Goal: Task Accomplishment & Management: Manage account settings

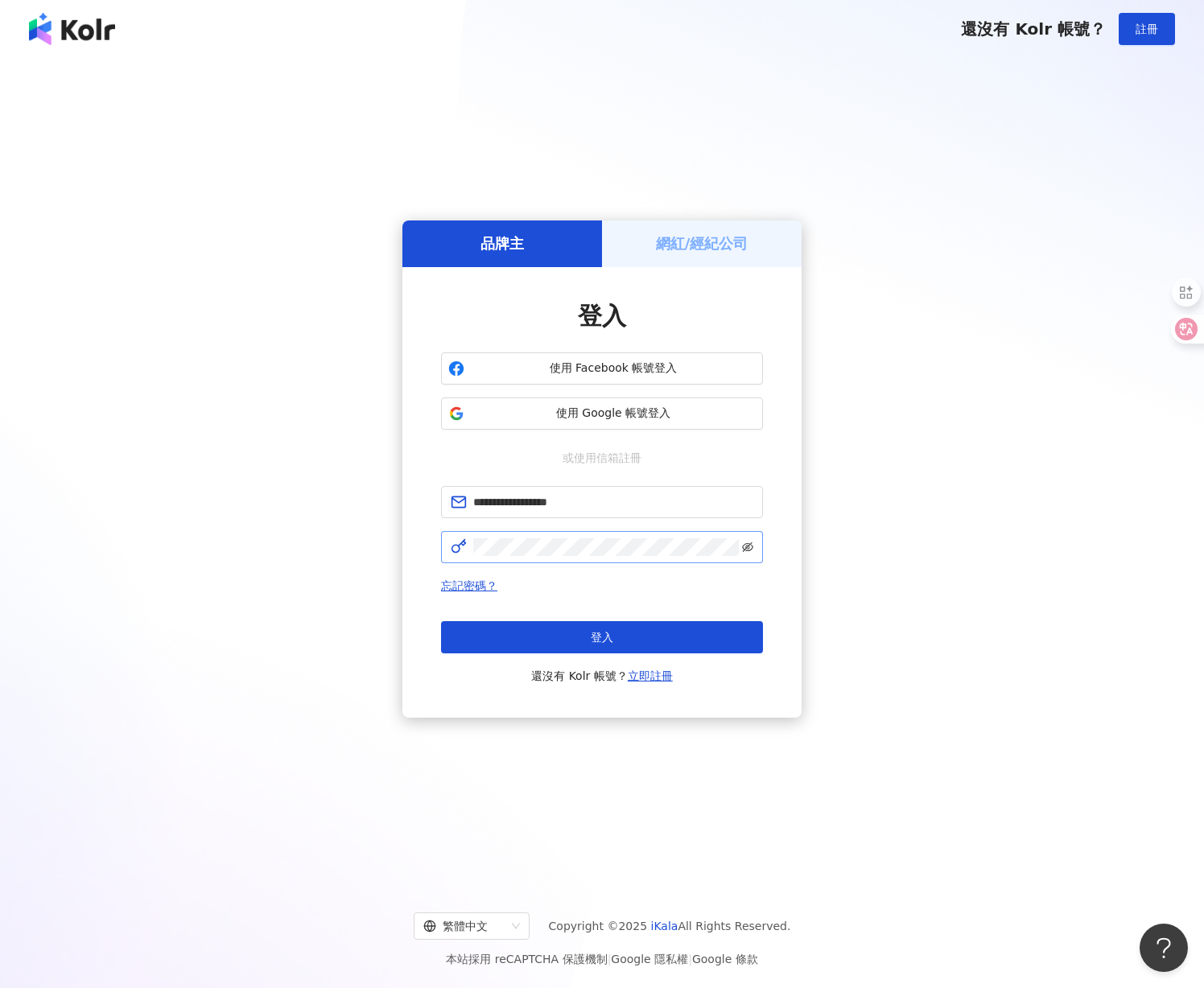
click at [748, 550] on icon "eye-invisible" at bounding box center [747, 545] width 12 height 10
click at [748, 549] on icon "eye" at bounding box center [747, 546] width 12 height 12
click at [622, 640] on button "登入" at bounding box center [602, 637] width 322 height 32
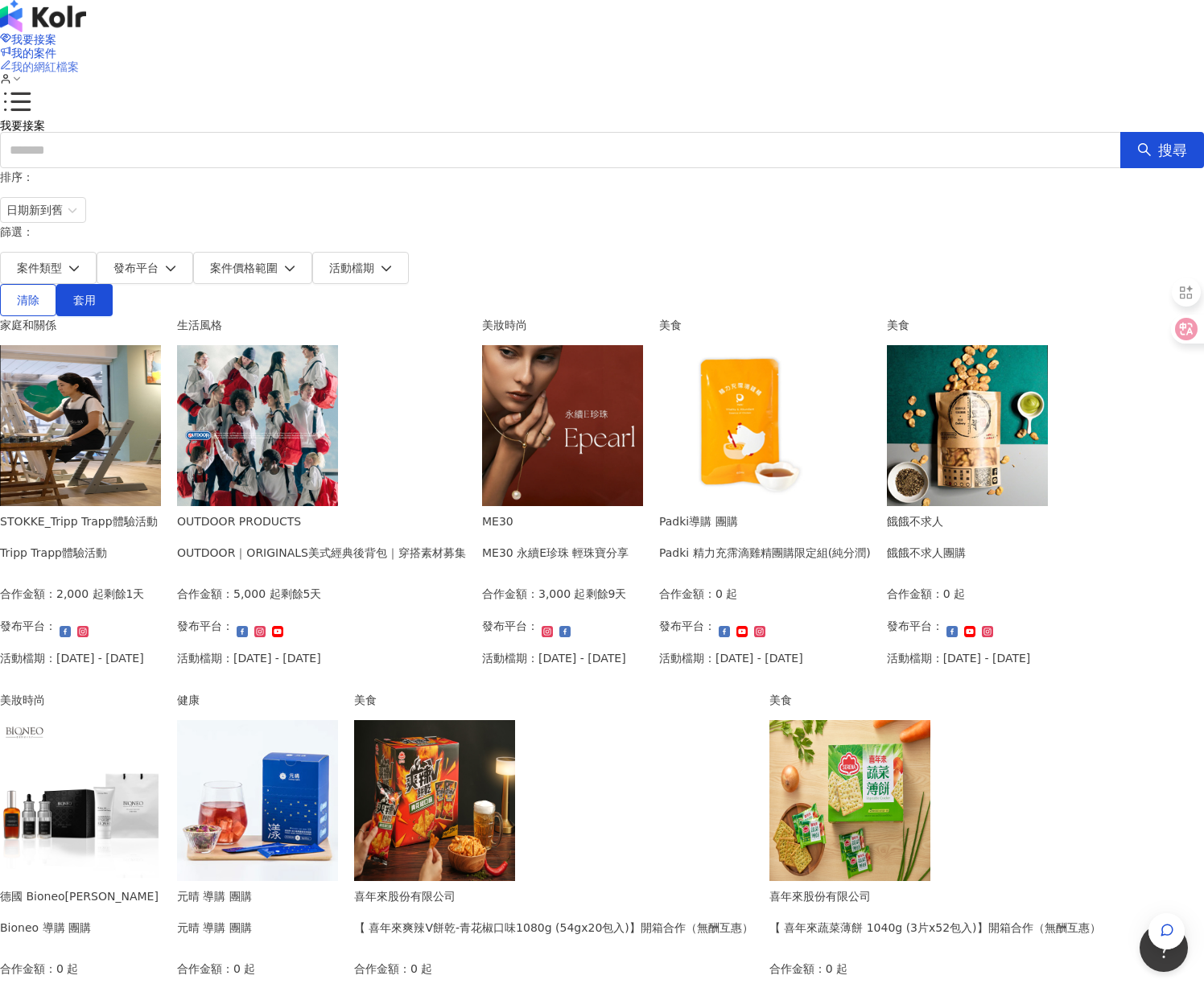
click at [79, 60] on span "我的網紅檔案" at bounding box center [46, 66] width 68 height 13
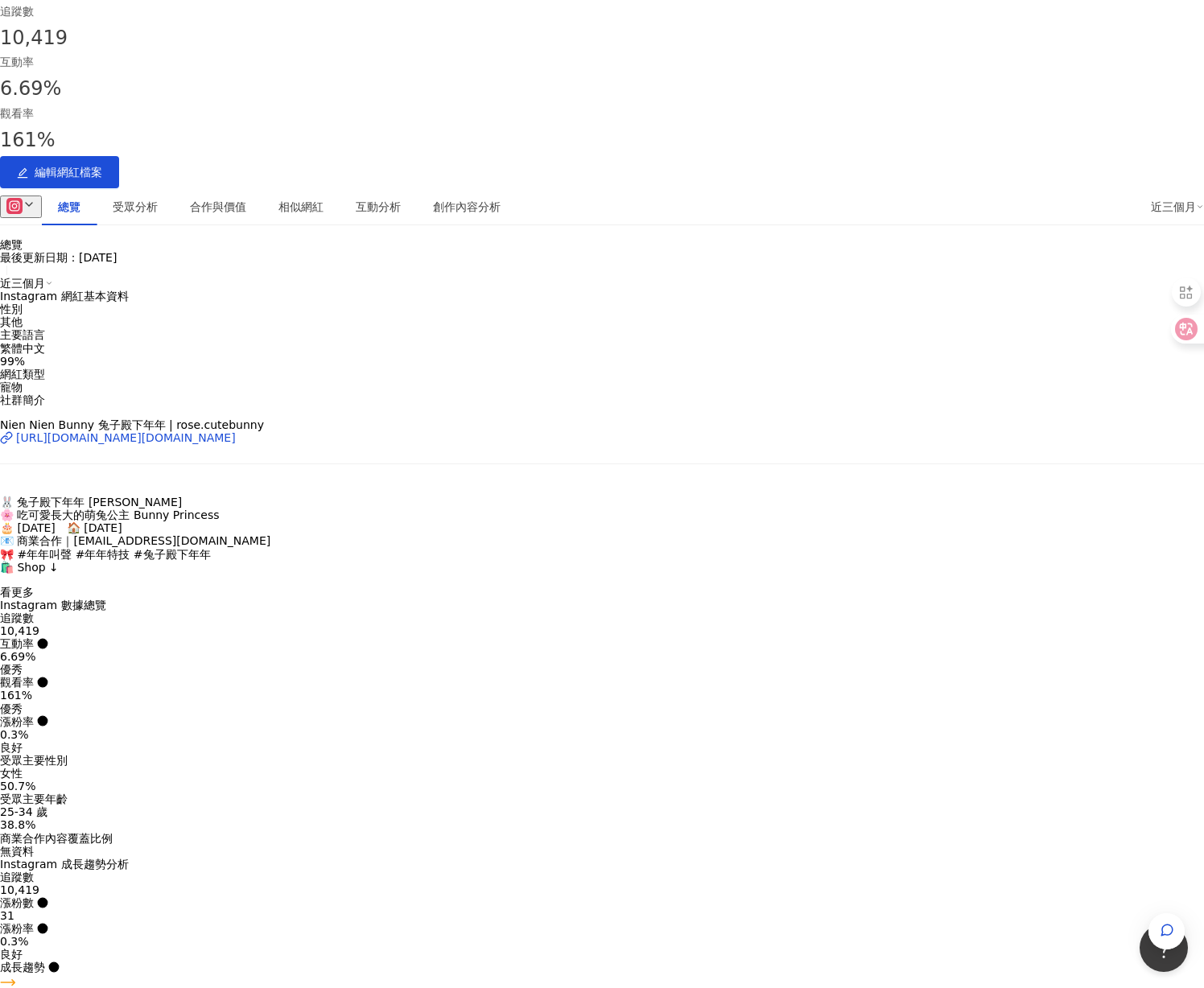
scroll to position [230, 0]
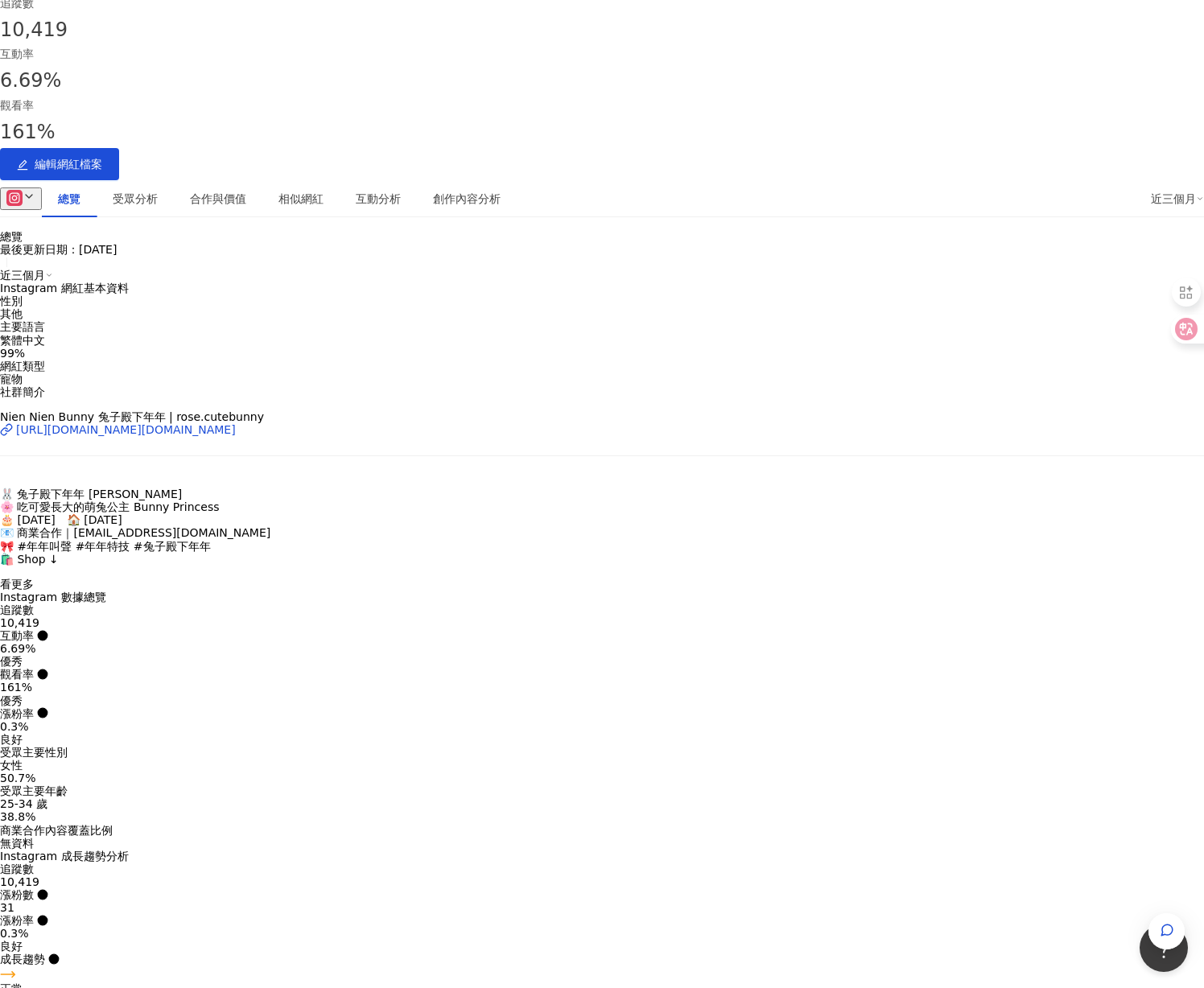
click at [34, 578] on span "看更多" at bounding box center [17, 584] width 34 height 13
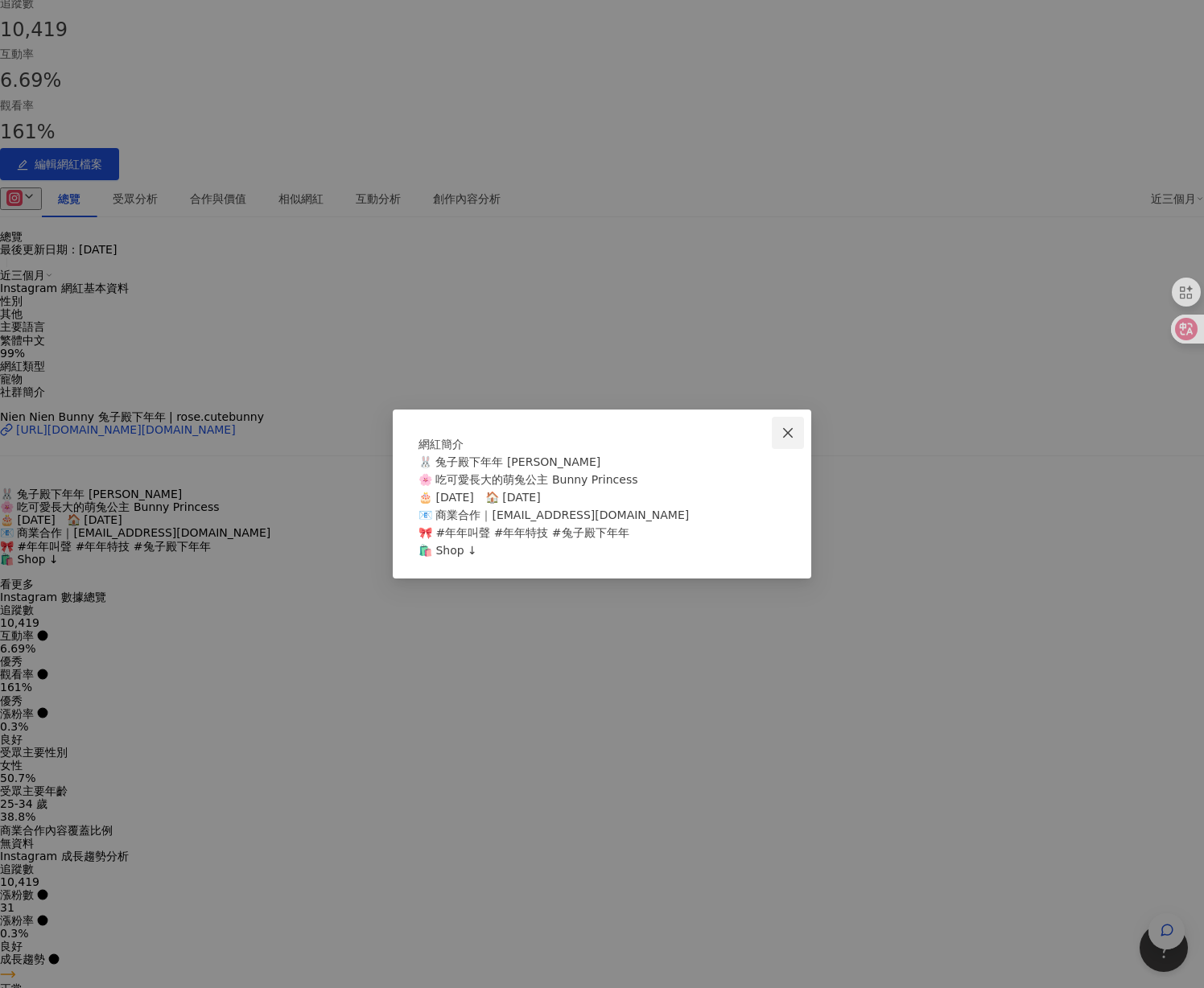
click at [791, 426] on icon "close" at bounding box center [787, 433] width 13 height 13
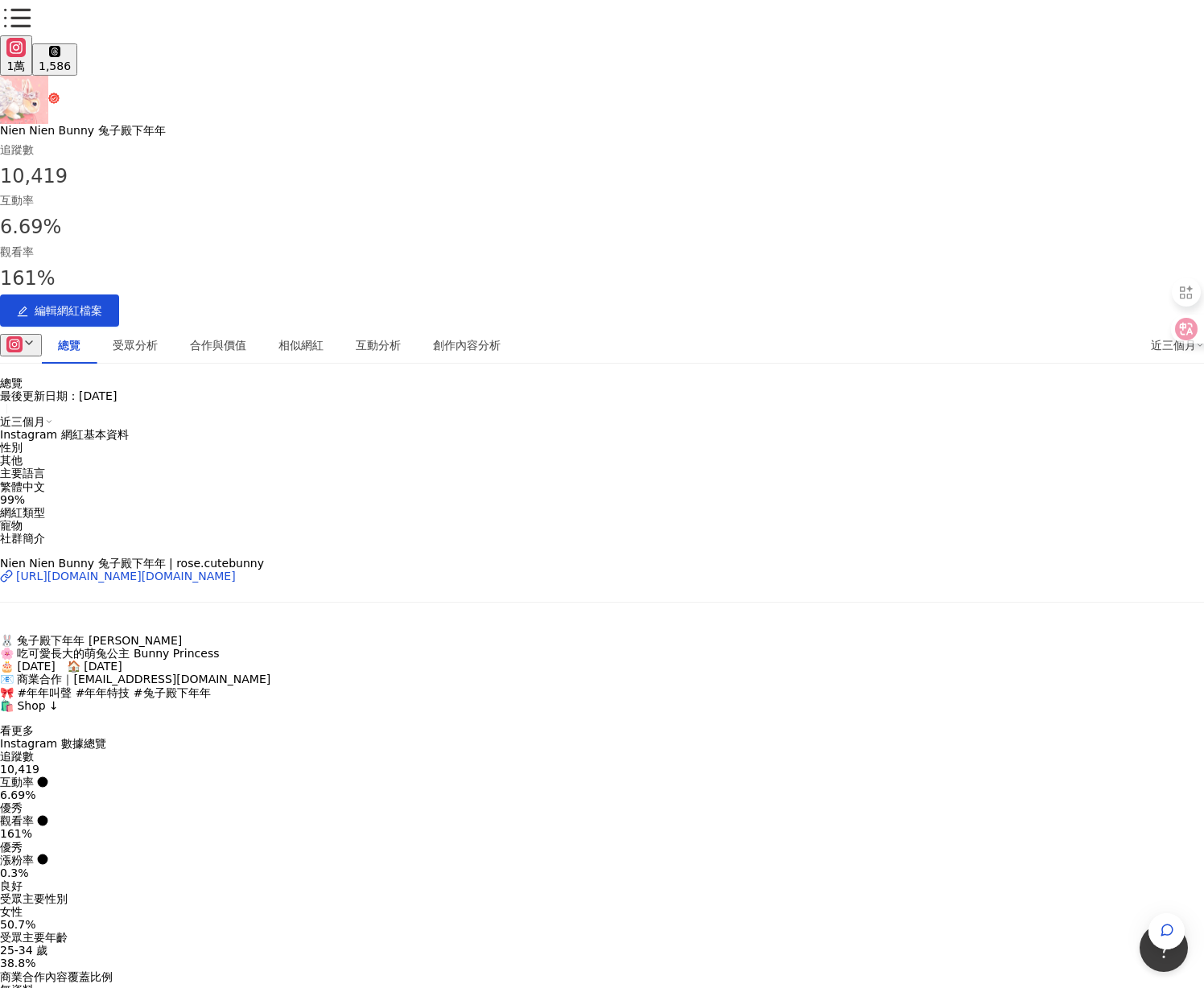
scroll to position [82, 0]
click at [102, 306] on span "編輯網紅檔案" at bounding box center [69, 312] width 68 height 13
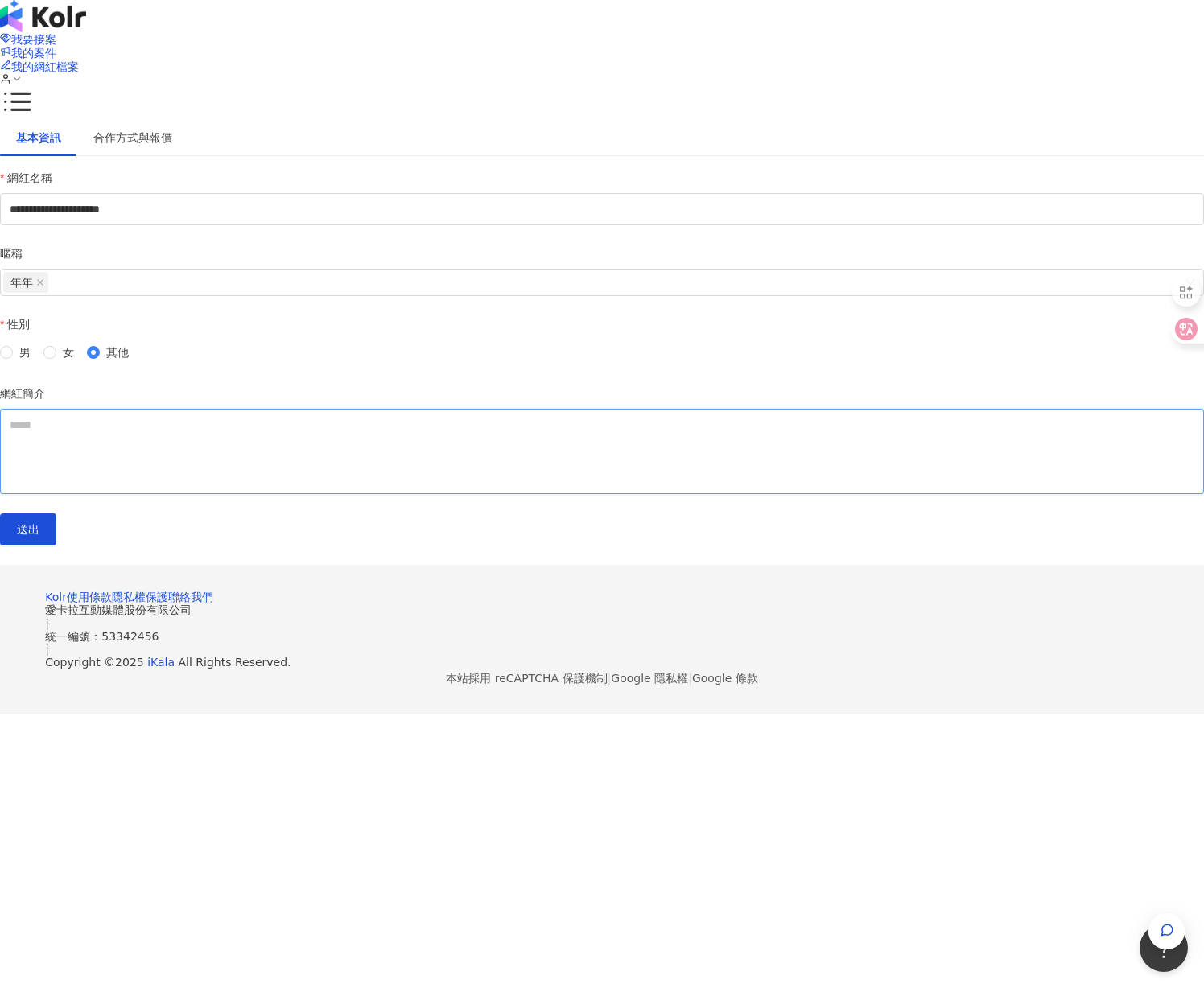
click at [340, 493] on textarea "網紅簡介" at bounding box center [602, 451] width 1204 height 85
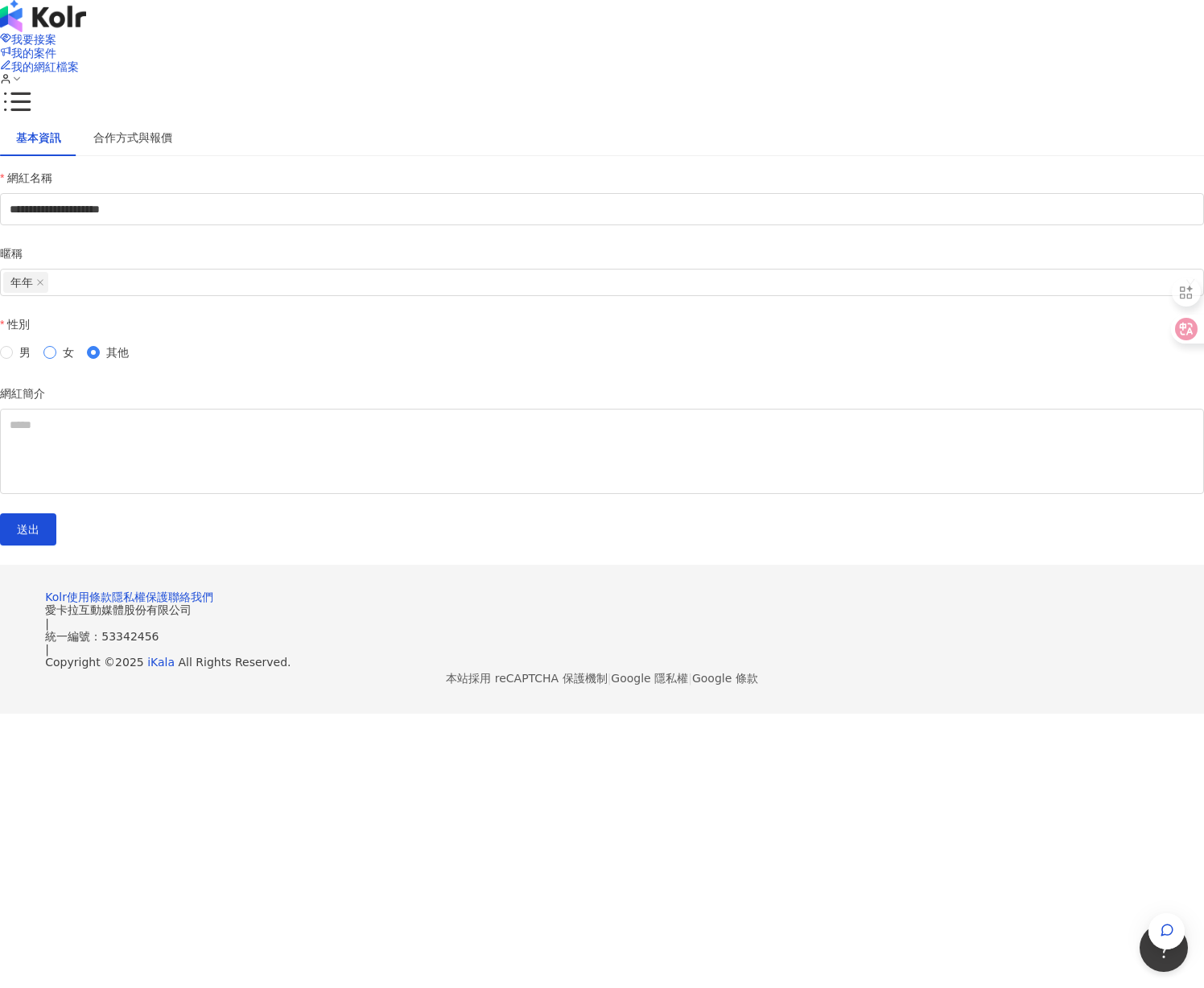
click at [56, 359] on span at bounding box center [50, 352] width 13 height 13
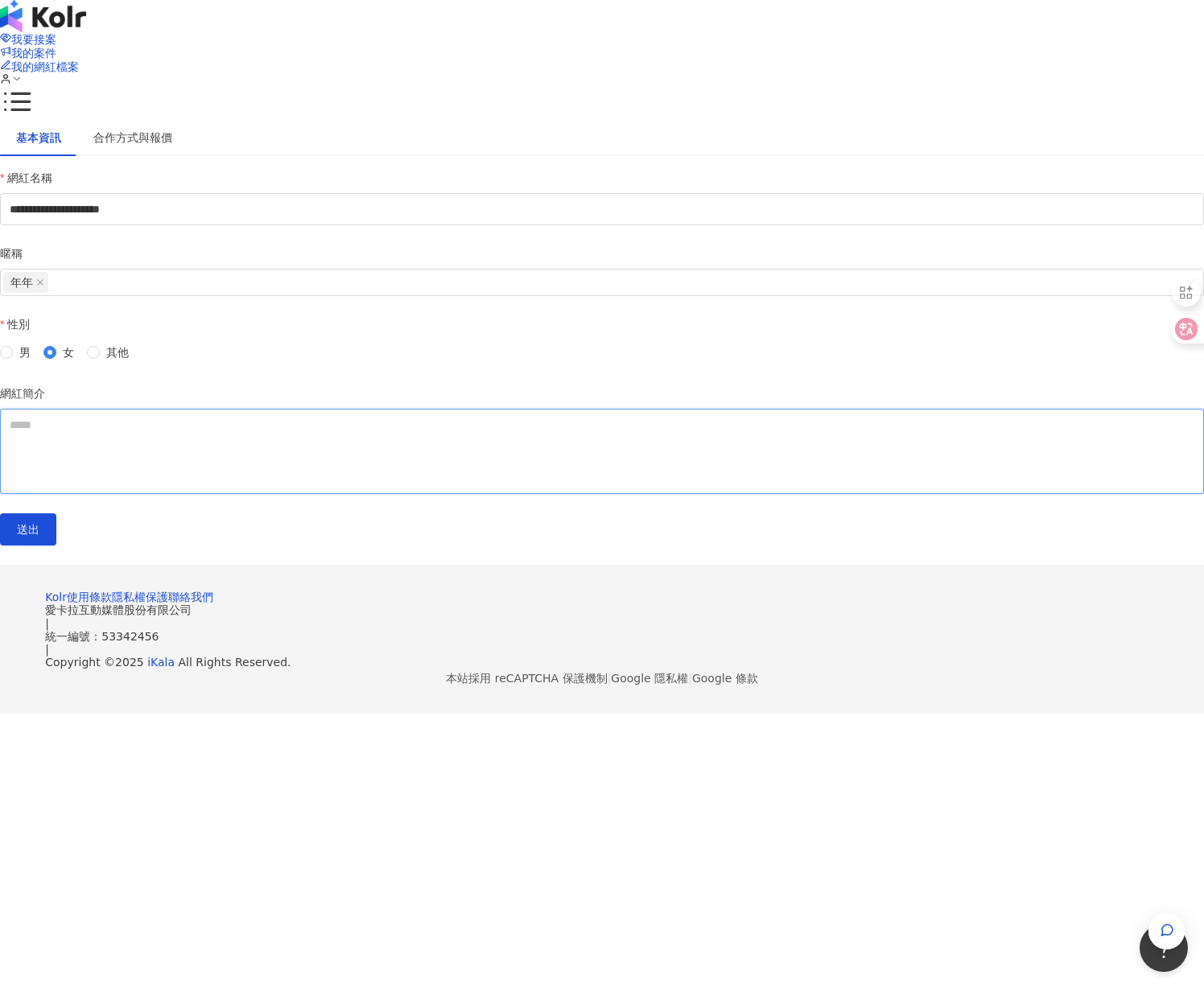
click at [375, 494] on textarea "網紅簡介" at bounding box center [602, 451] width 1204 height 85
click at [394, 485] on textarea "網紅簡介" at bounding box center [602, 451] width 1204 height 85
paste textarea "**********"
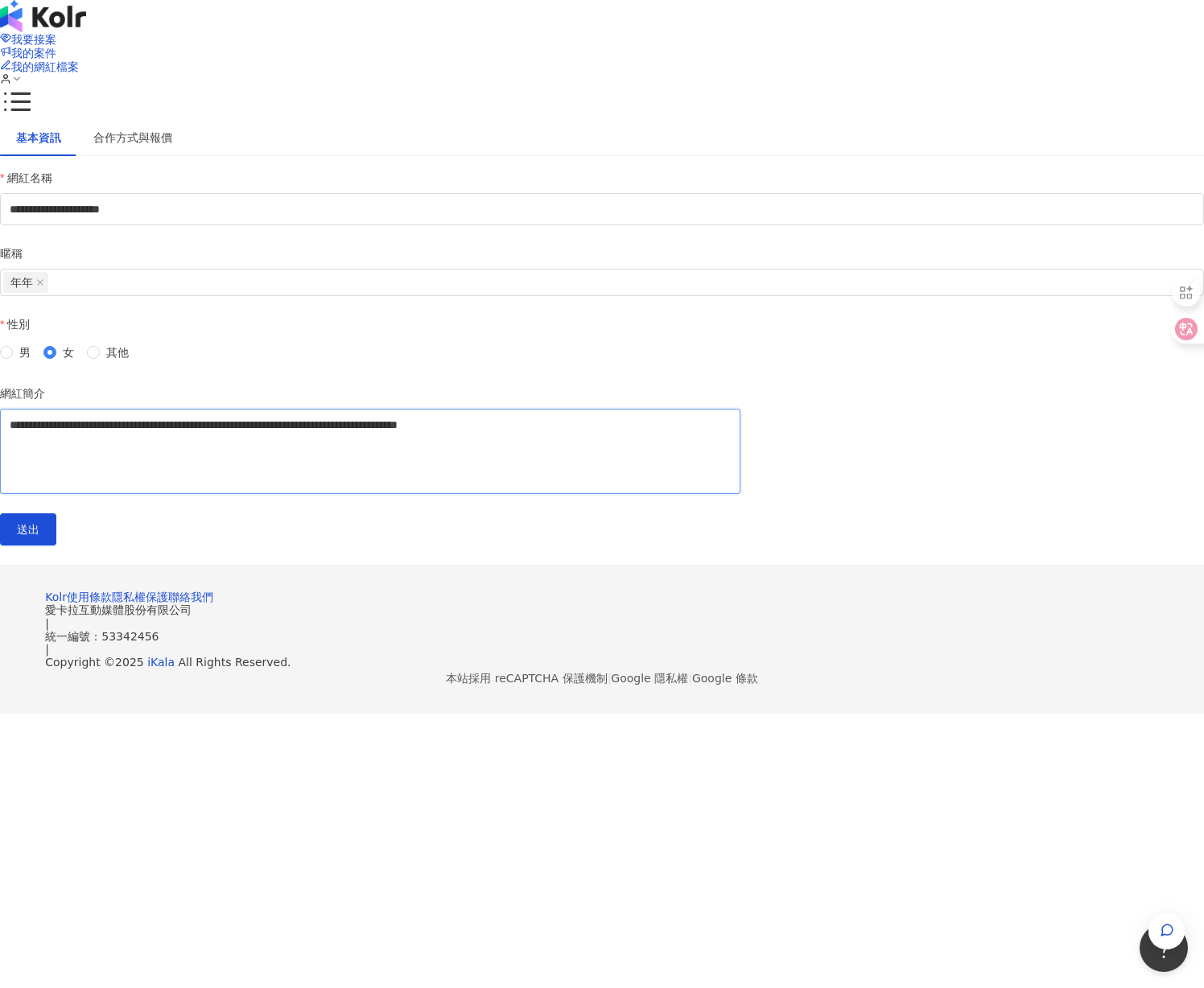
click at [524, 494] on textarea "**********" at bounding box center [369, 451] width 740 height 85
click at [464, 475] on textarea "**********" at bounding box center [369, 451] width 740 height 85
click at [376, 492] on textarea "**********" at bounding box center [369, 451] width 740 height 85
click at [416, 494] on textarea "**********" at bounding box center [369, 451] width 740 height 85
click at [462, 494] on textarea "**********" at bounding box center [369, 451] width 740 height 85
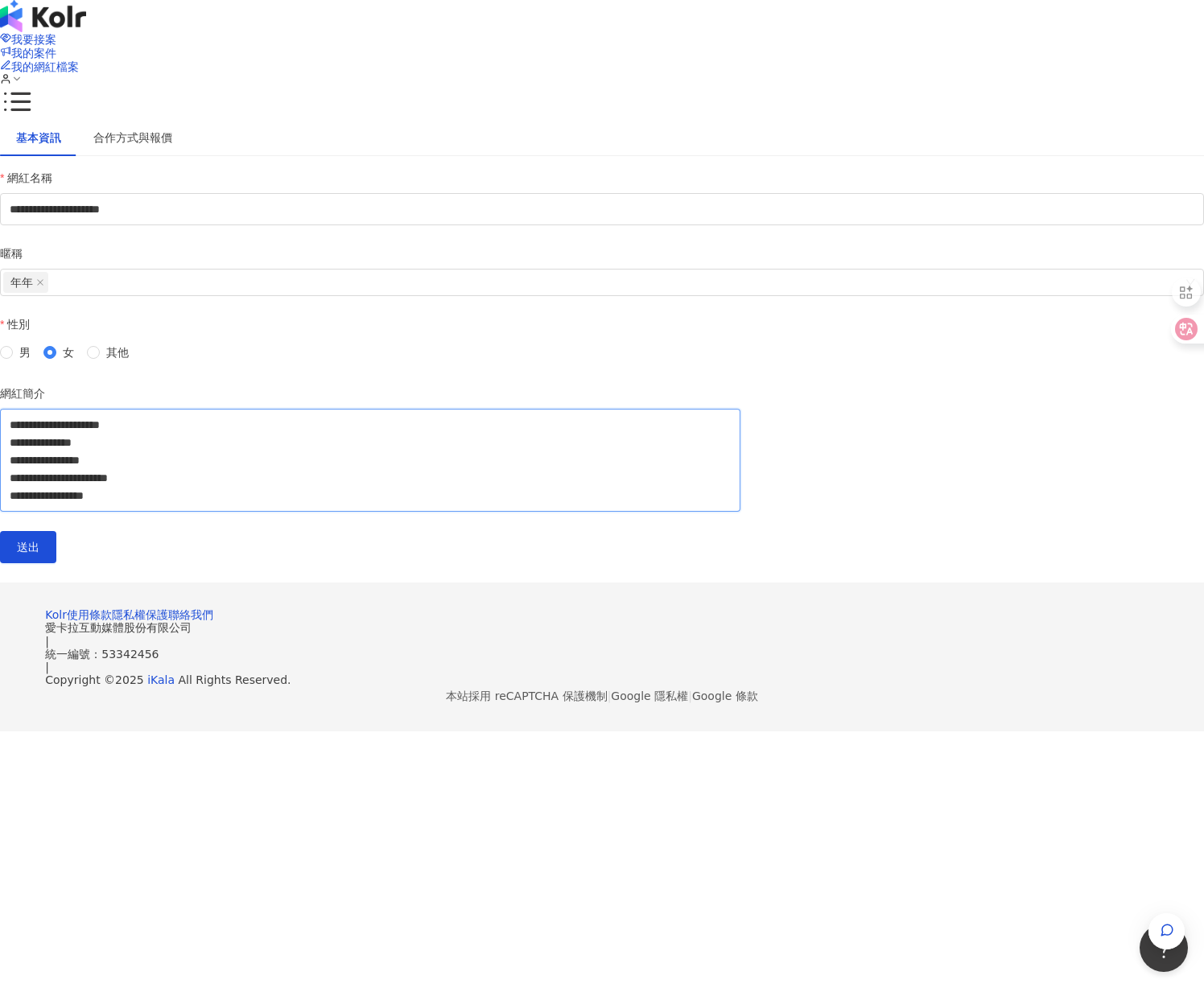
click at [526, 511] on textarea "**********" at bounding box center [369, 460] width 740 height 103
type textarea "**********"
click at [56, 563] on button "送出" at bounding box center [28, 547] width 56 height 32
click at [1120, 119] on div at bounding box center [602, 119] width 1204 height 0
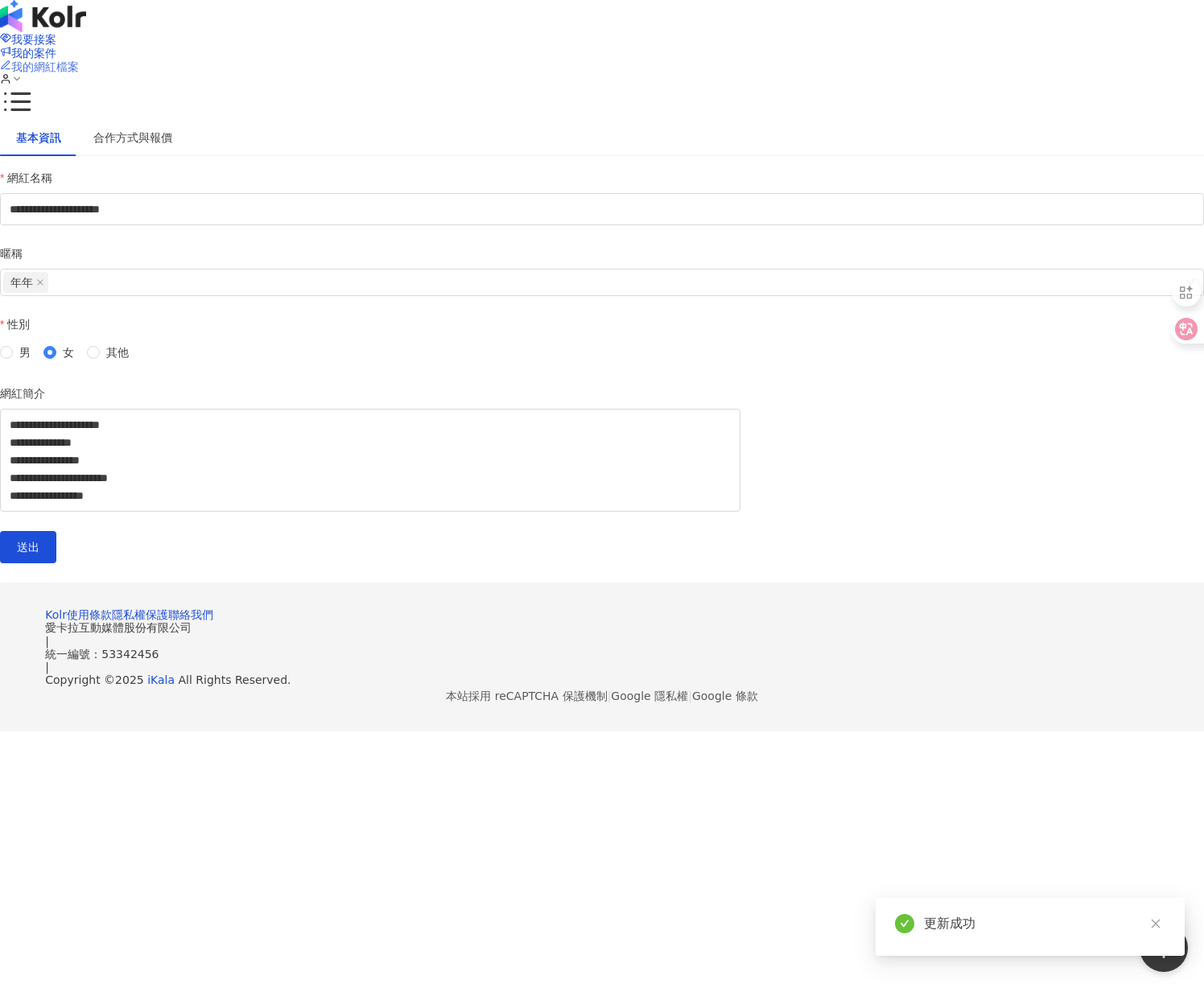
click at [79, 60] on span "我的網紅檔案" at bounding box center [46, 66] width 68 height 13
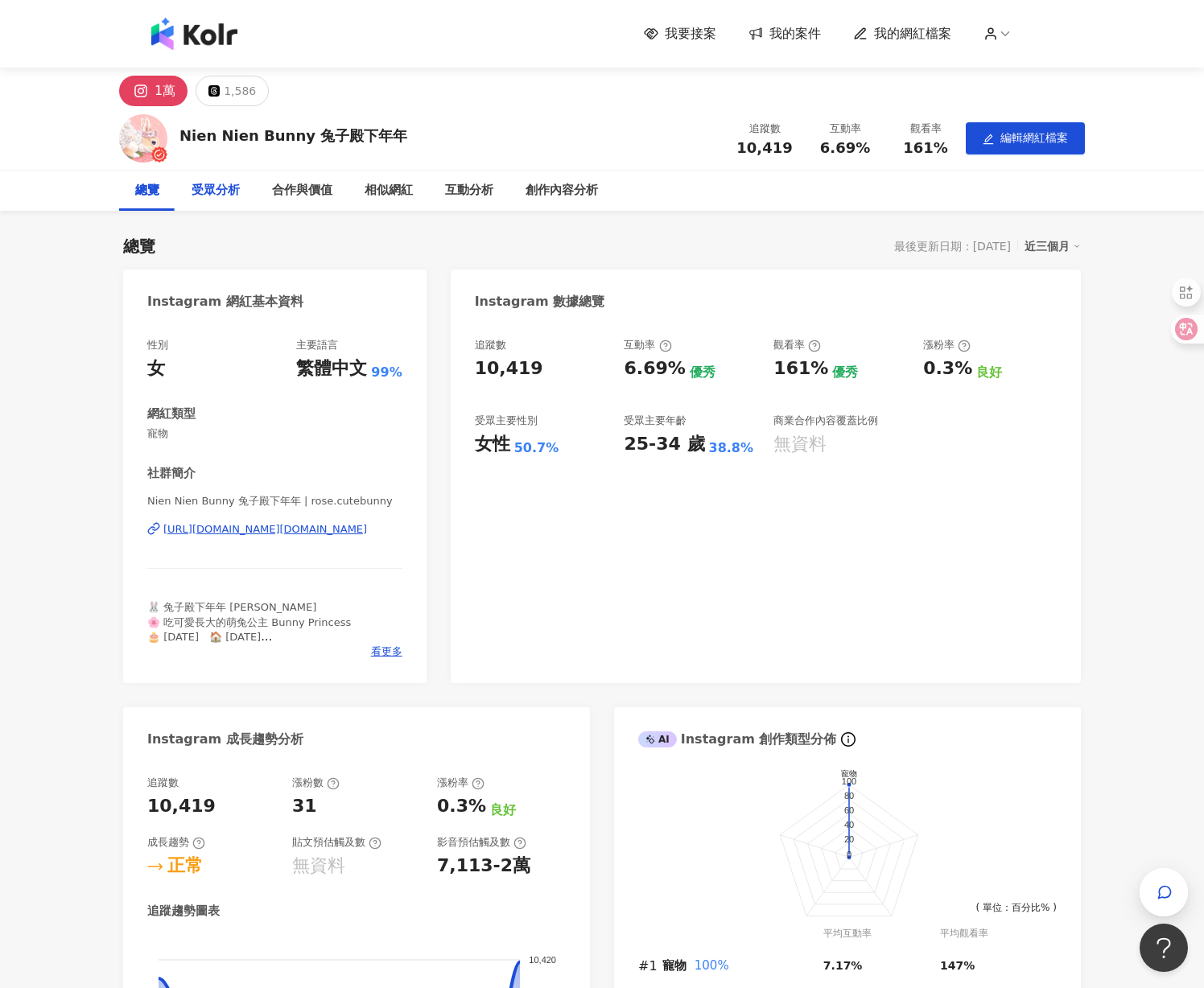
click at [209, 190] on div "受眾分析" at bounding box center [216, 190] width 48 height 20
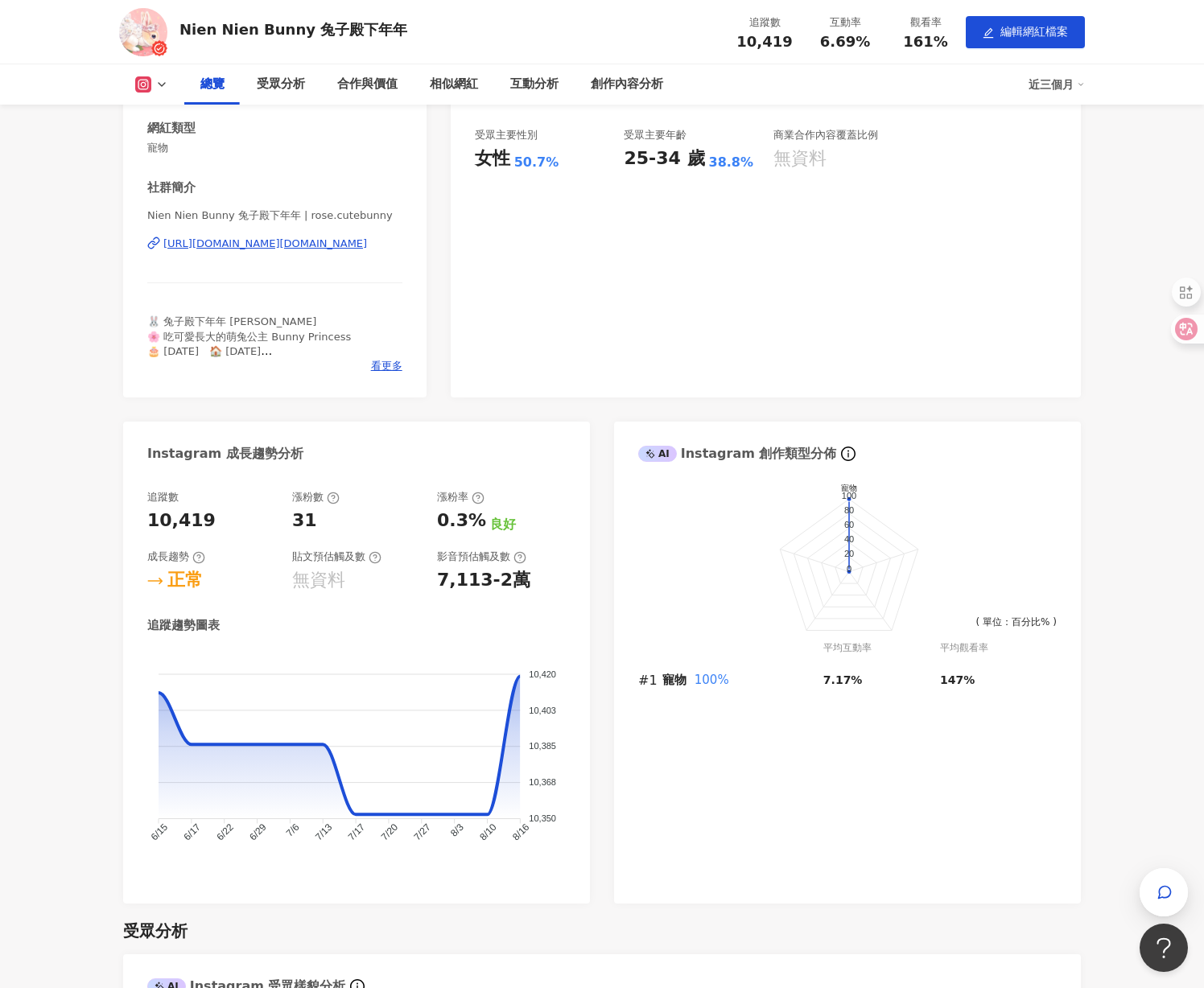
scroll to position [281, 0]
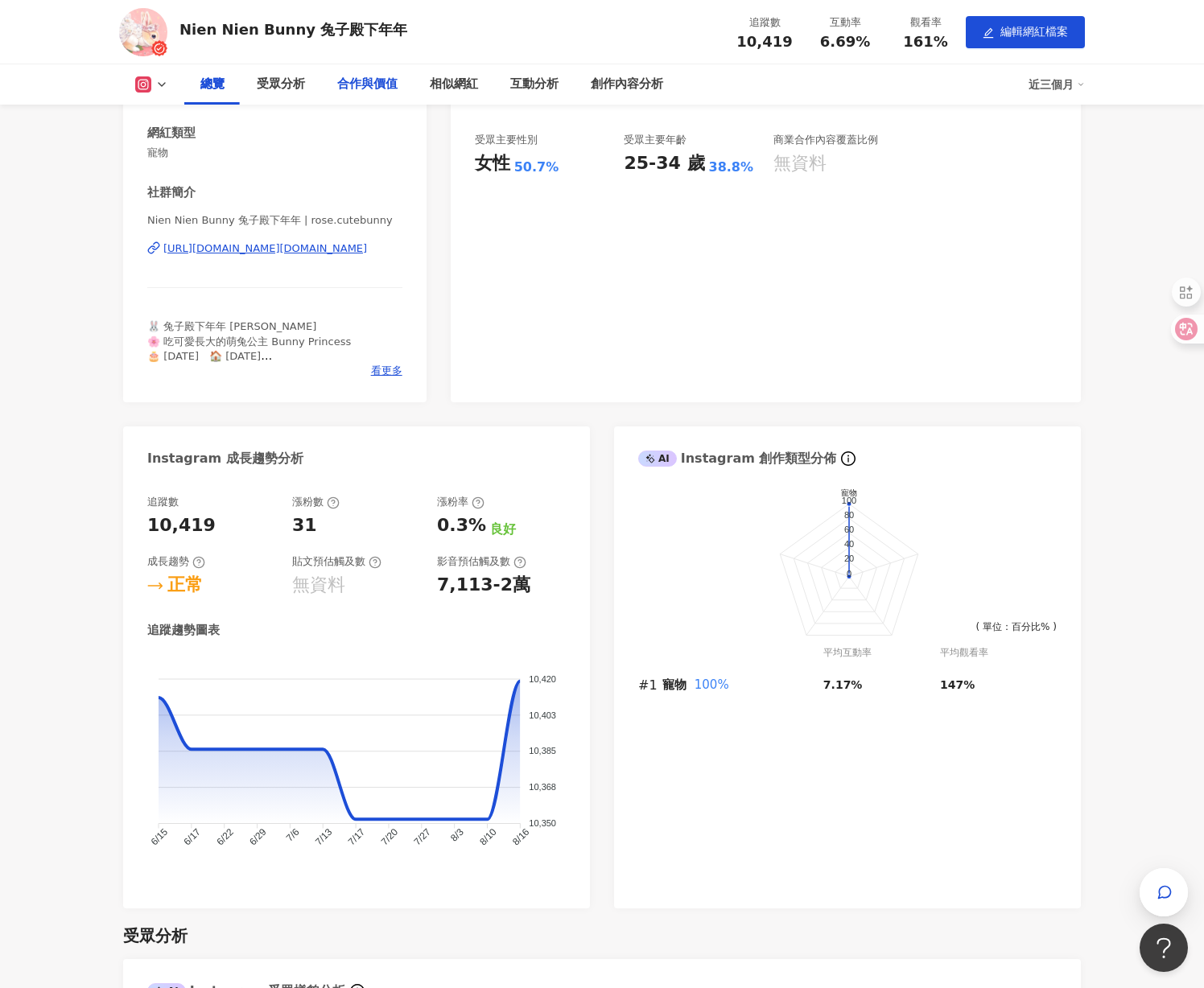
click at [383, 82] on div "合作與價值" at bounding box center [367, 85] width 60 height 20
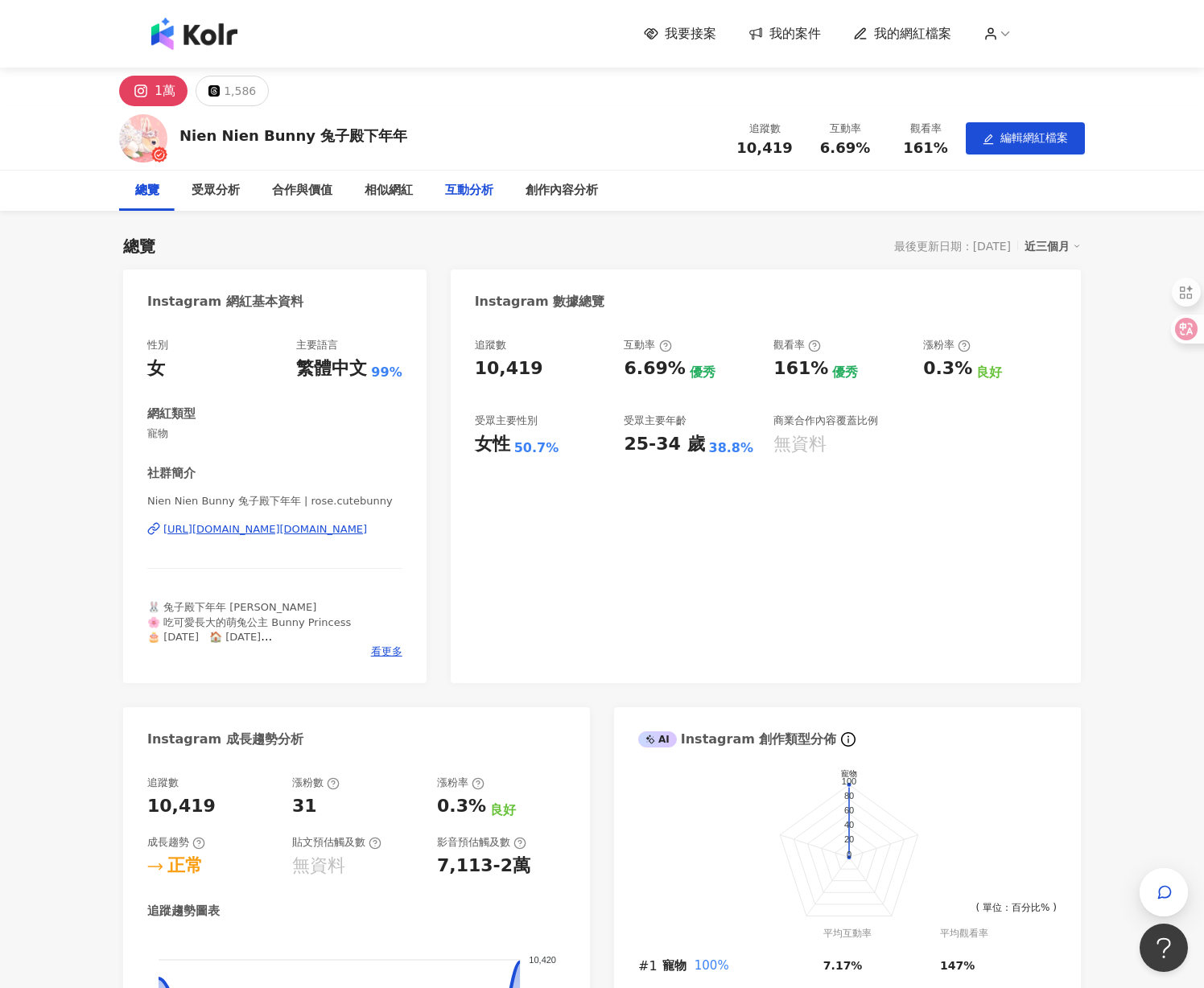
click at [475, 195] on div "互動分析" at bounding box center [469, 190] width 48 height 20
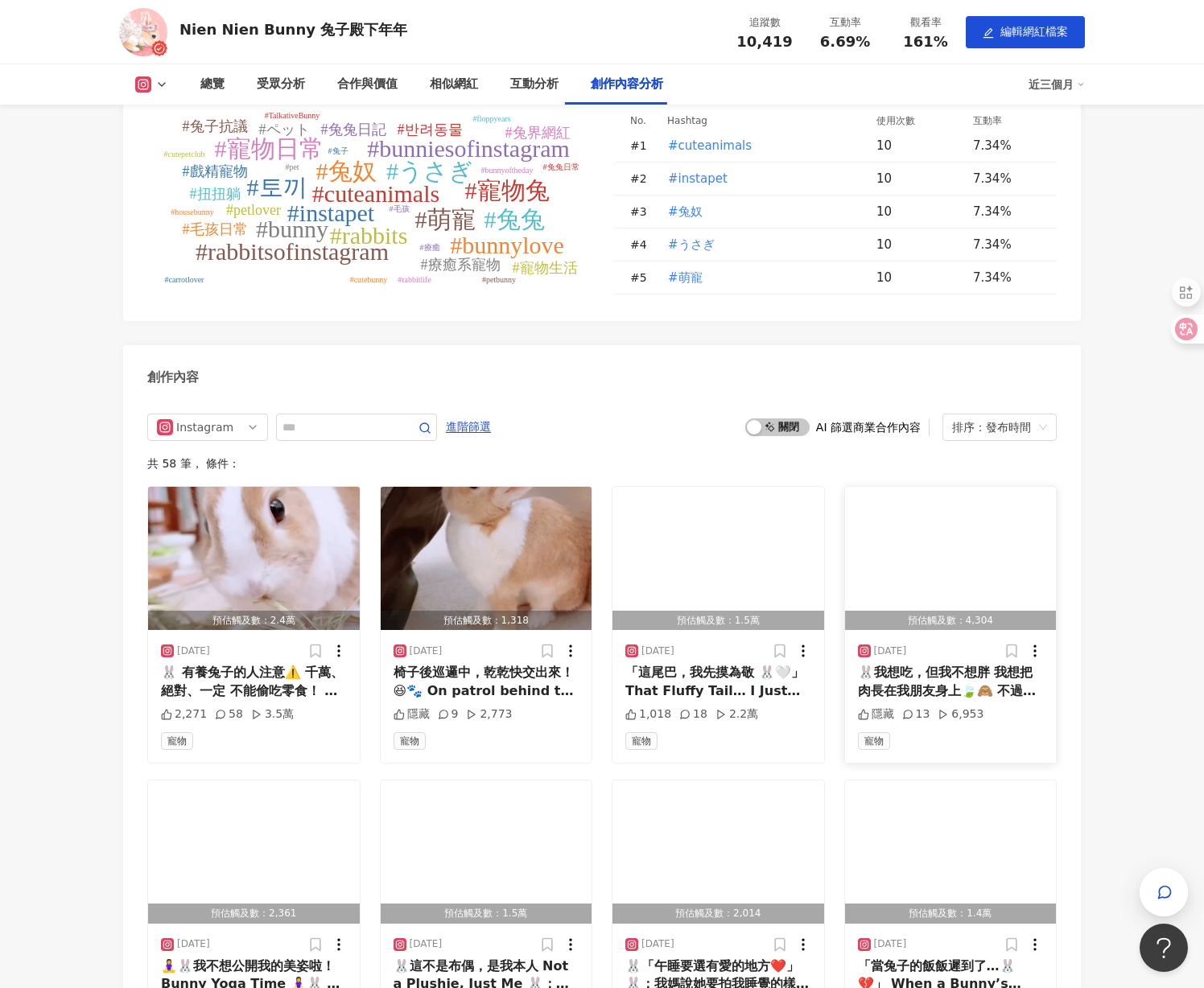
scroll to position [4034, 0]
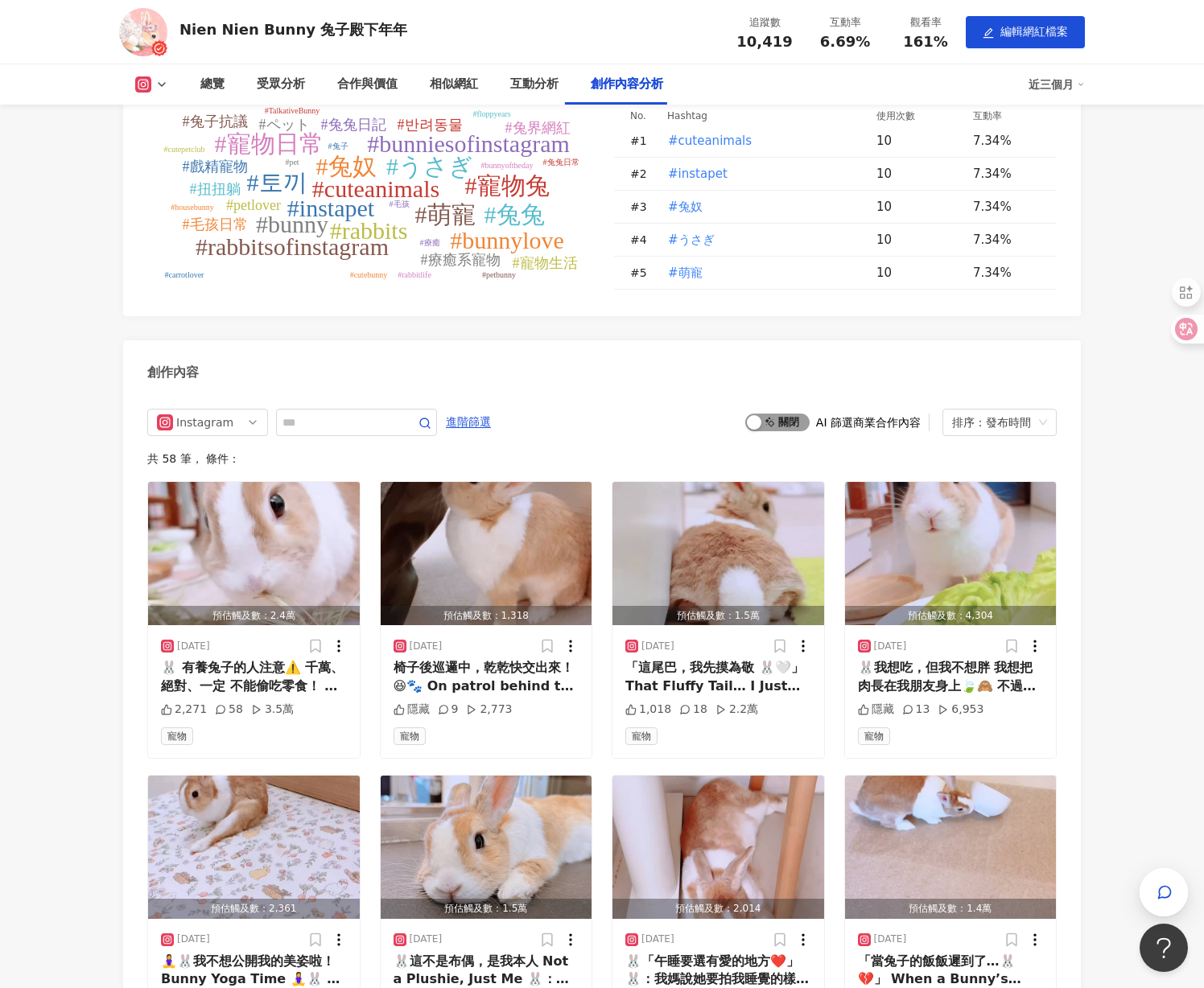
click at [794, 413] on span "啟動 關閉" at bounding box center [777, 422] width 64 height 18
click at [793, 415] on div "button" at bounding box center [801, 422] width 14 height 14
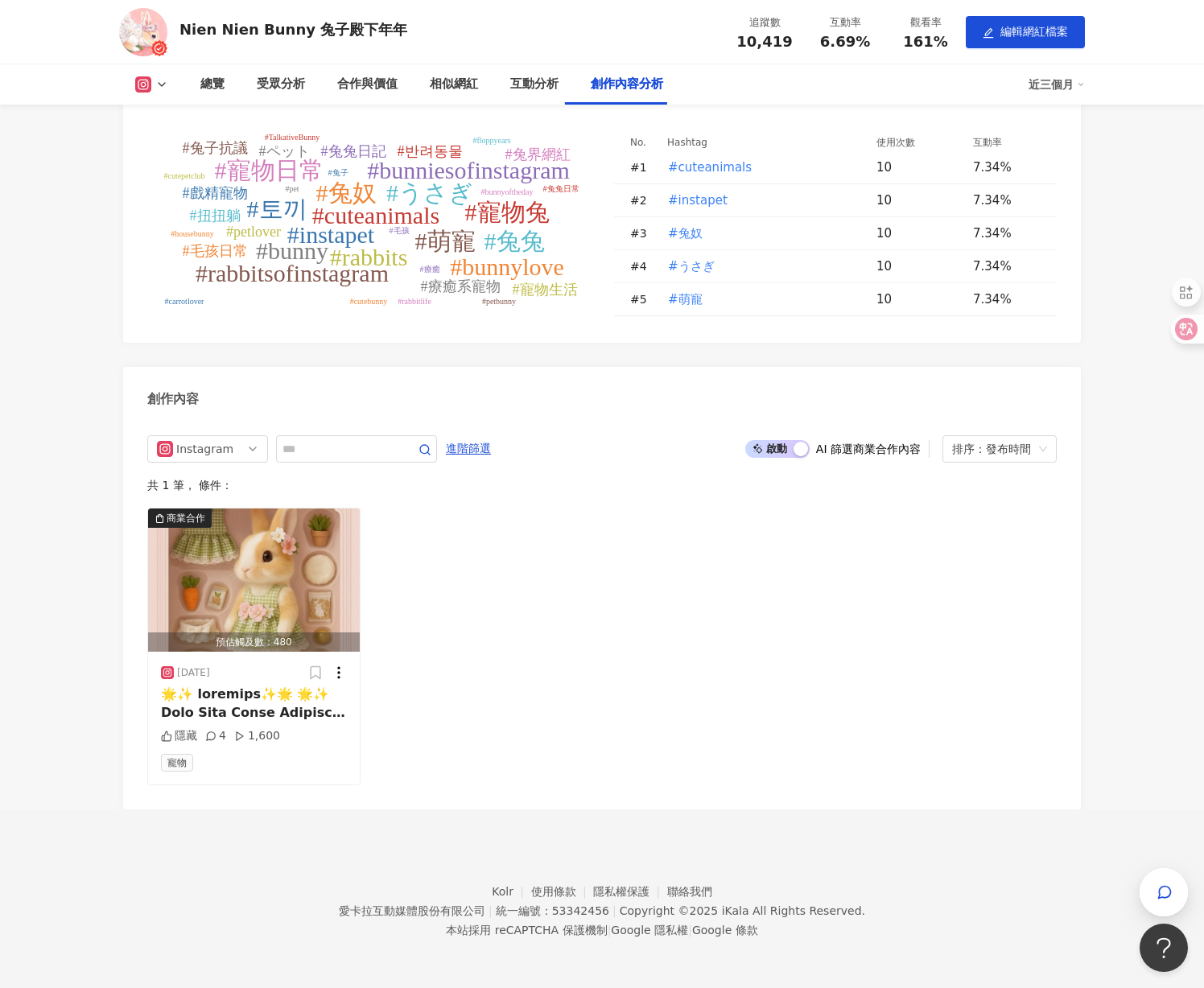
scroll to position [3983, 0]
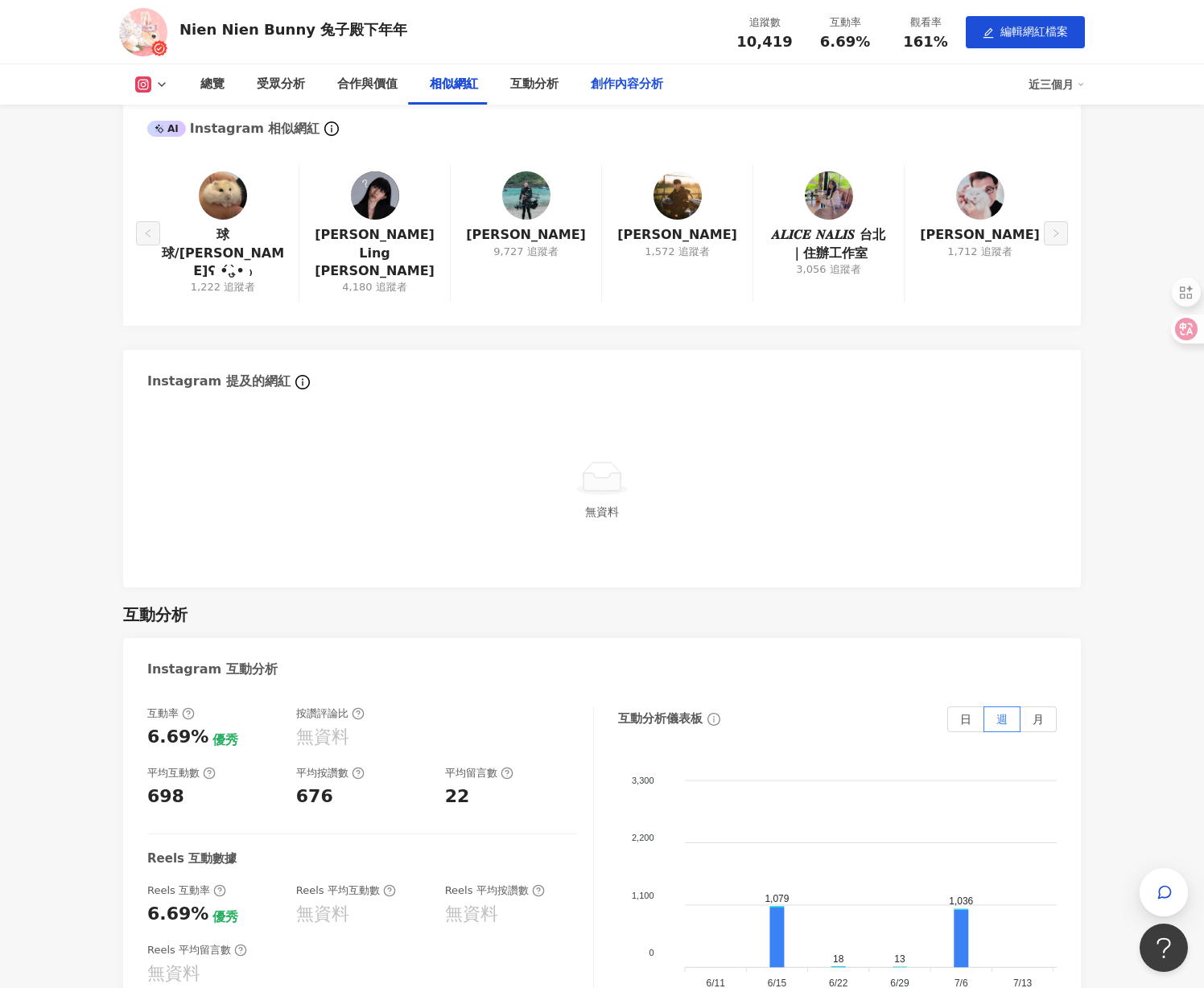
click at [603, 89] on div "創作內容分析" at bounding box center [626, 85] width 72 height 20
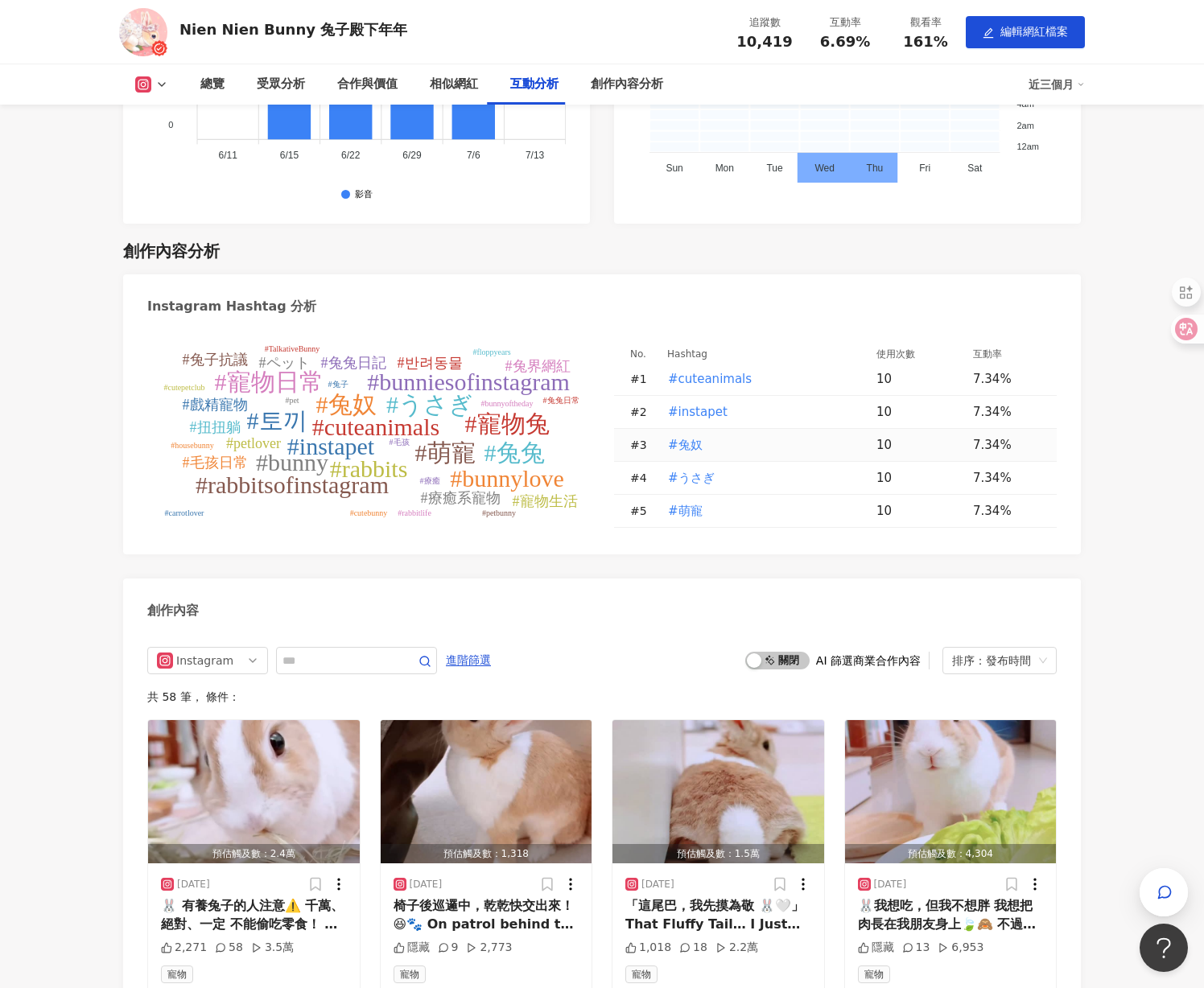
scroll to position [3781, 0]
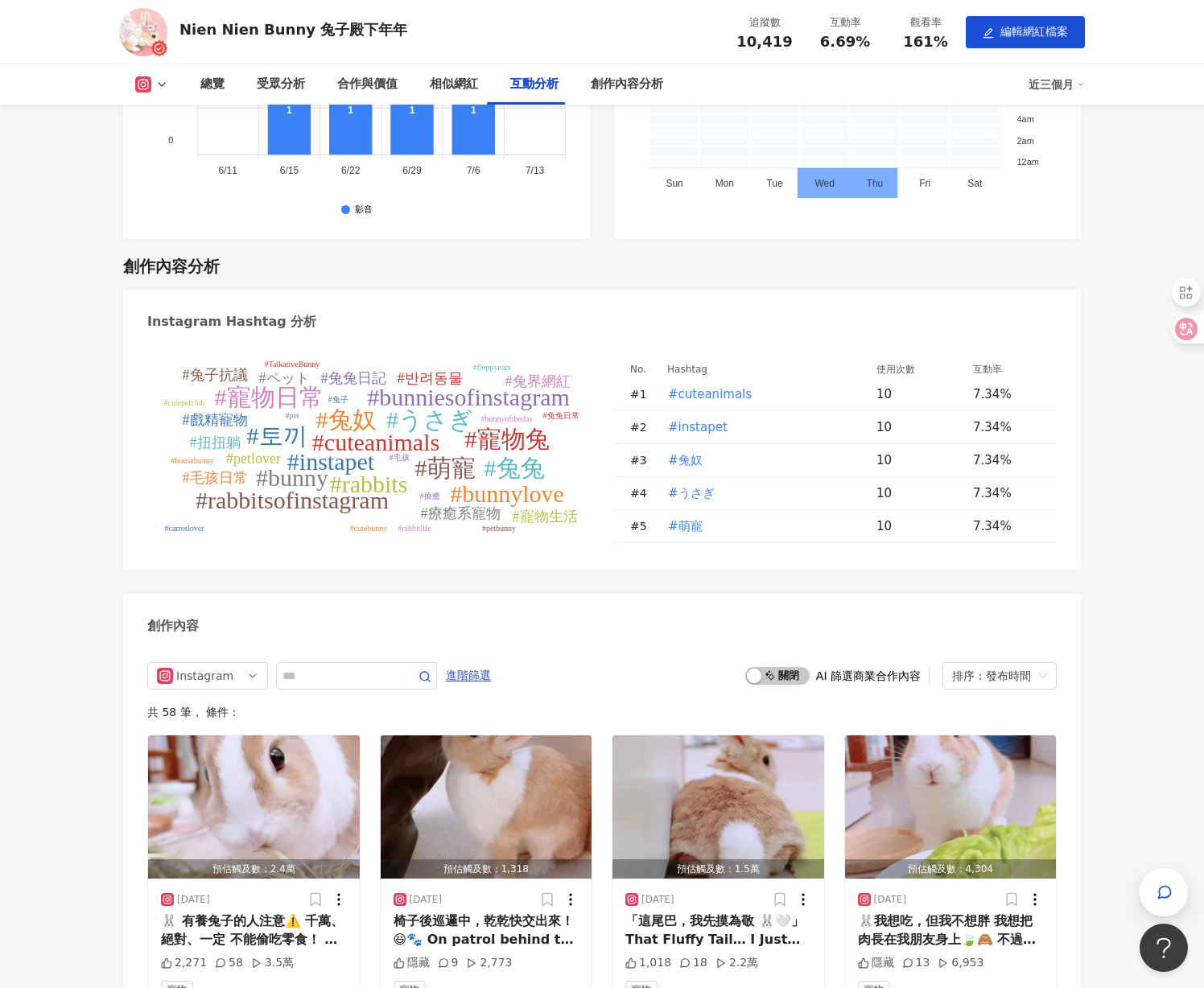
drag, startPoint x: 628, startPoint y: 345, endPoint x: 1058, endPoint y: 533, distance: 469.3
click at [1058, 533] on div "#cuteanimals #instapet #兔奴 #うさぎ #萌寵 #rabbits #bunny #寵物日常 #bunniesofinstagram #…" at bounding box center [602, 455] width 957 height 228
copy colgroup
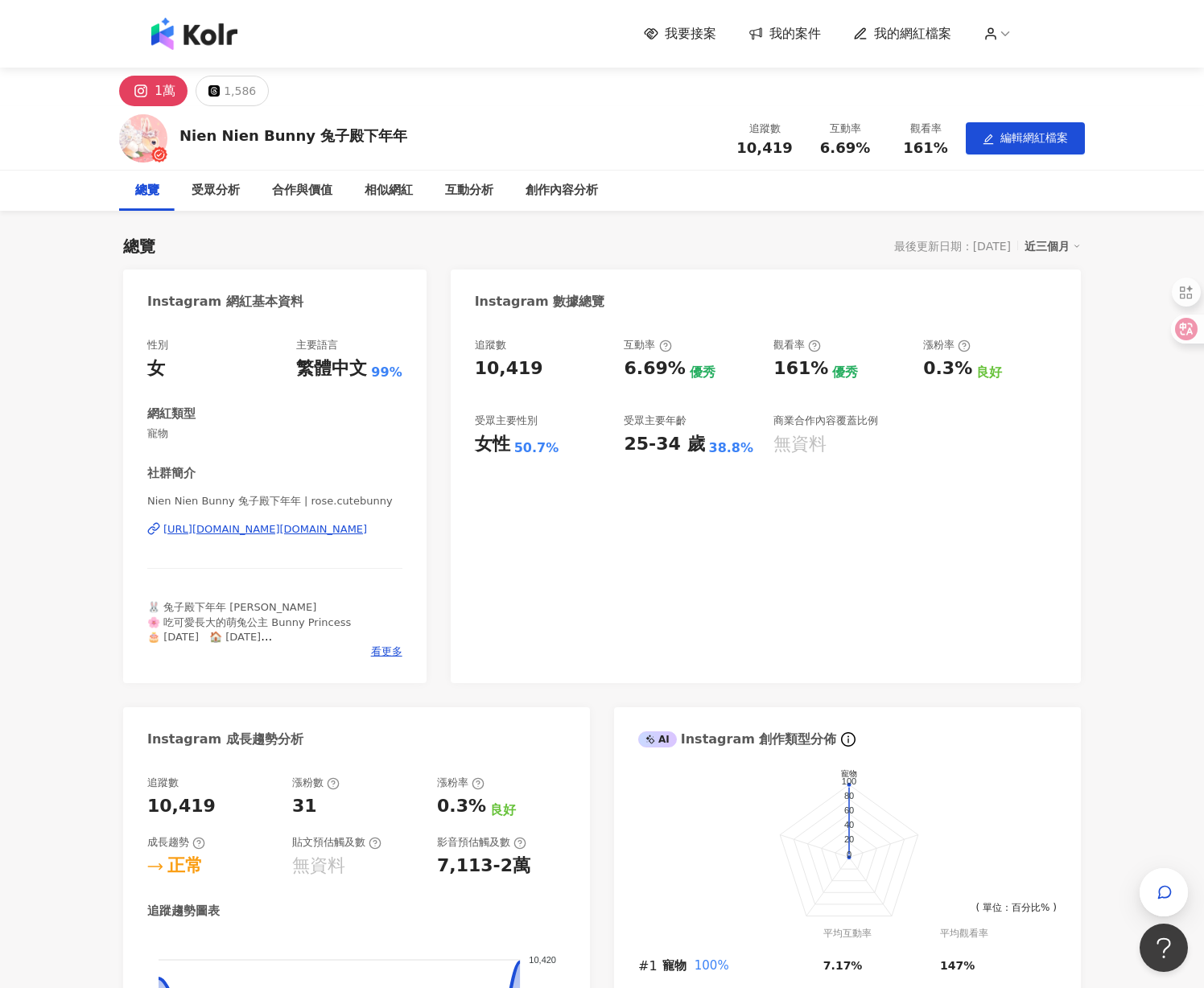
scroll to position [0, 0]
click at [697, 36] on span "我要接案" at bounding box center [691, 34] width 52 height 18
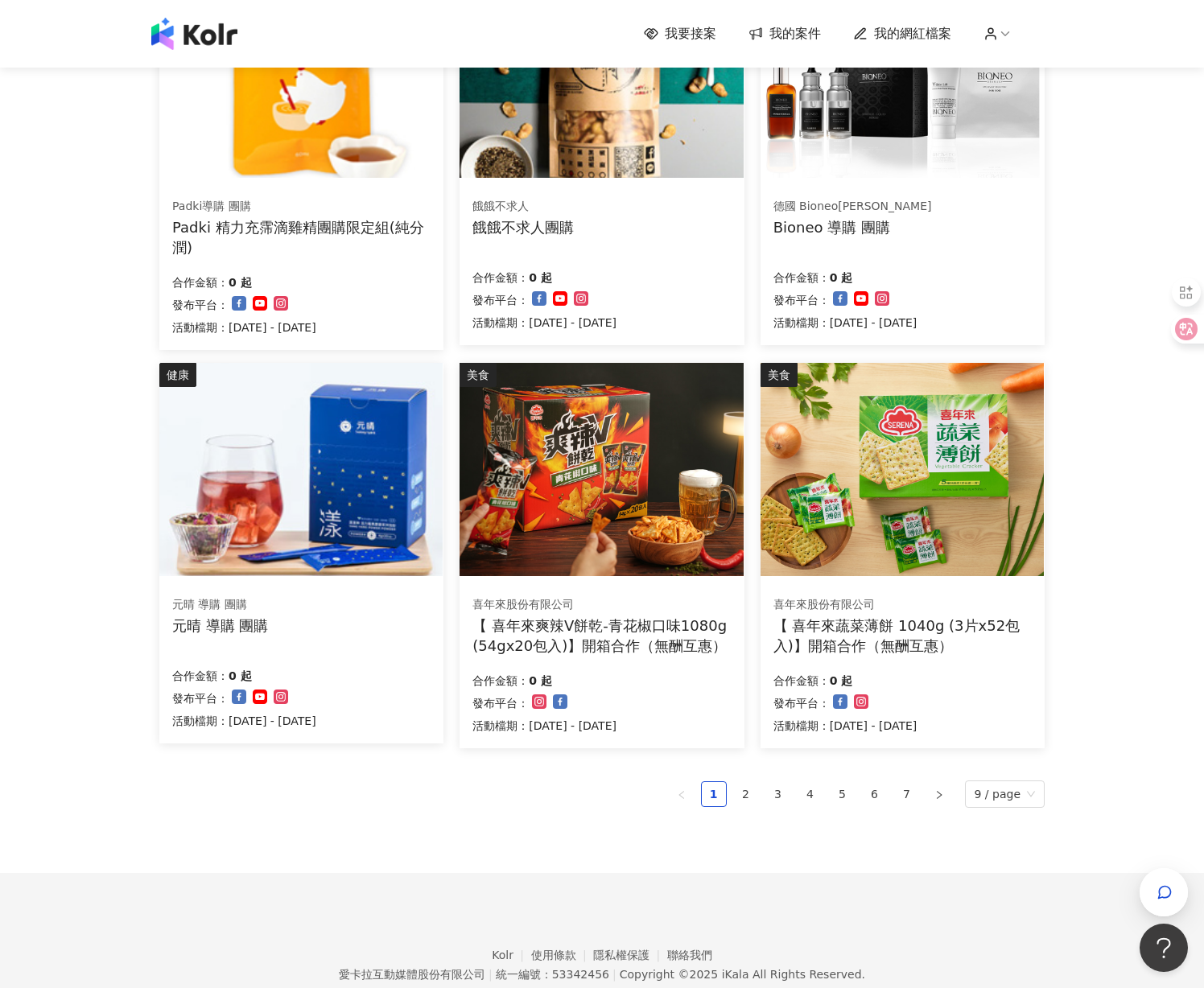
scroll to position [685, 0]
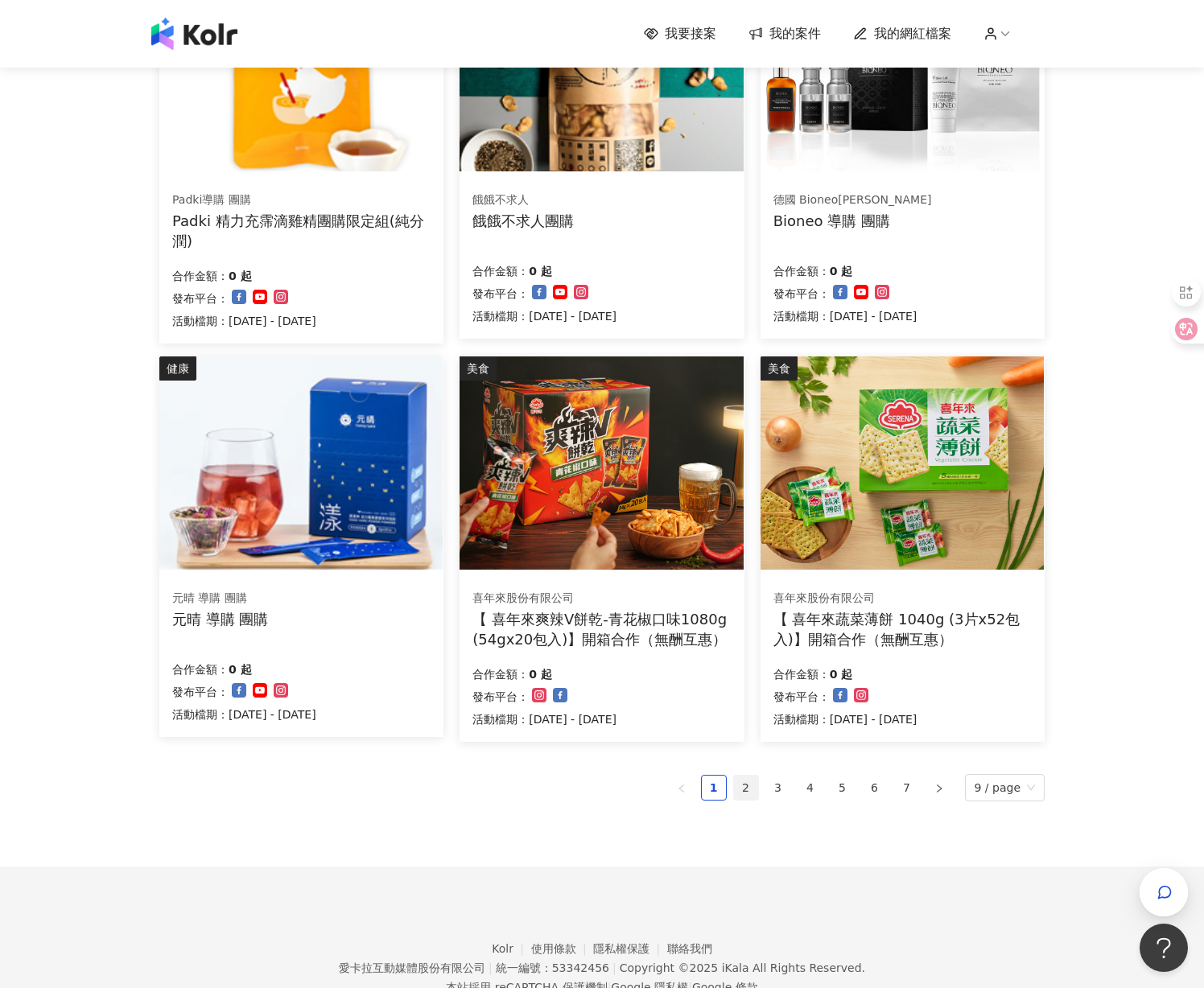
click at [745, 781] on link "2" at bounding box center [745, 787] width 24 height 24
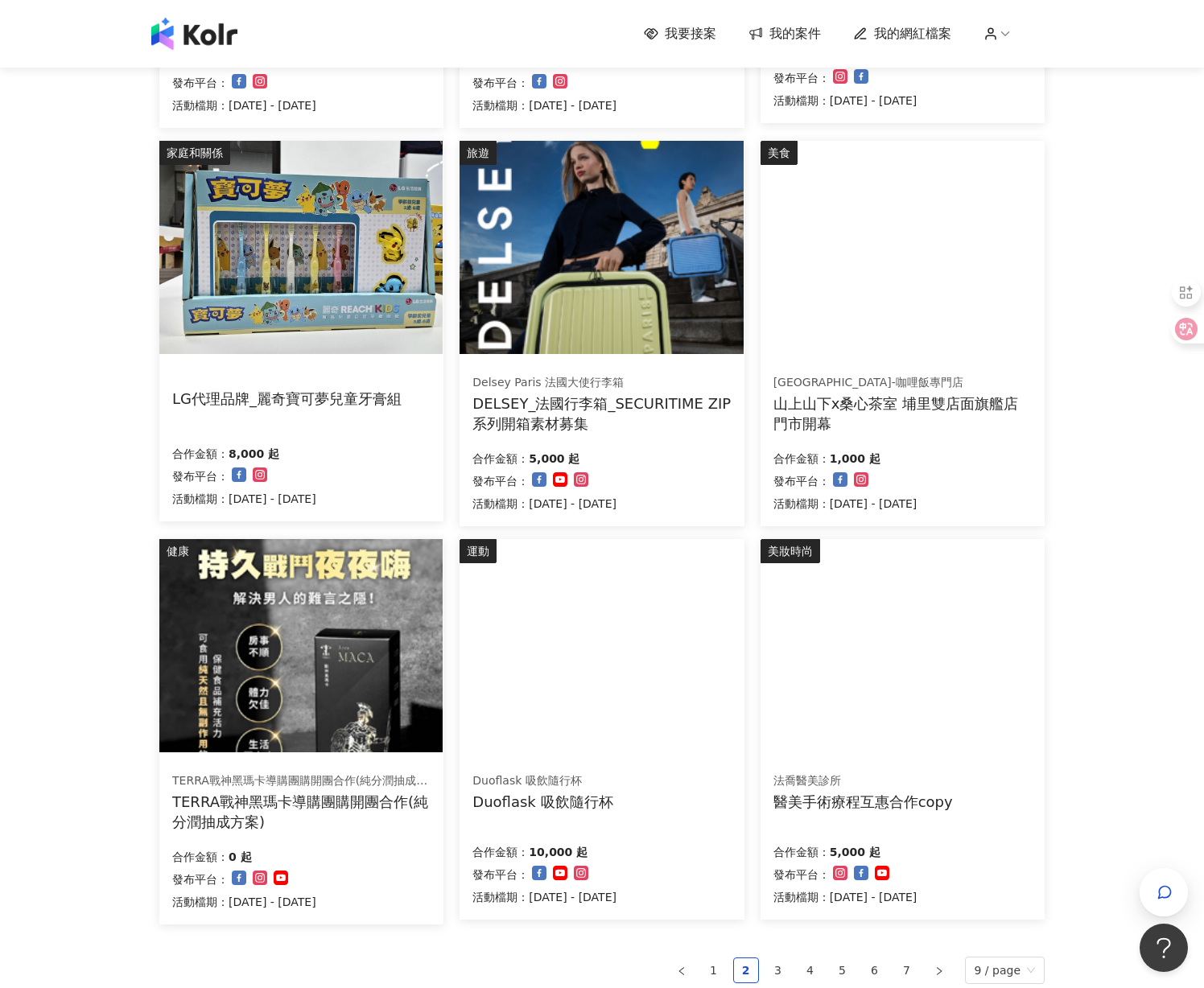
scroll to position [500, 0]
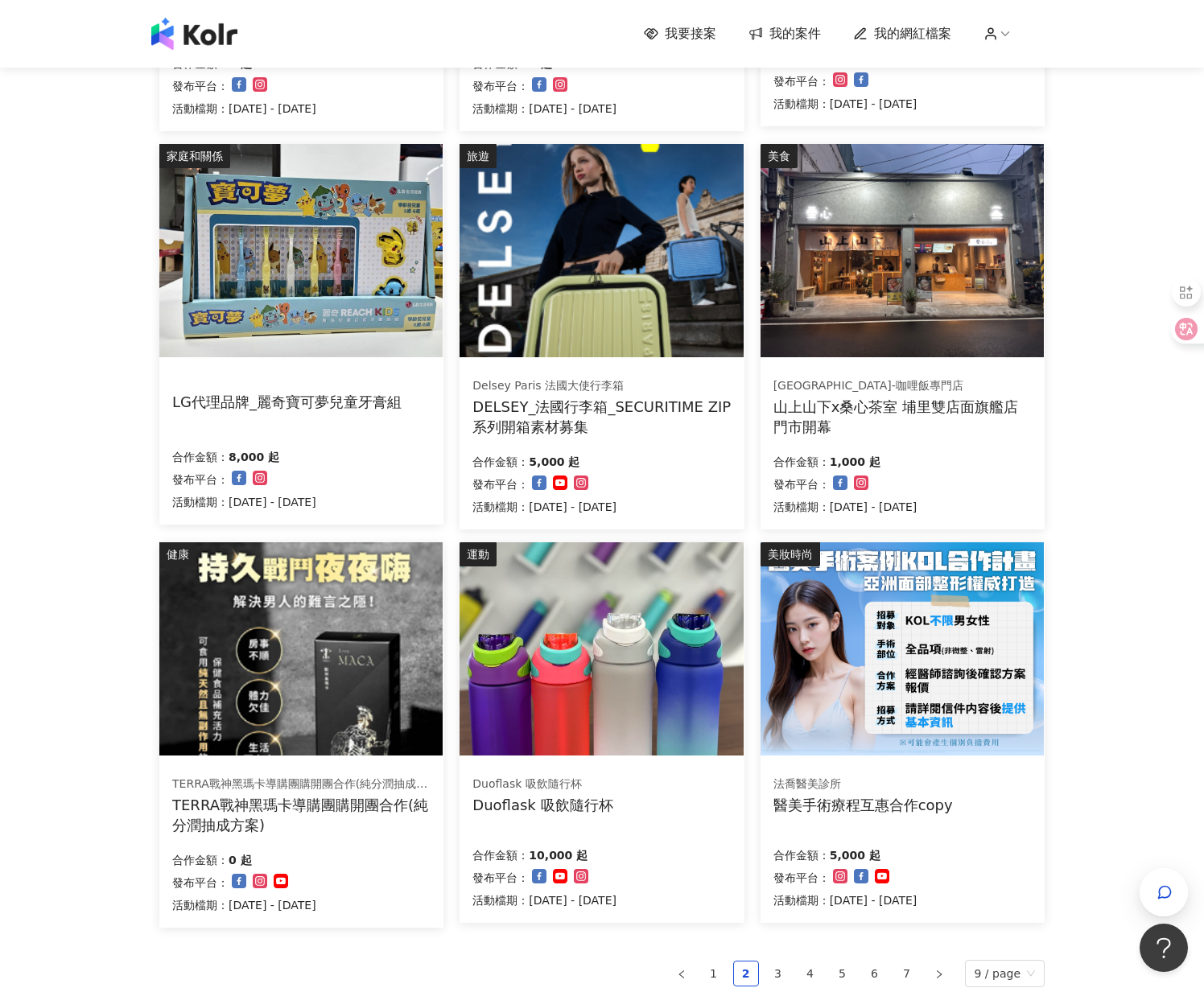
click at [912, 289] on img at bounding box center [902, 250] width 284 height 213
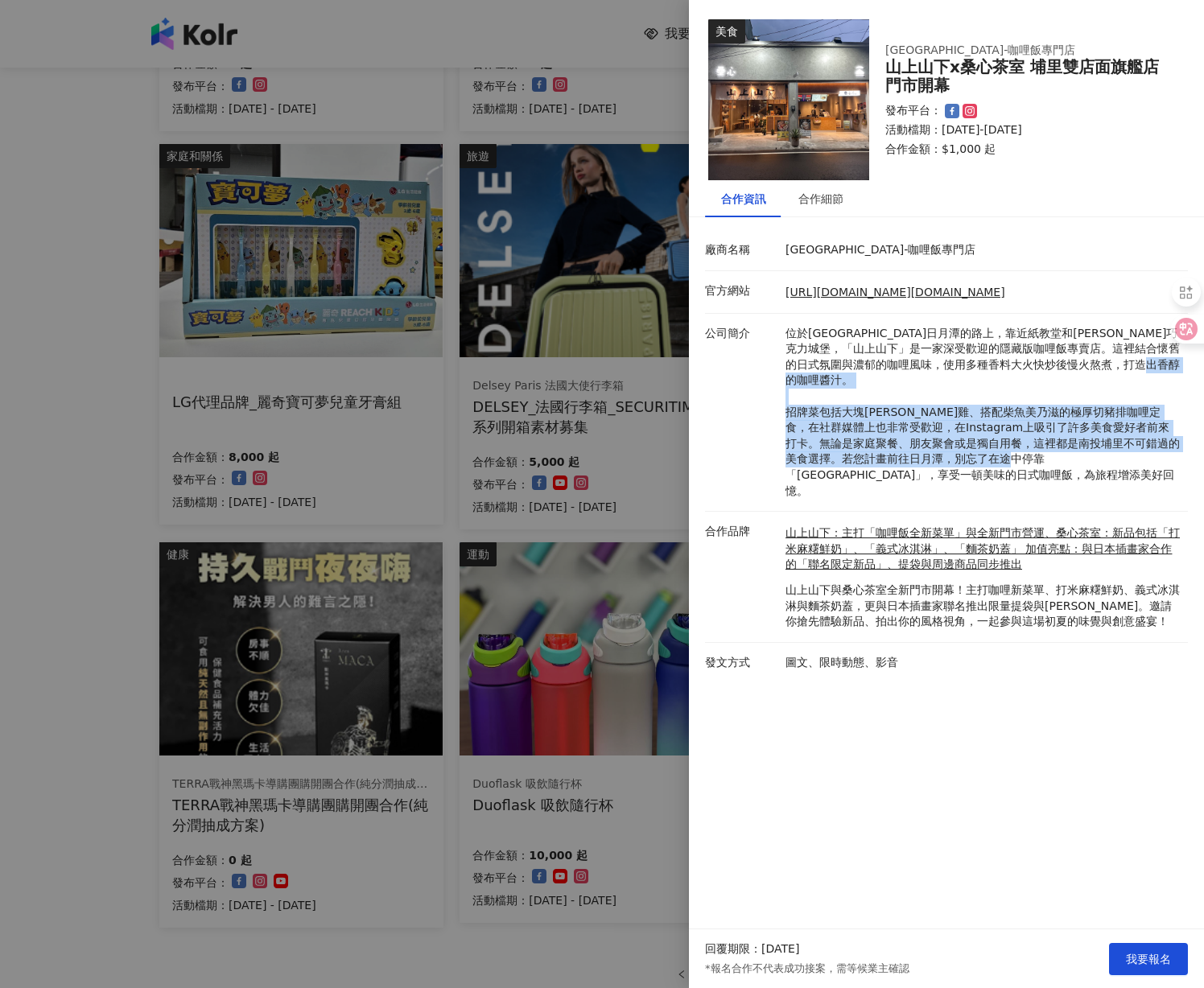
drag, startPoint x: 905, startPoint y: 394, endPoint x: 943, endPoint y: 424, distance: 48.4
click at [941, 464] on li "公司簡介 位於南投埔里前往日月潭的路上，靠近紙教堂和妮娜巧克力城堡，「山上山下」是一家深受歡迎的隱藏版咖哩飯專賣店。這裡結合懷舊的日式氛圍與濃郁的咖哩風味，使…" at bounding box center [946, 413] width 483 height 198
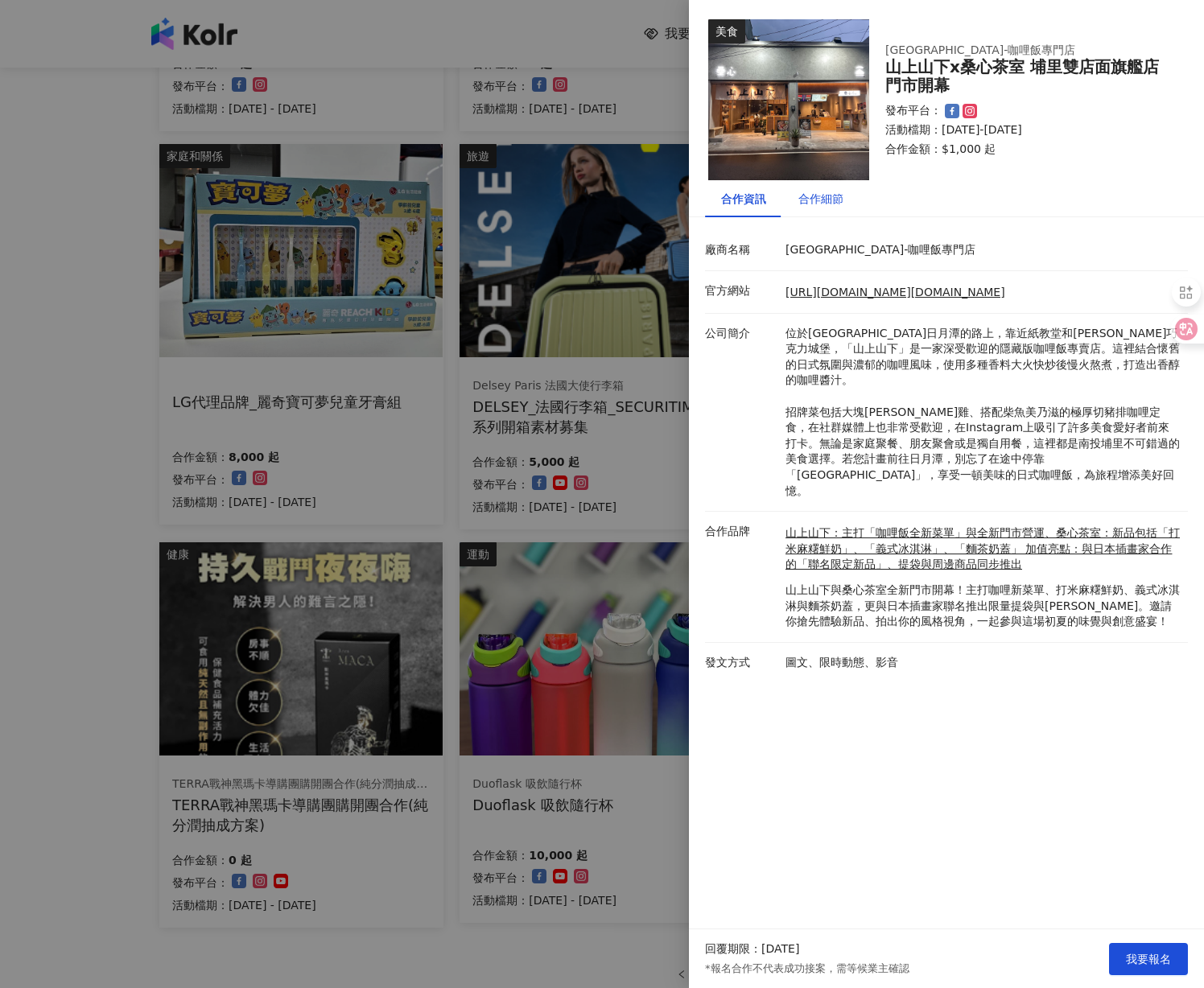
click at [826, 203] on div "合作細節" at bounding box center [820, 198] width 45 height 18
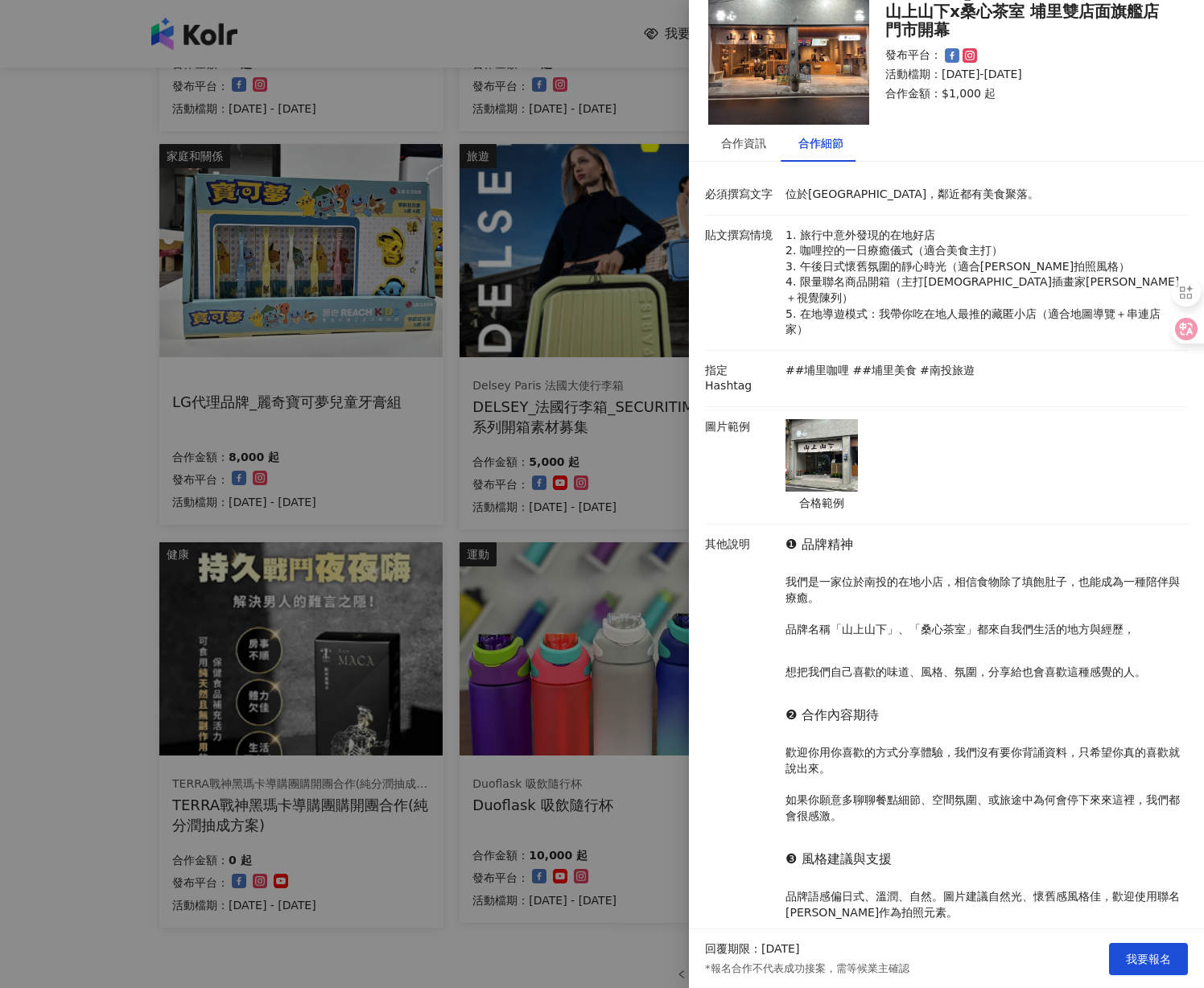
scroll to position [55, 0]
click at [417, 46] on div at bounding box center [602, 494] width 1204 height 988
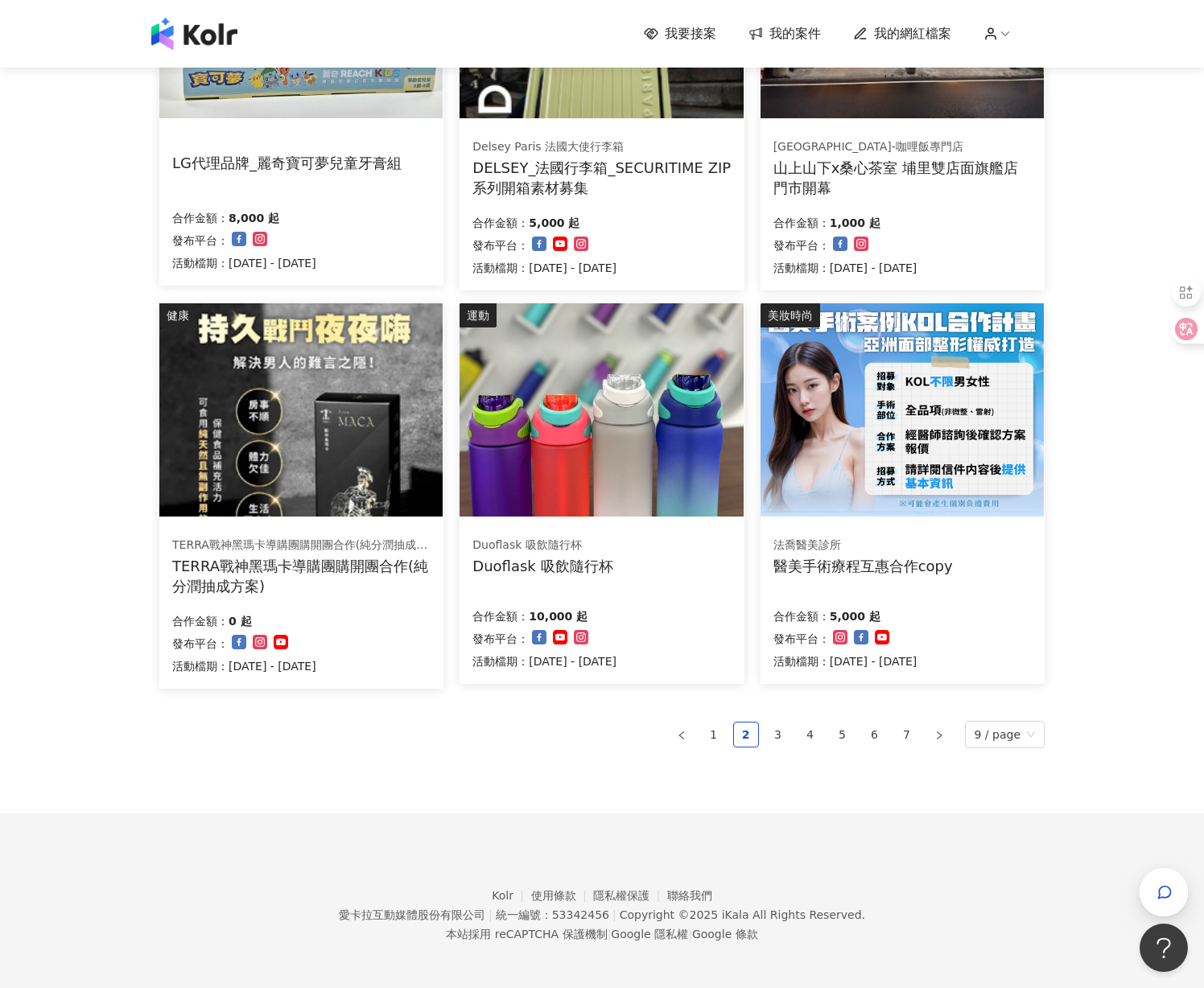
scroll to position [738, 0]
click at [911, 469] on img at bounding box center [902, 410] width 284 height 213
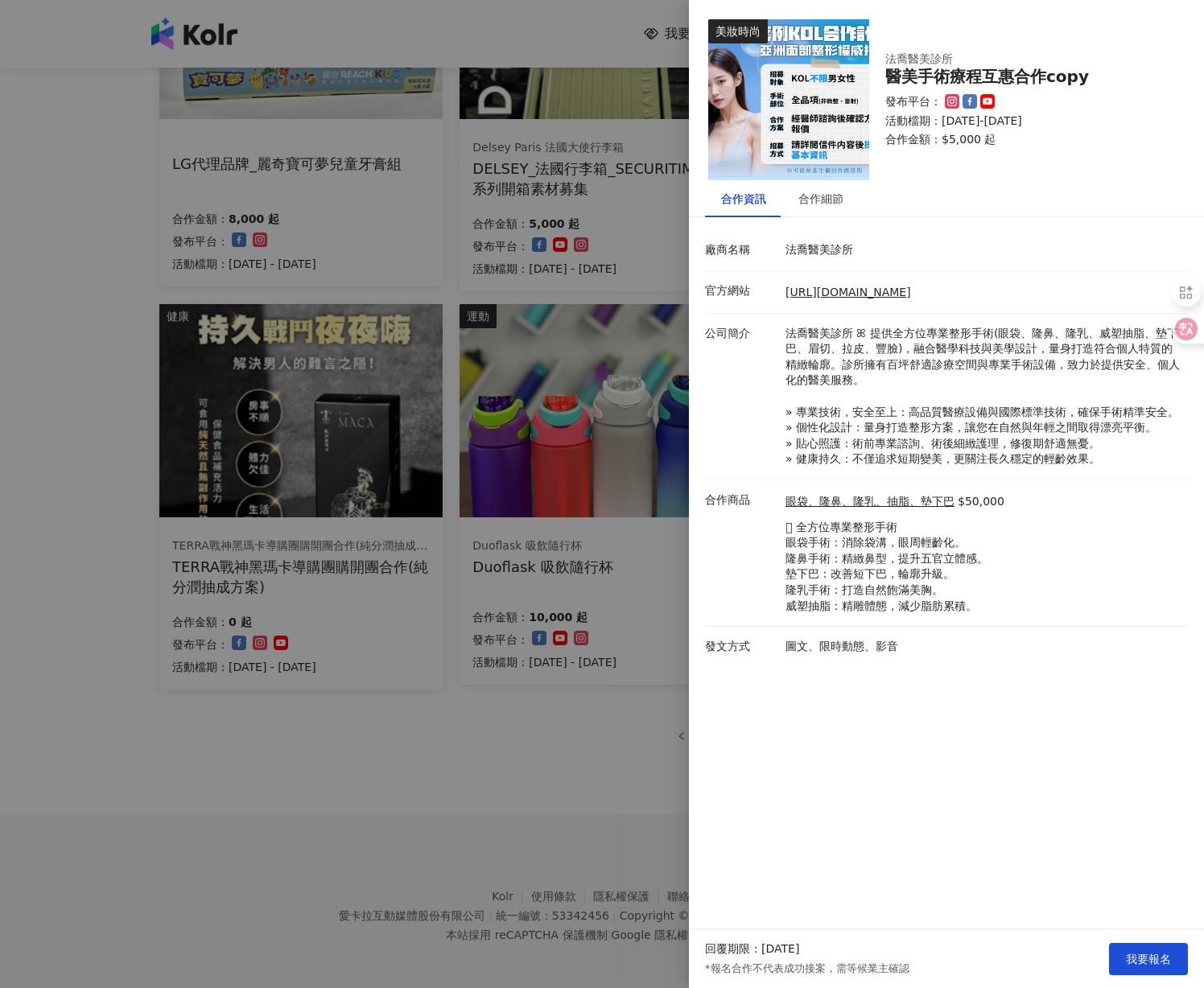
click at [556, 322] on div at bounding box center [602, 494] width 1204 height 988
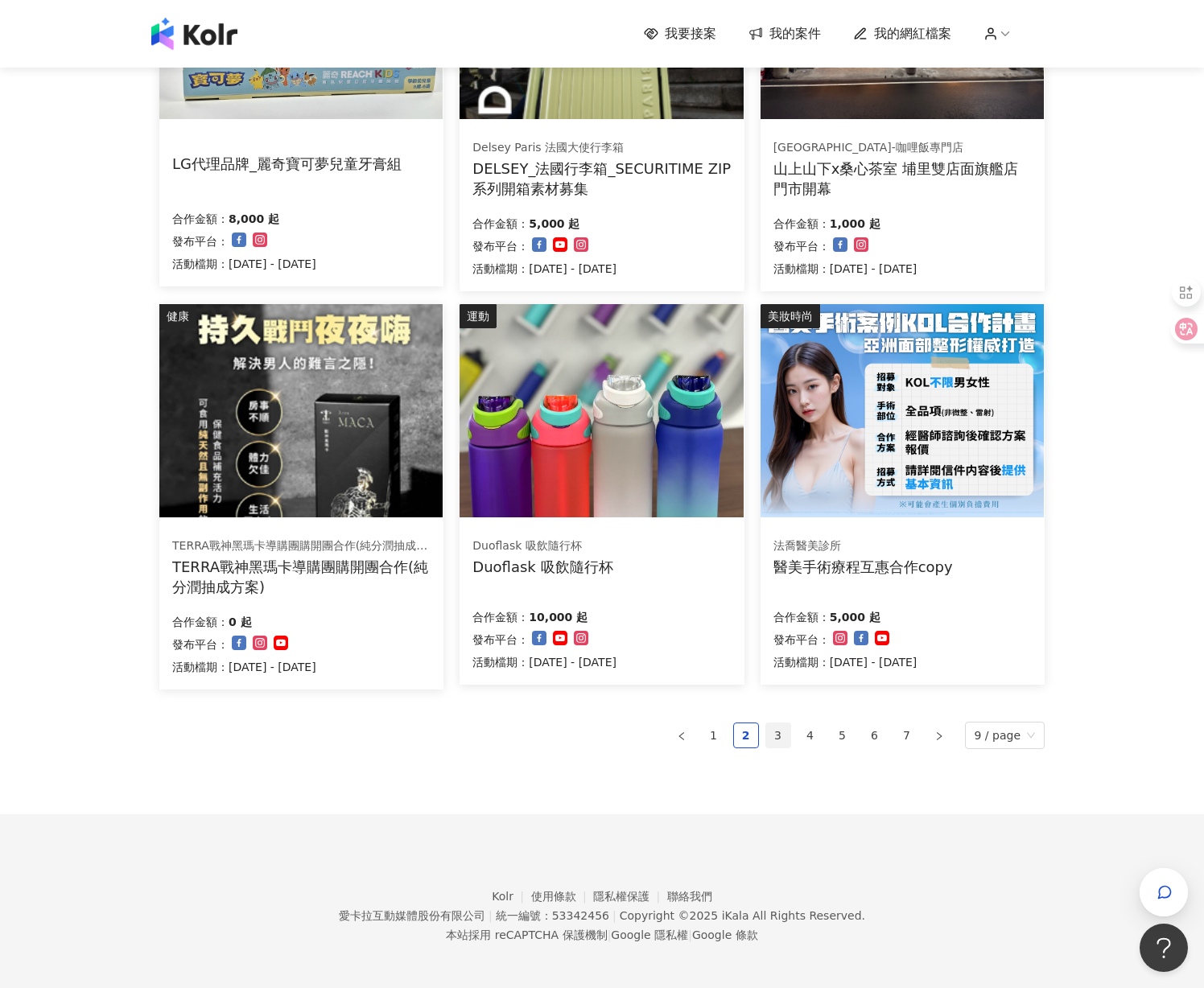
click at [784, 733] on link "3" at bounding box center [777, 735] width 24 height 24
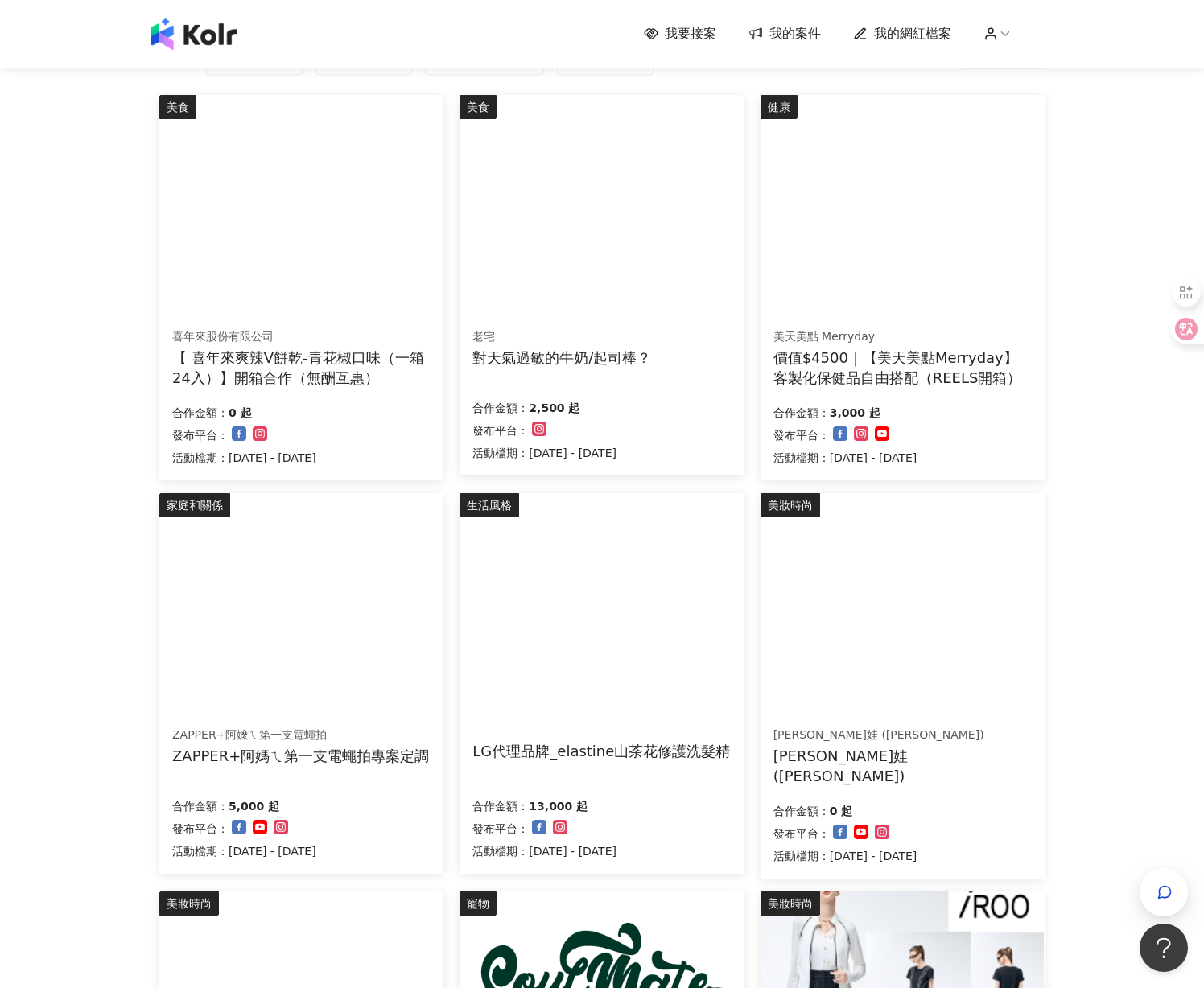
scroll to position [144, 0]
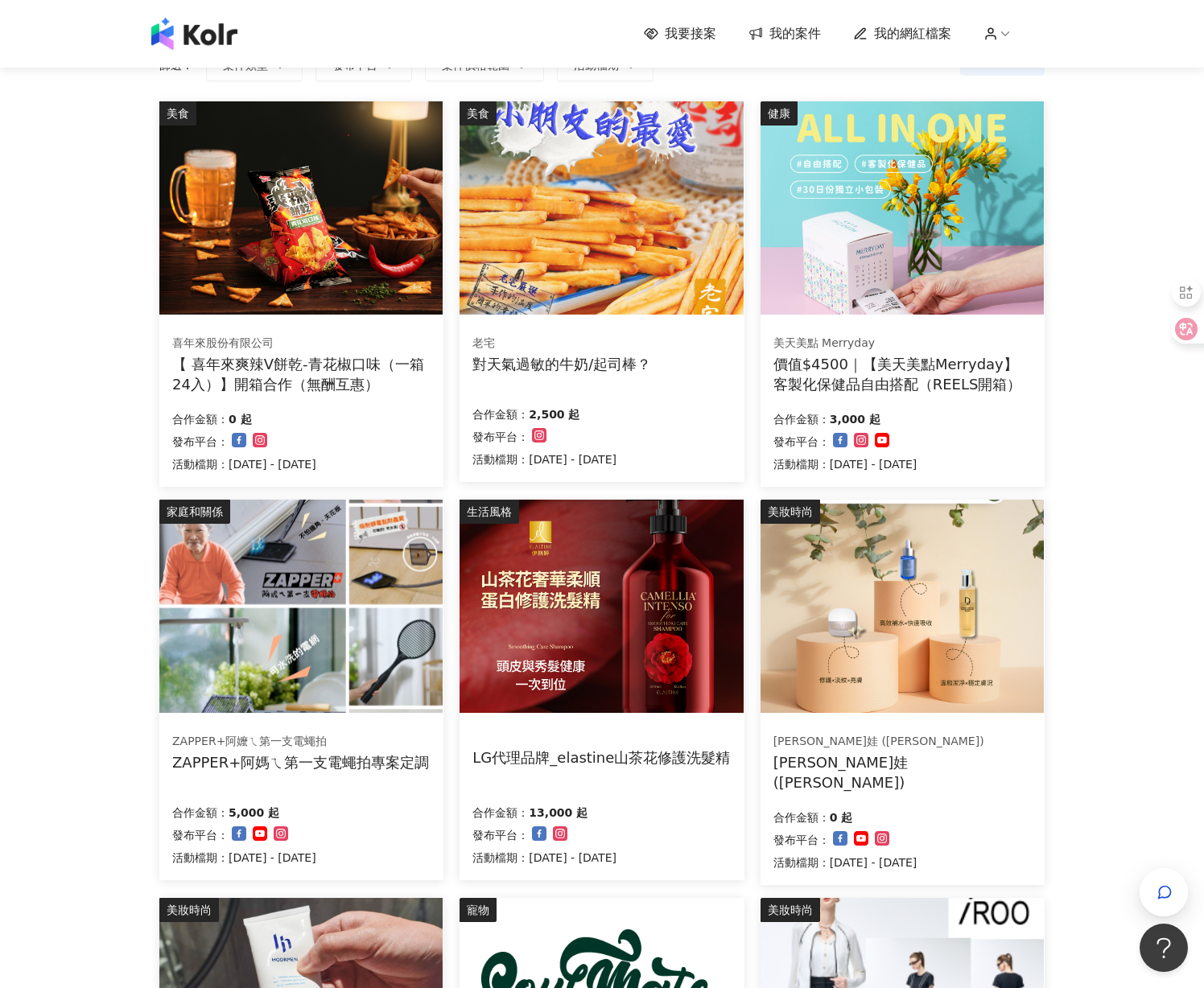
click at [860, 662] on img at bounding box center [902, 606] width 284 height 213
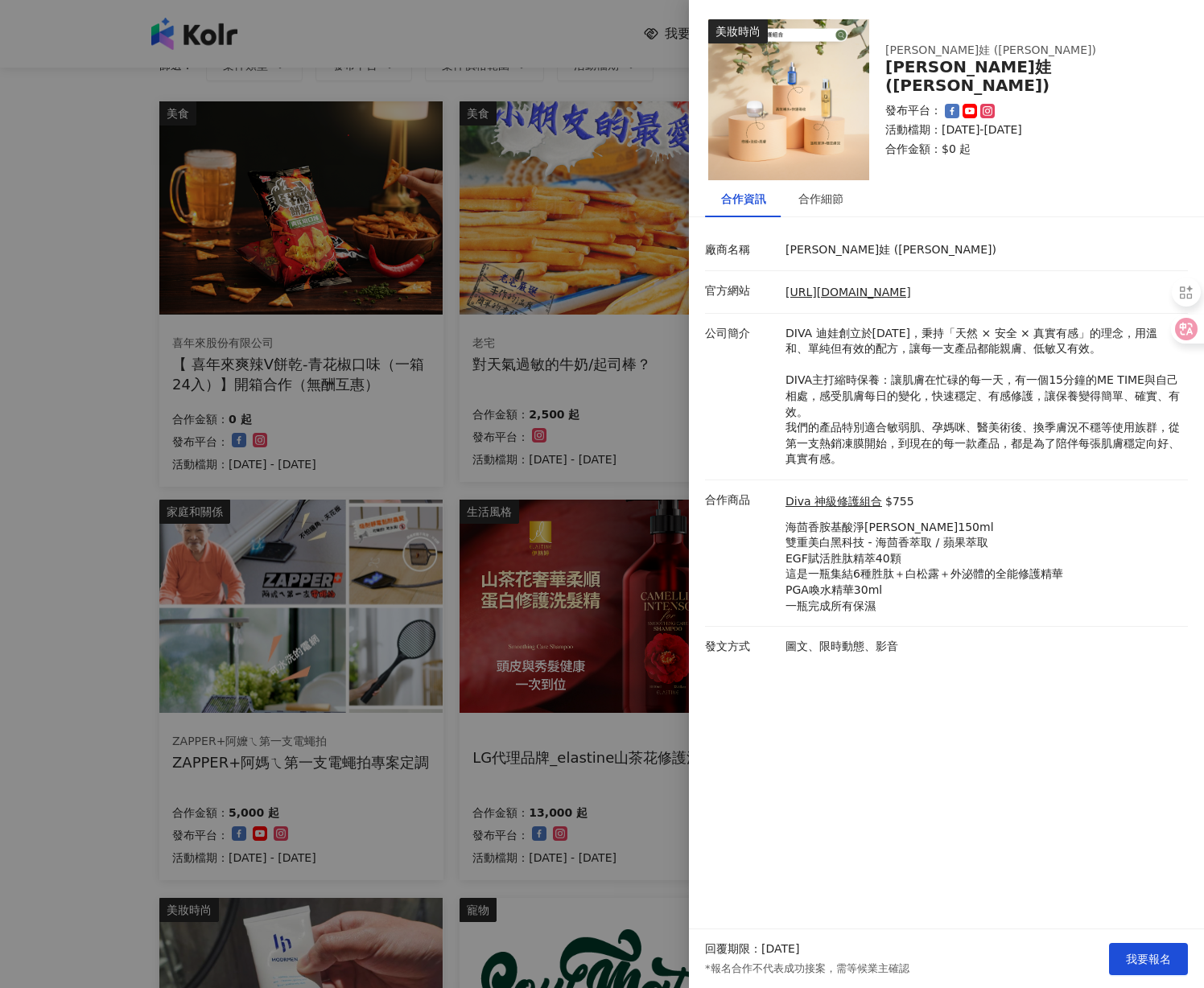
click at [504, 164] on div at bounding box center [602, 494] width 1204 height 988
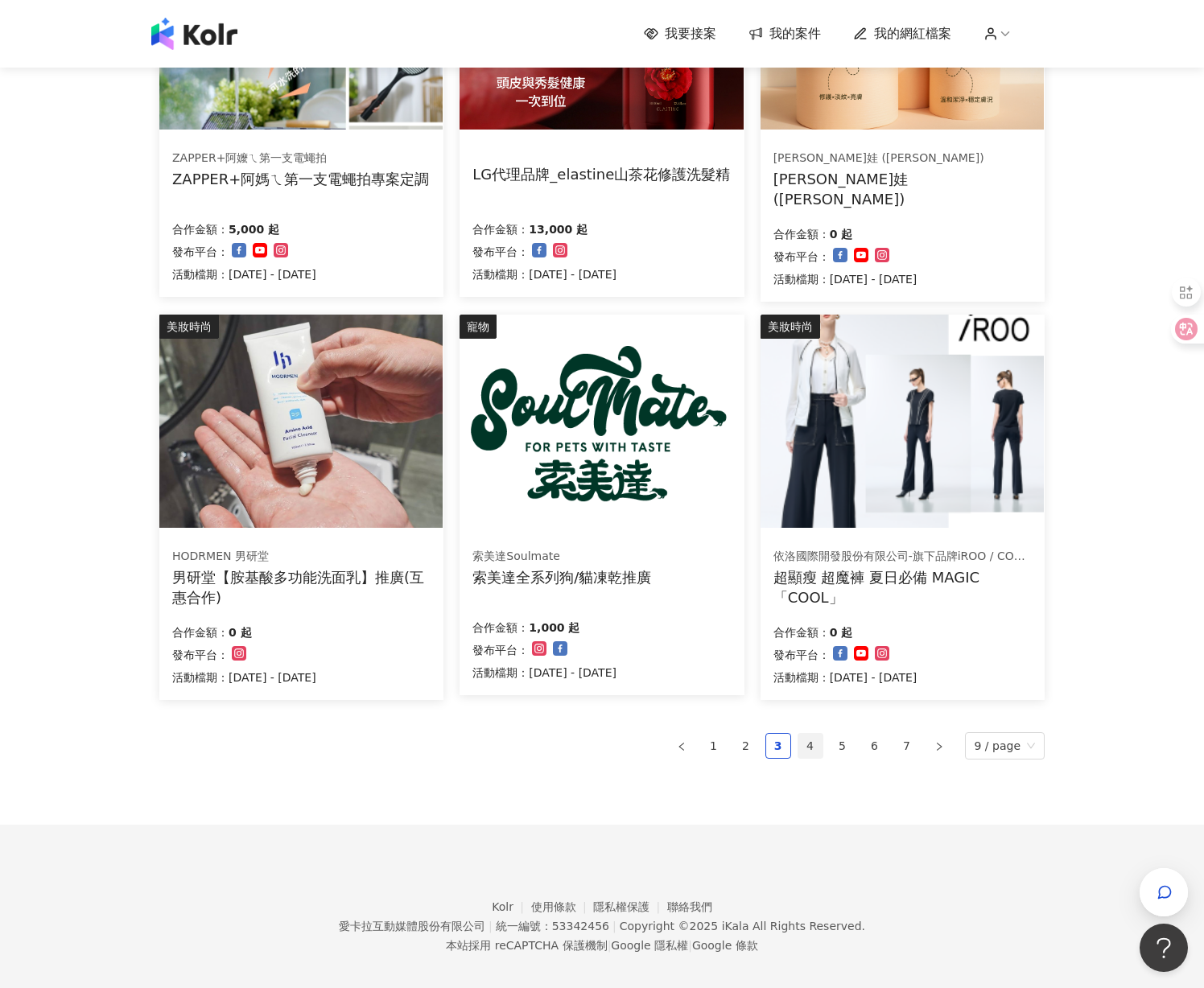
scroll to position [724, 0]
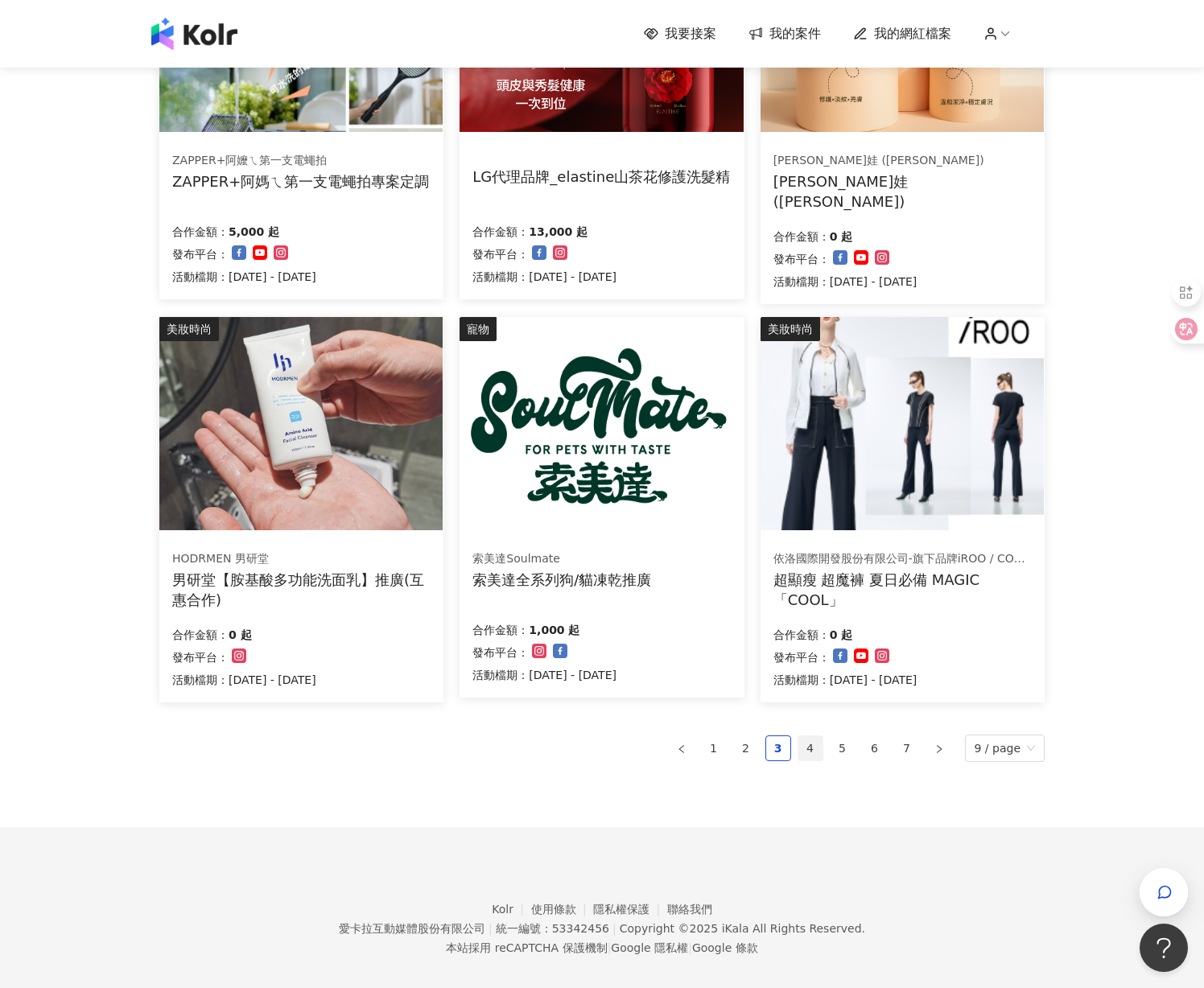
click at [810, 739] on link "4" at bounding box center [810, 747] width 24 height 24
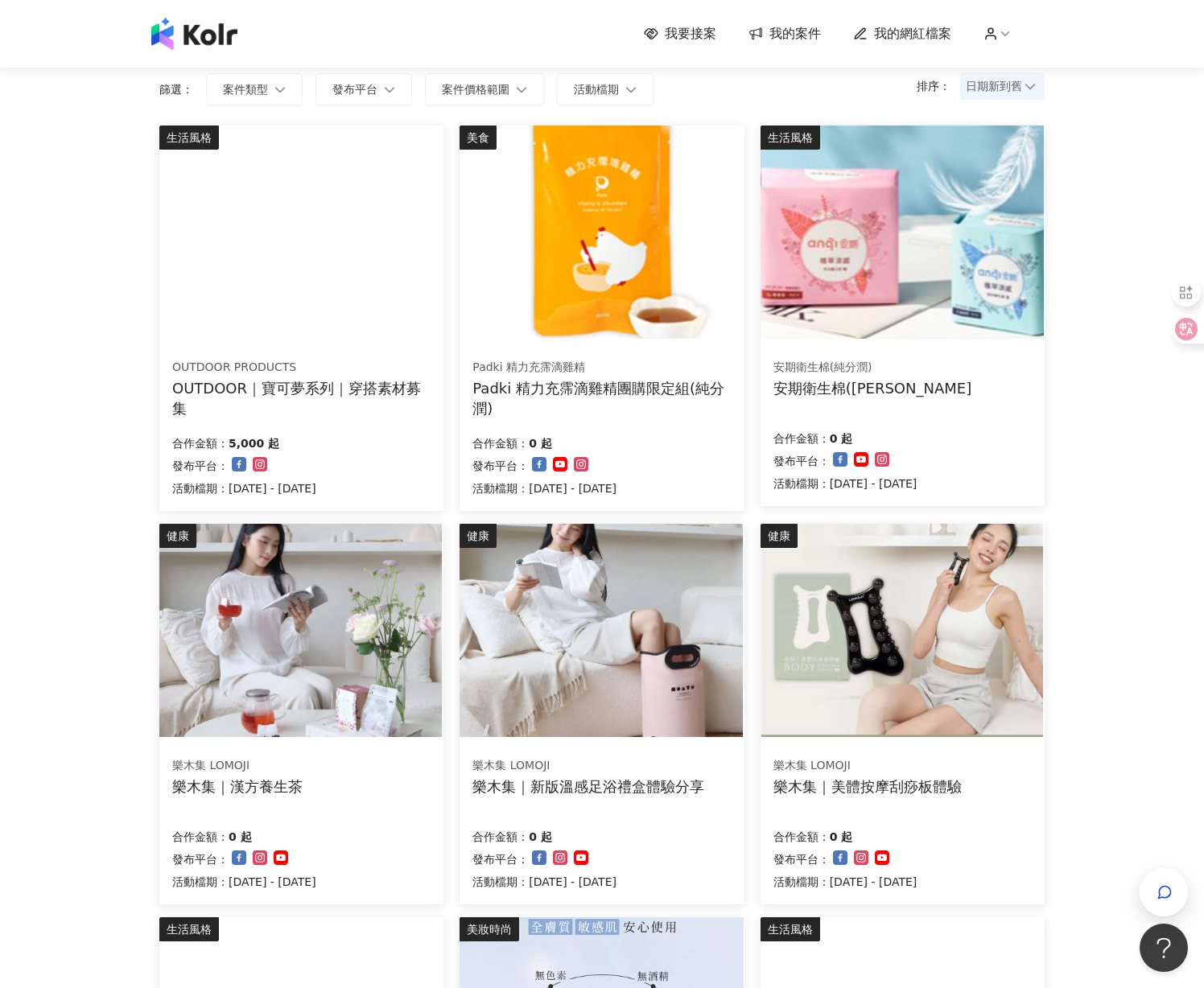
scroll to position [122, 0]
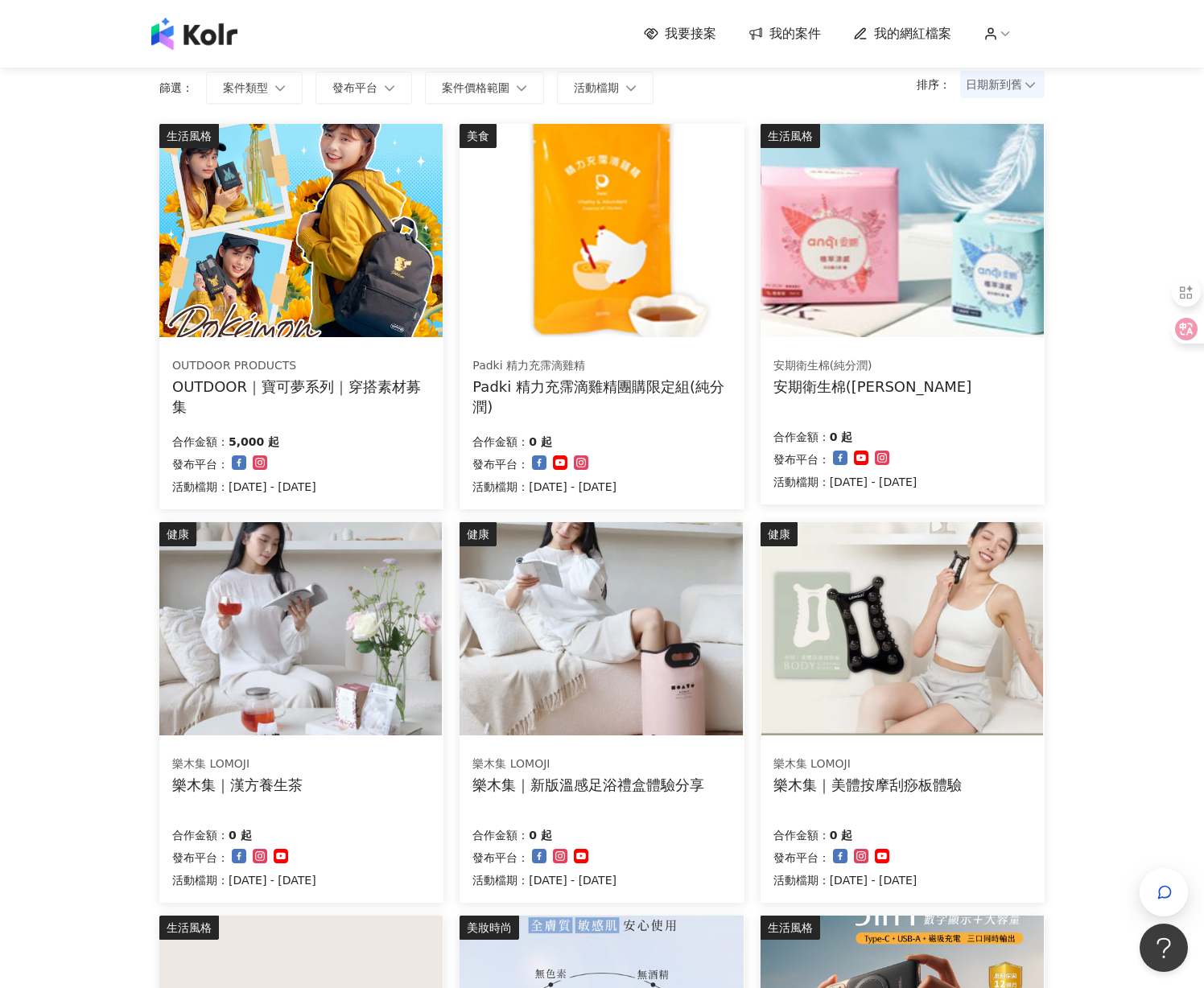
click at [318, 265] on img at bounding box center [301, 231] width 284 height 213
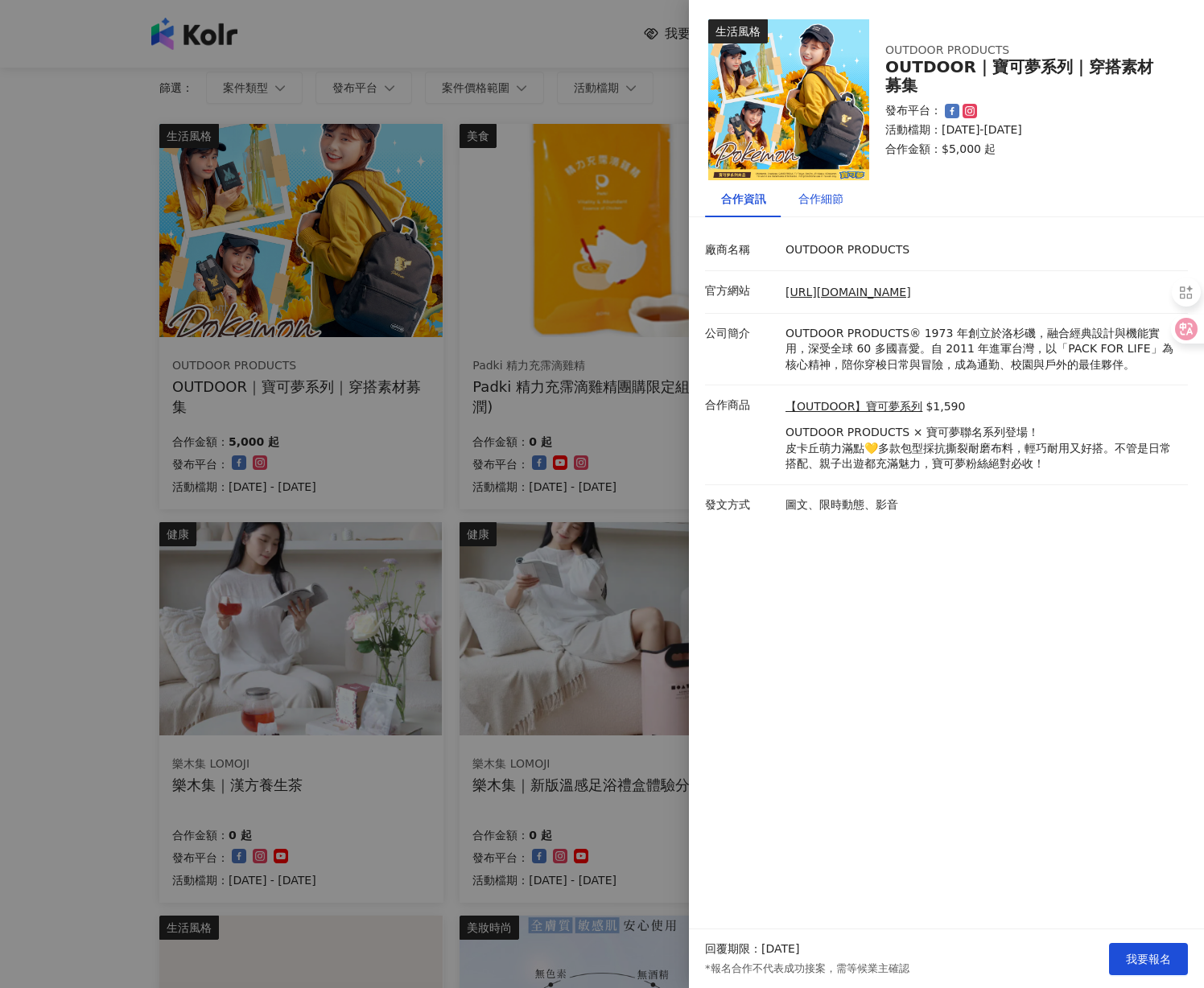
click at [817, 203] on div "合作細節" at bounding box center [820, 198] width 45 height 18
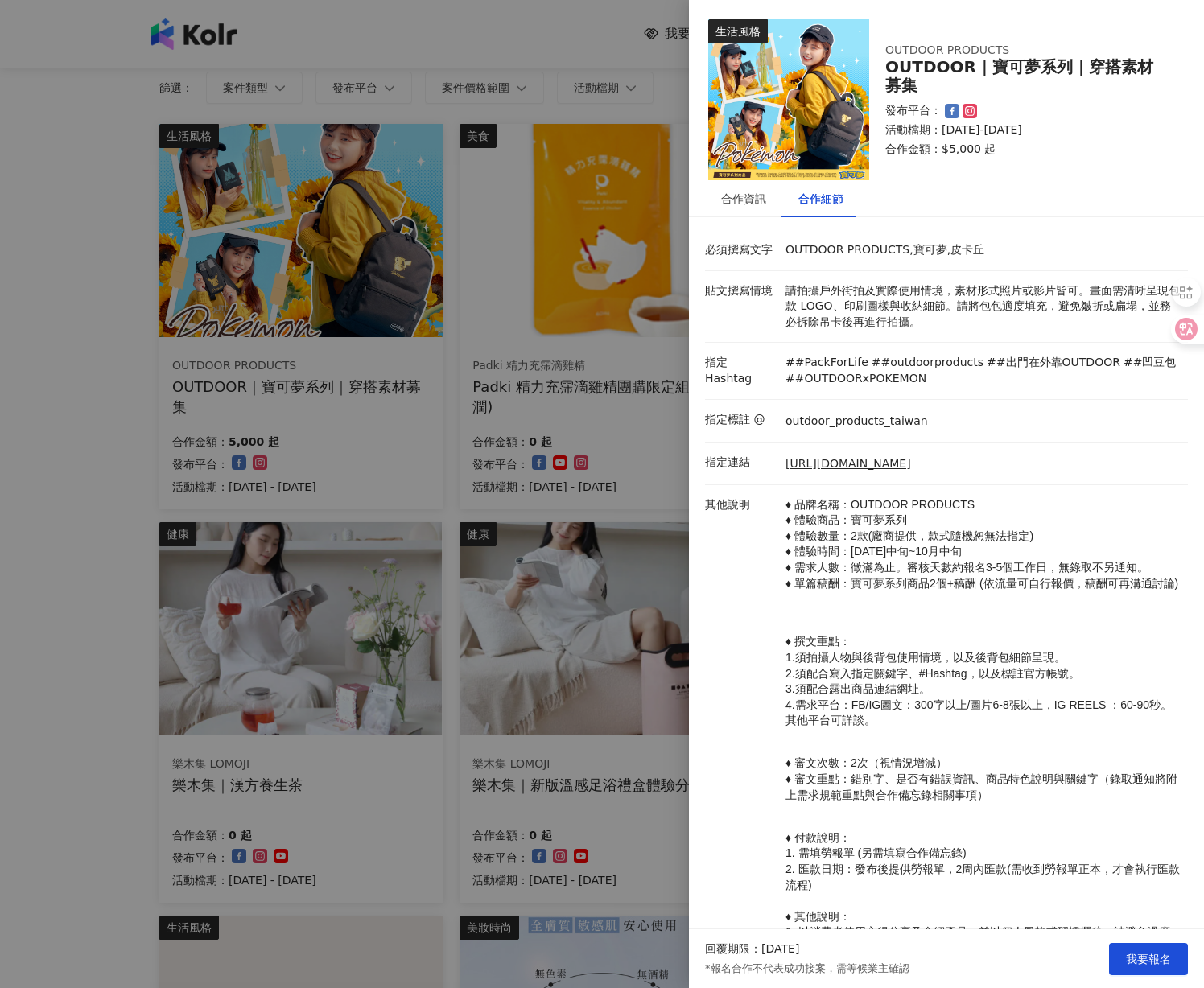
click at [549, 386] on div at bounding box center [602, 494] width 1204 height 988
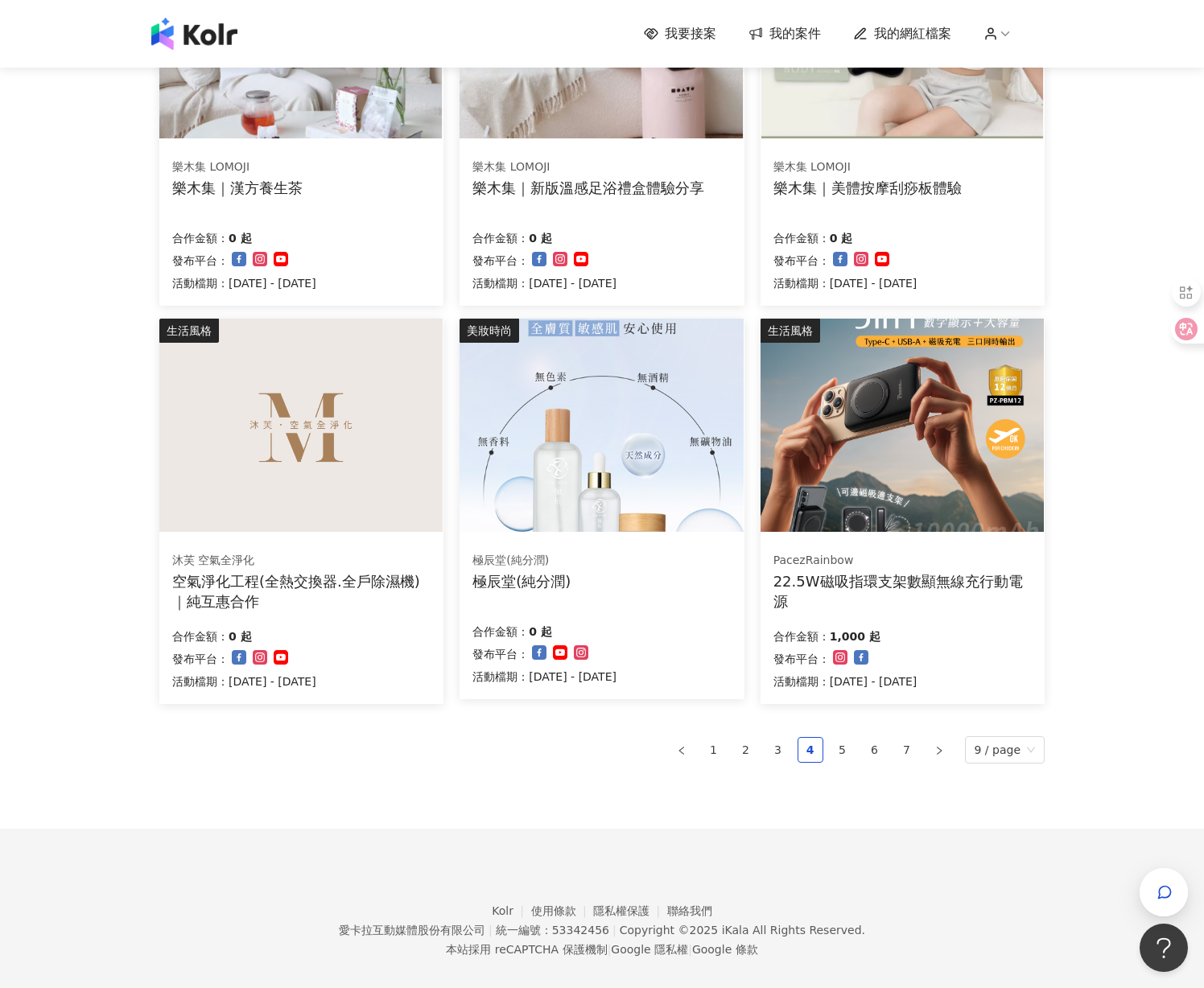
scroll to position [714, 0]
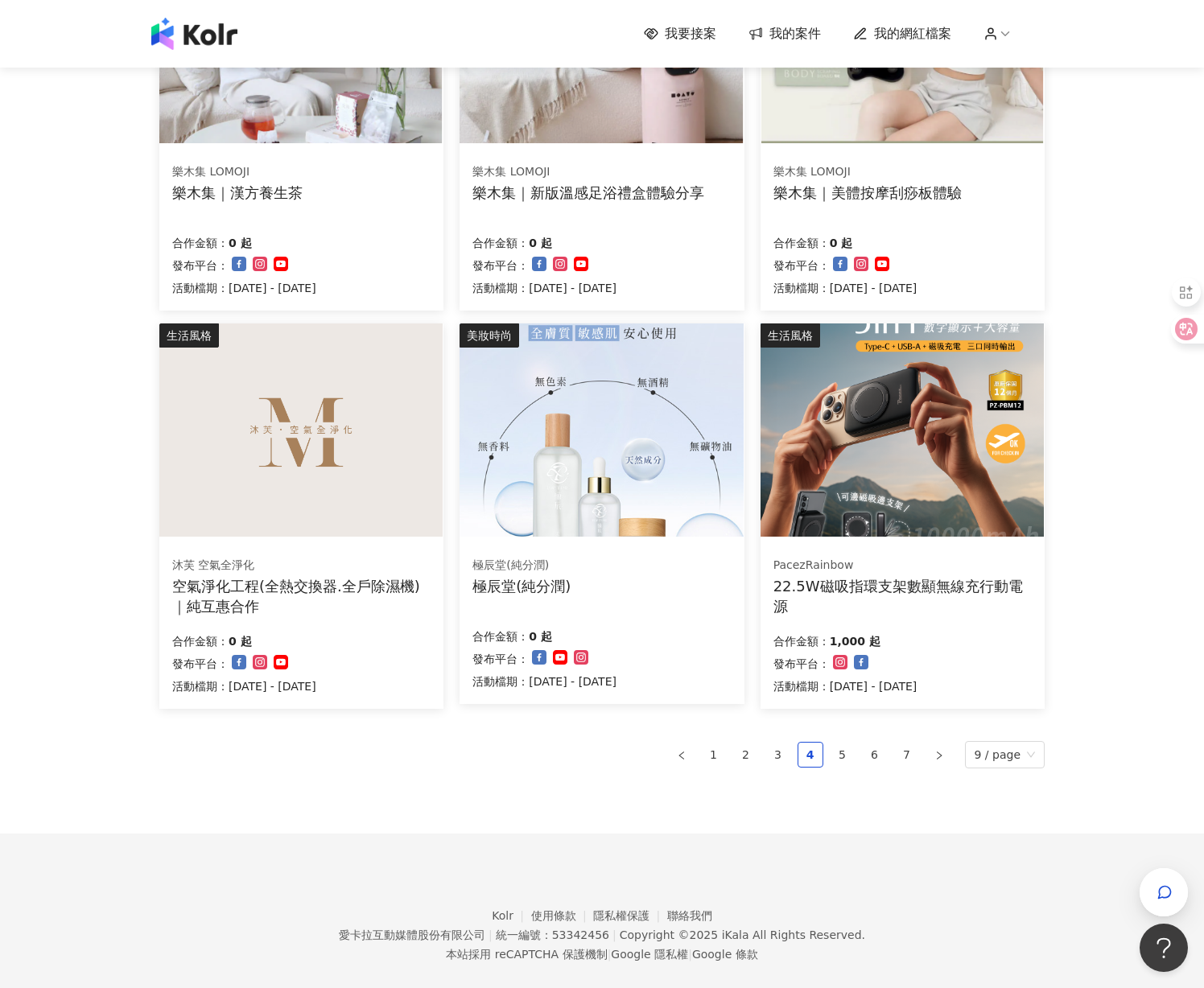
click at [906, 445] on img at bounding box center [902, 430] width 284 height 213
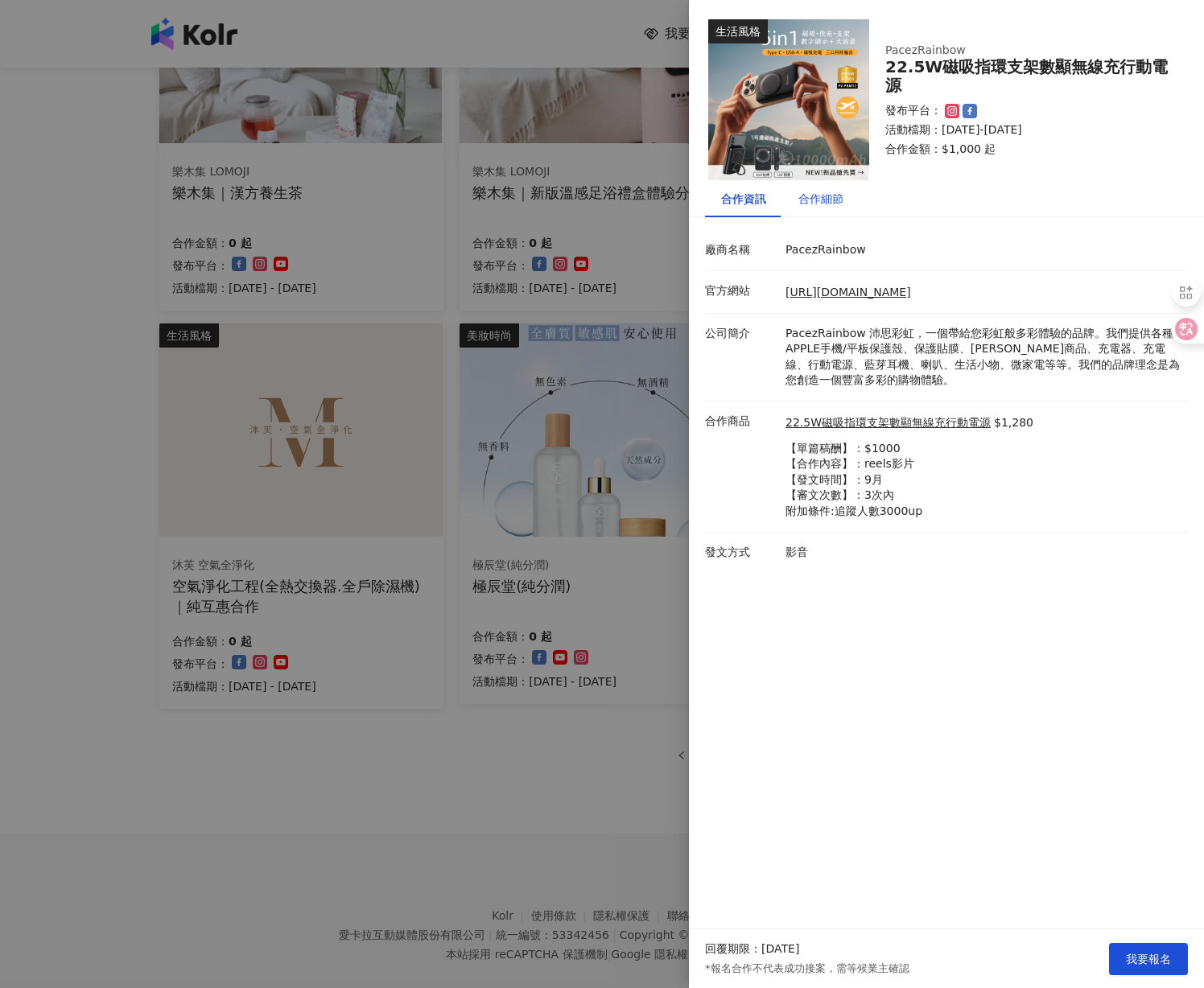
click at [826, 199] on div "合作細節" at bounding box center [820, 198] width 45 height 18
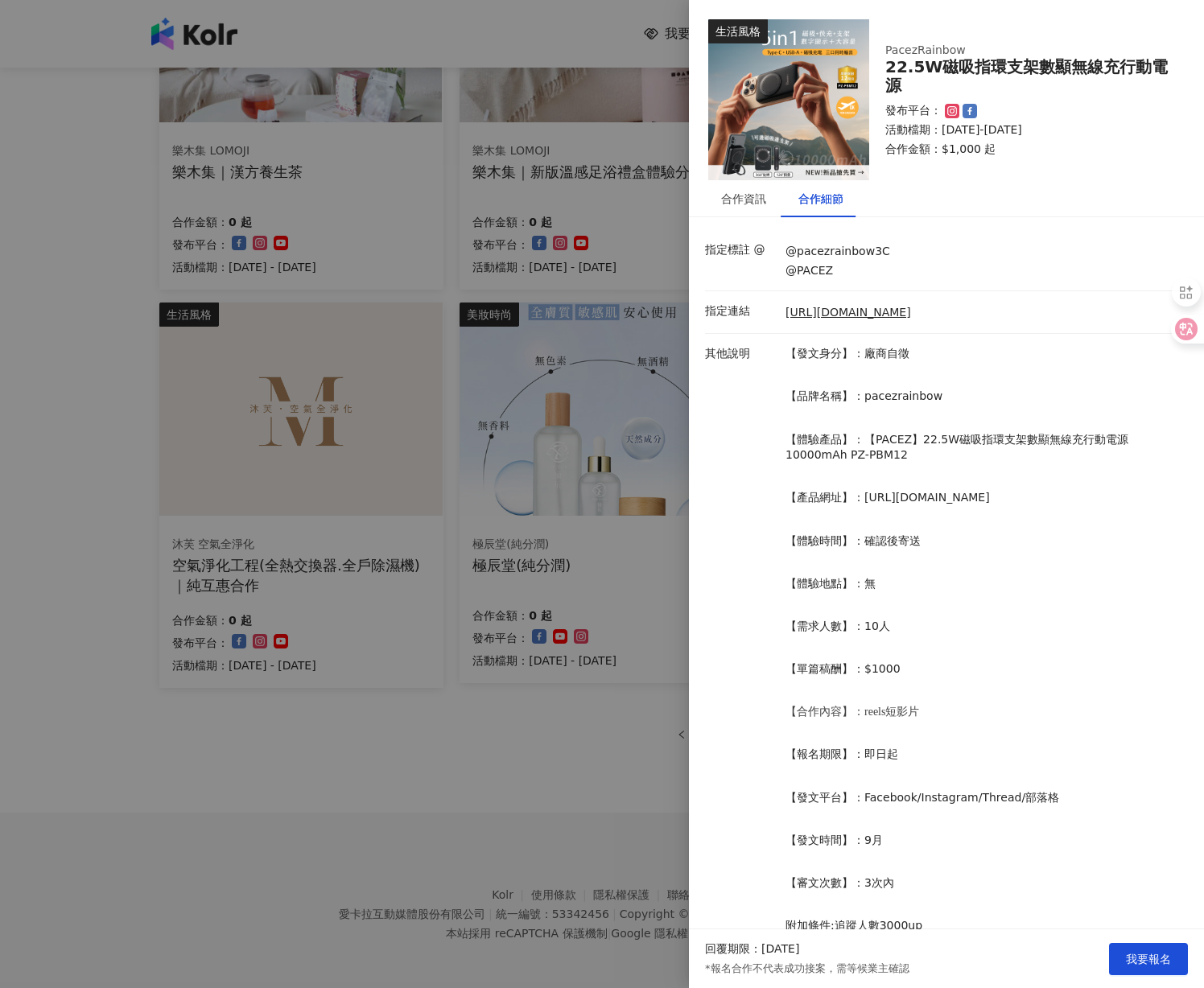
scroll to position [0, 0]
click at [911, 308] on link "https://www.rainbow88shop.com/products/pz-pbm12" at bounding box center [848, 313] width 125 height 16
drag, startPoint x: 861, startPoint y: 493, endPoint x: 1052, endPoint y: 494, distance: 191.0
click at [1052, 494] on p "【產品網址】：https://bit.ly/45PPXom" at bounding box center [982, 498] width 394 height 16
copy p "https://bit.ly/45PPXom"
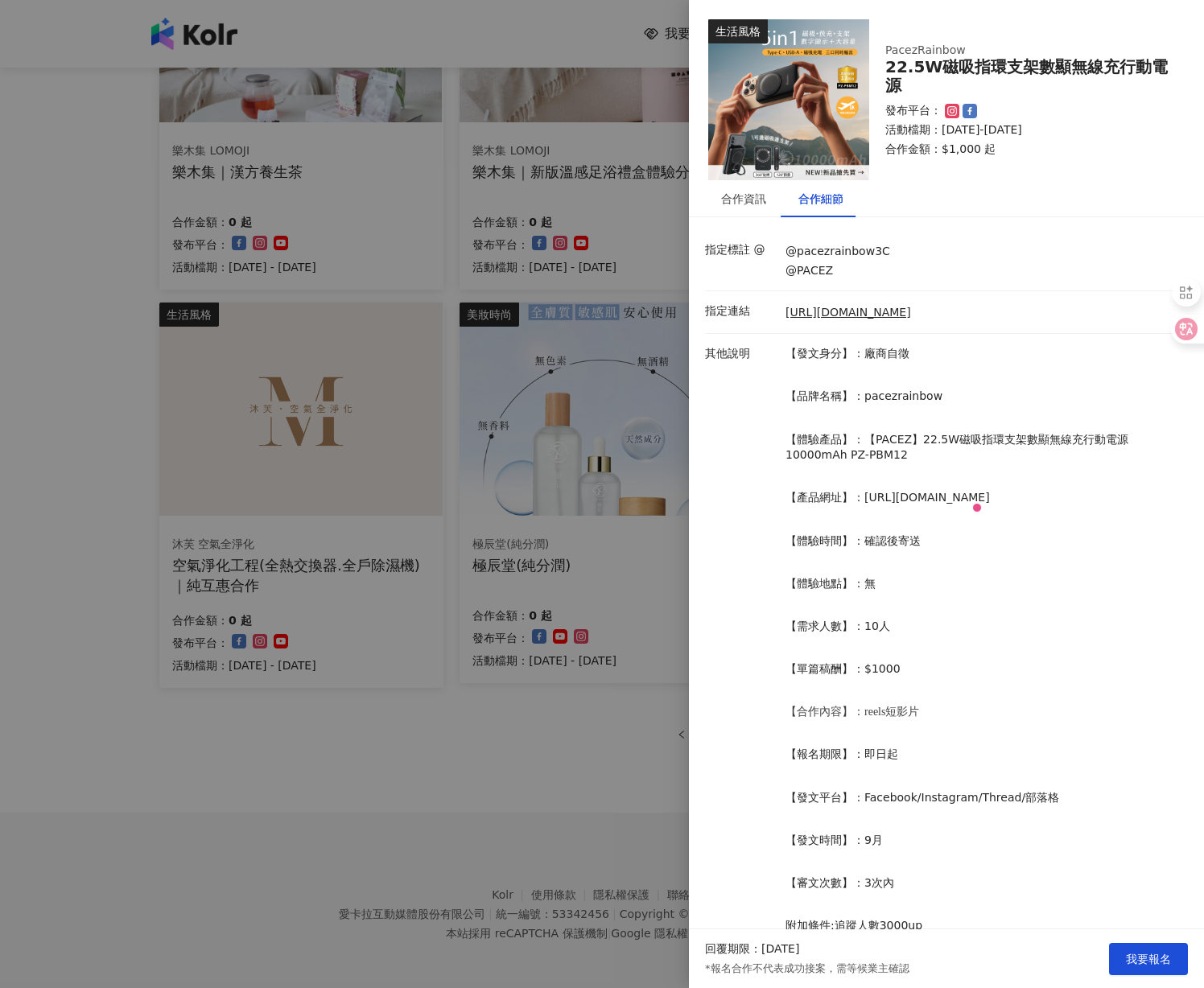
click at [581, 22] on div at bounding box center [602, 494] width 1204 height 988
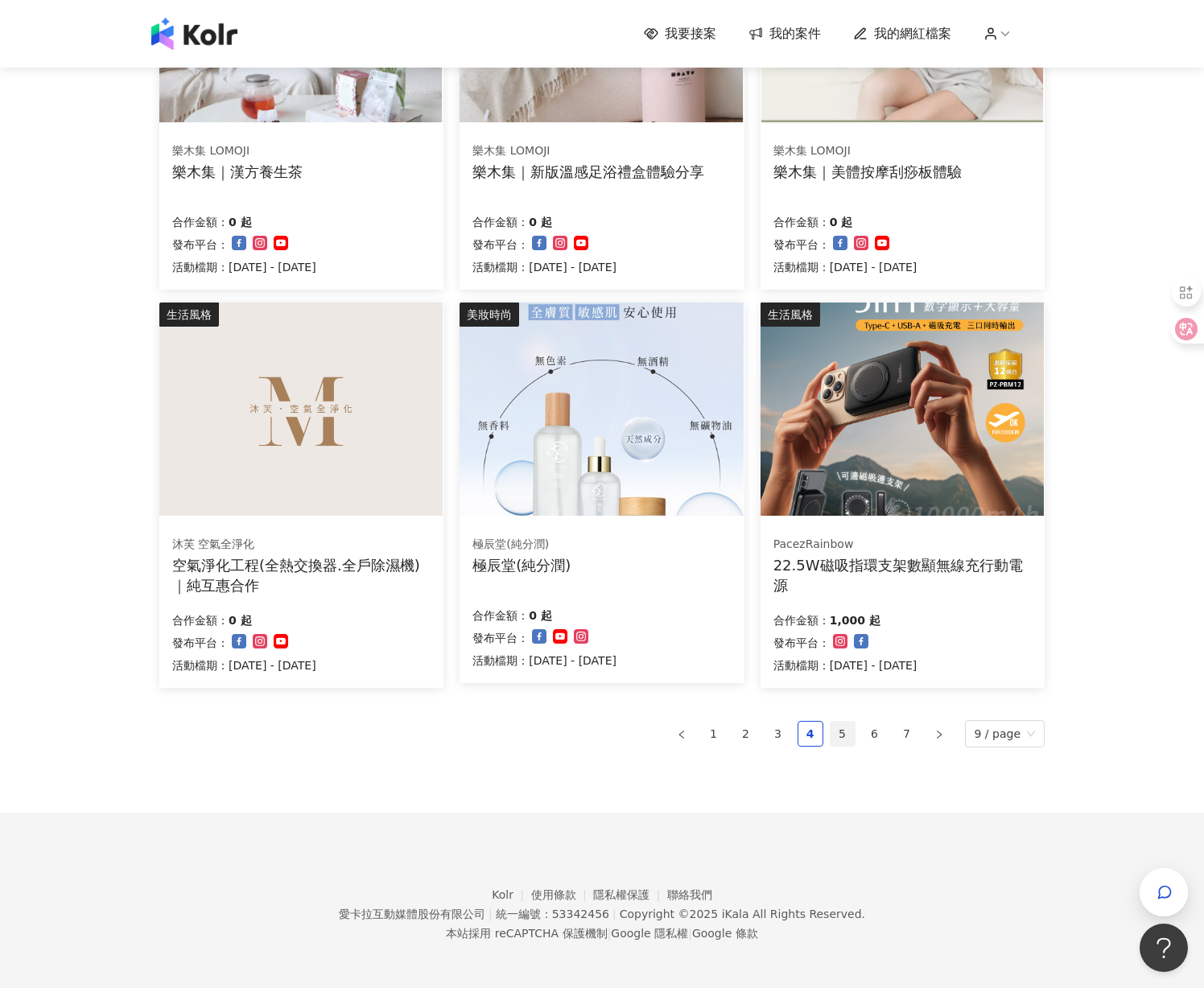
click at [852, 732] on link "5" at bounding box center [842, 733] width 24 height 24
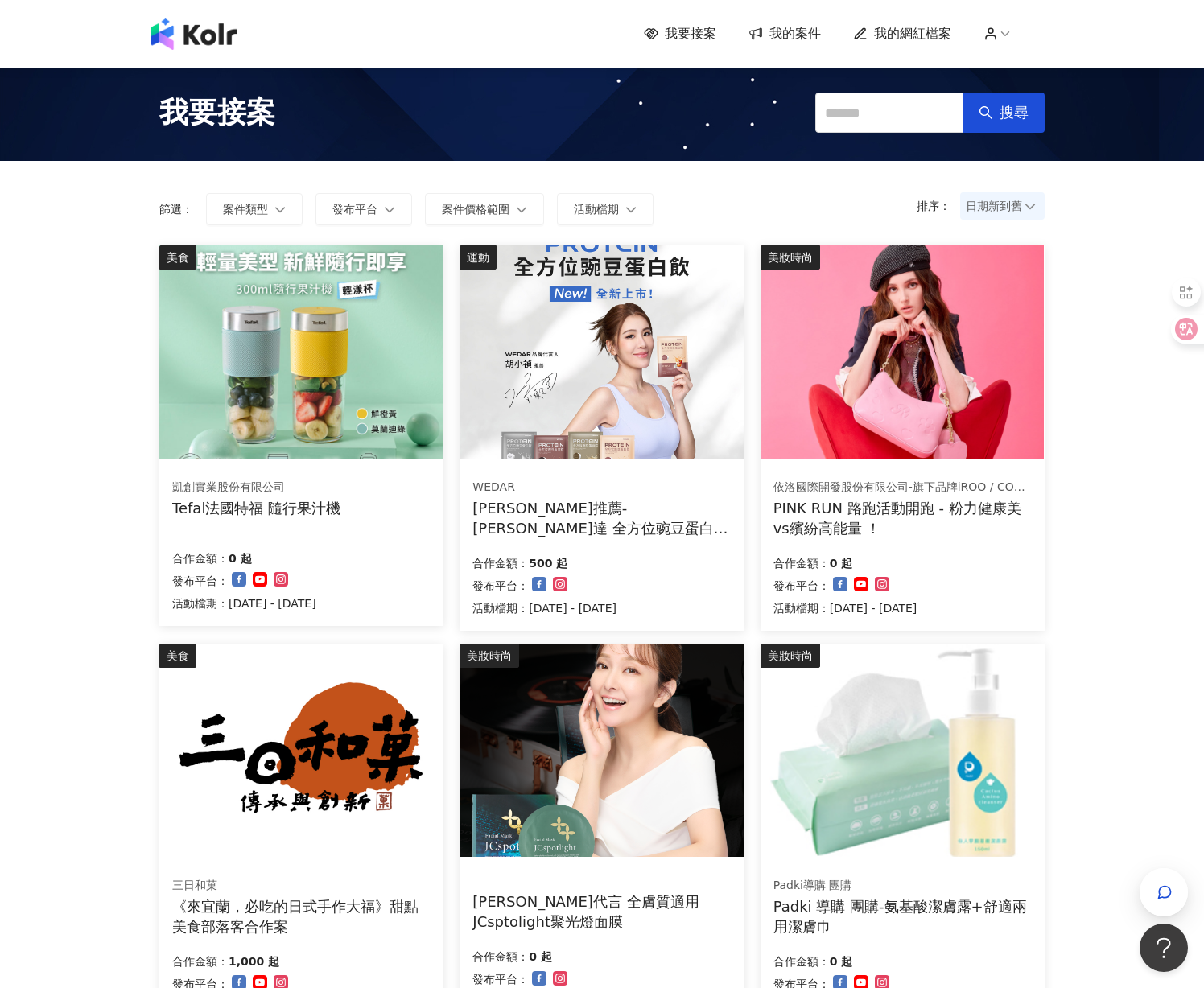
click at [293, 380] on img at bounding box center [301, 351] width 284 height 213
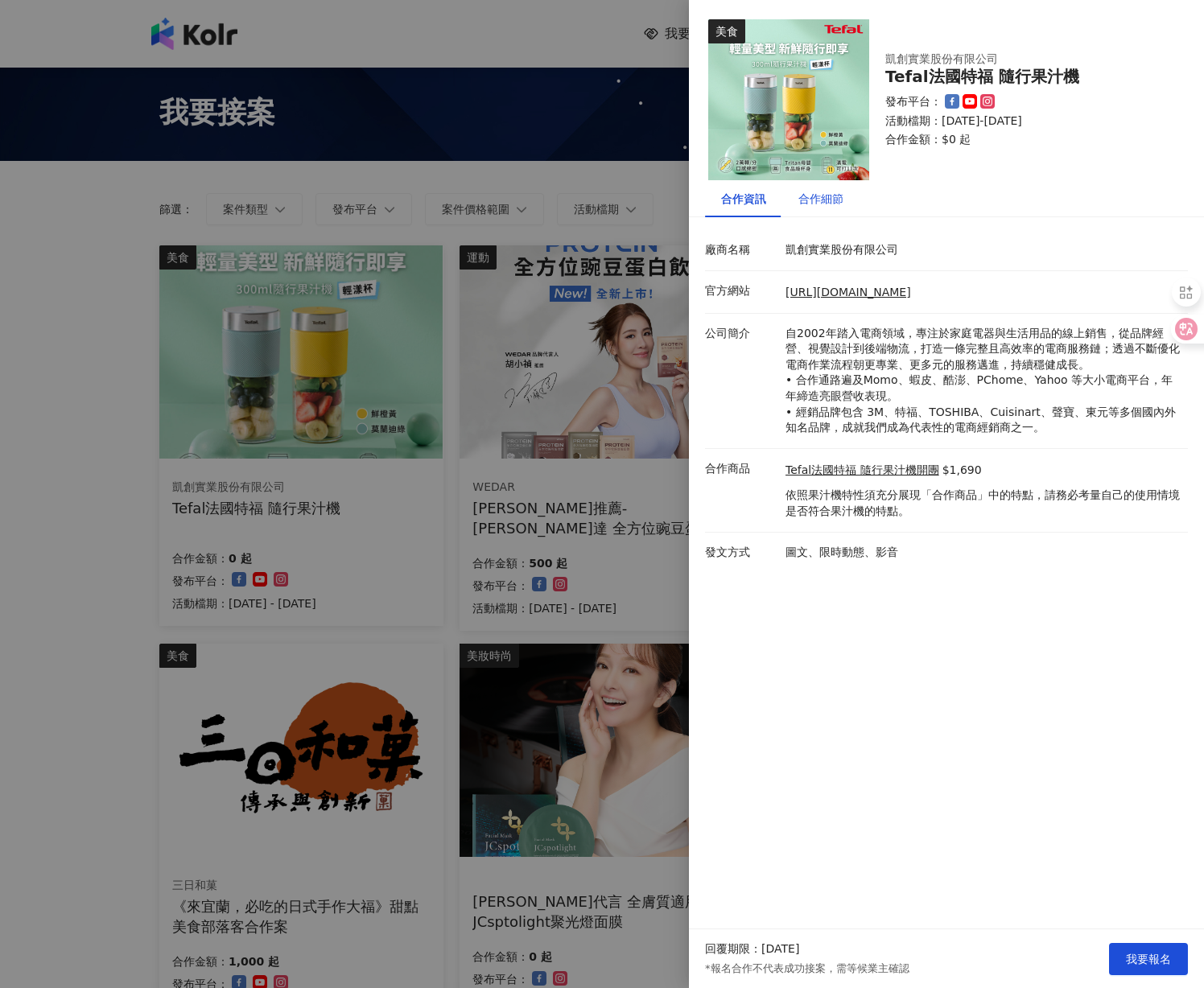
click at [827, 199] on div "合作細節" at bounding box center [820, 198] width 45 height 18
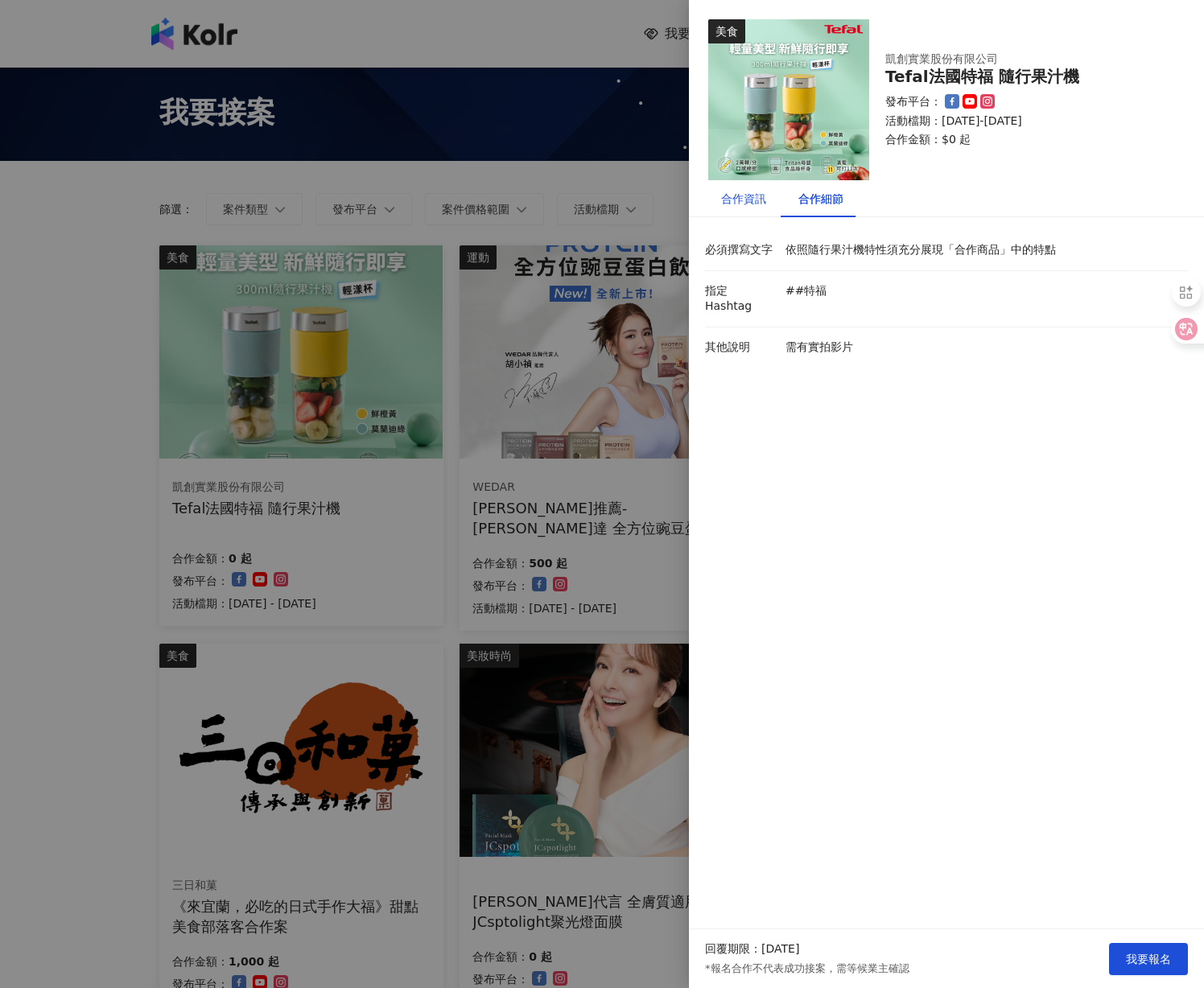
click at [733, 197] on div "合作資訊" at bounding box center [743, 198] width 45 height 18
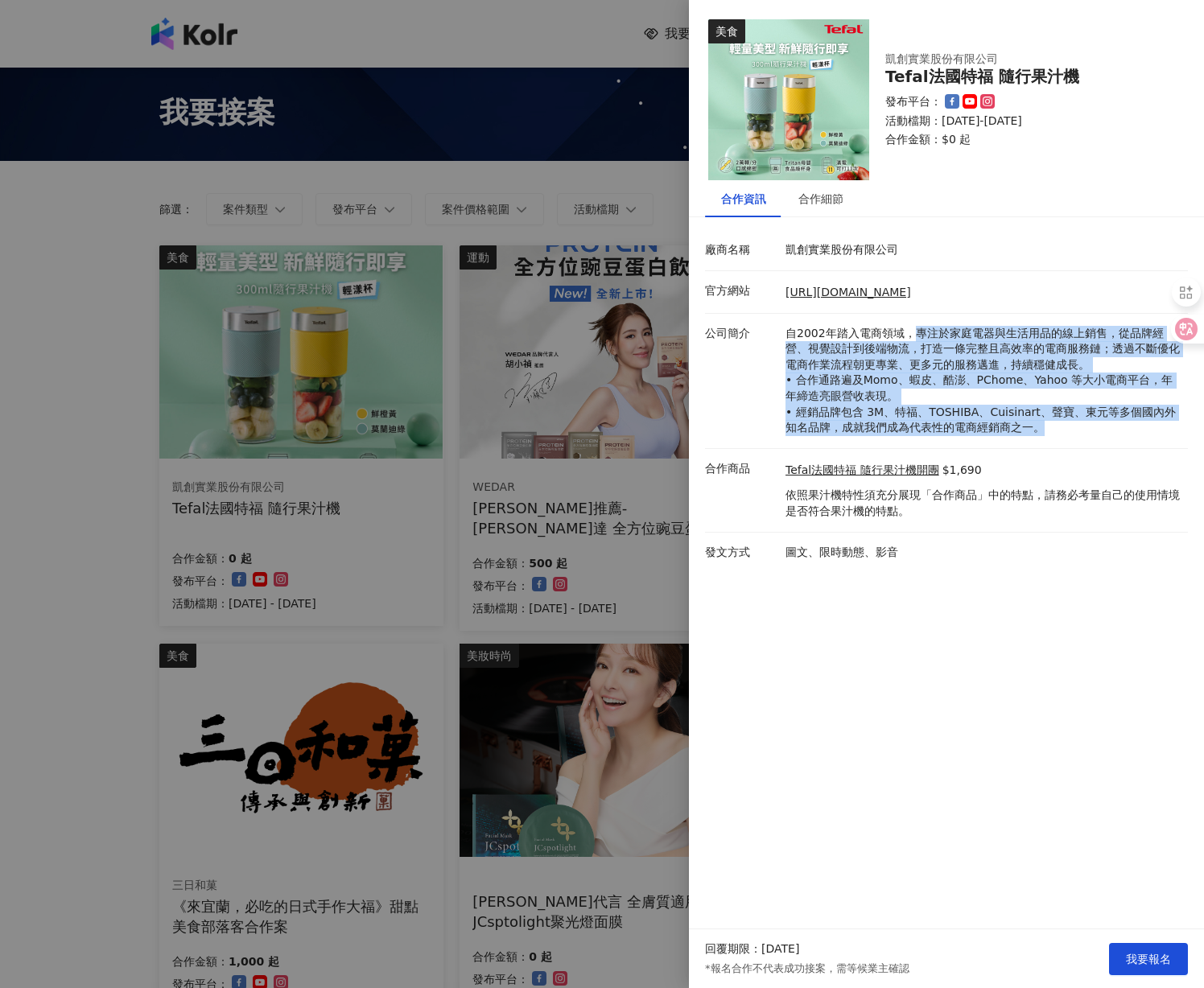
drag, startPoint x: 911, startPoint y: 332, endPoint x: 1056, endPoint y: 426, distance: 172.8
click at [1056, 426] on p "自2002年踏入電商領域，專注於家庭電器與生活用品的線上銷售，從品牌經營、視覺設計到後端物流，打造一條完整且高效率的電商服務鏈；透過不斷優化電商作業流程朝更專…" at bounding box center [982, 380] width 394 height 110
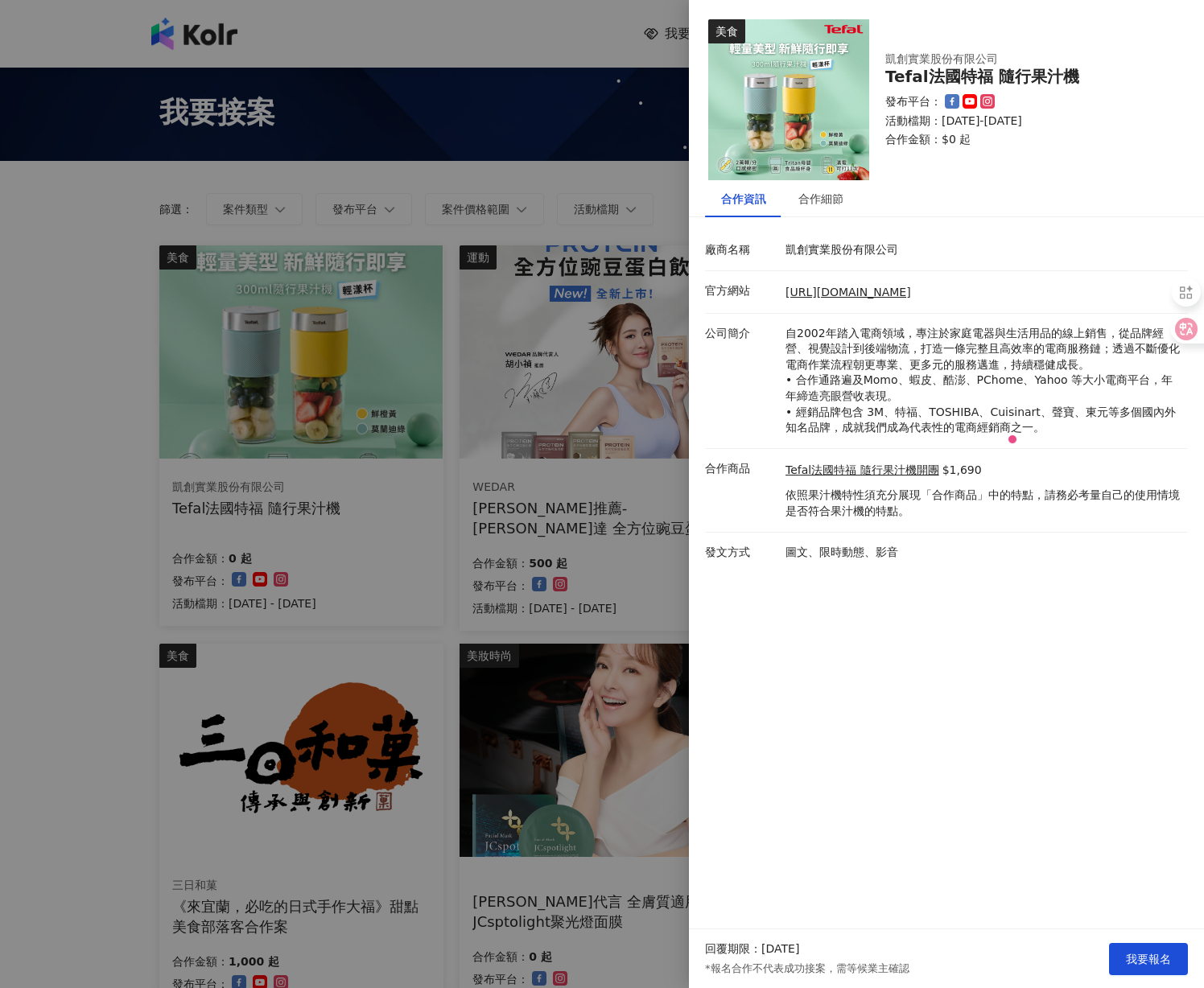
click at [1044, 587] on div "美食 凱創實業股份有限公司 Tefal法國特福 隨行果汁機 發布平台： 活動檔期：2025/9/1-2025/10/31 合作金額： $0 起 合作資訊 合作…" at bounding box center [946, 464] width 515 height 929
click at [538, 220] on div at bounding box center [602, 494] width 1204 height 988
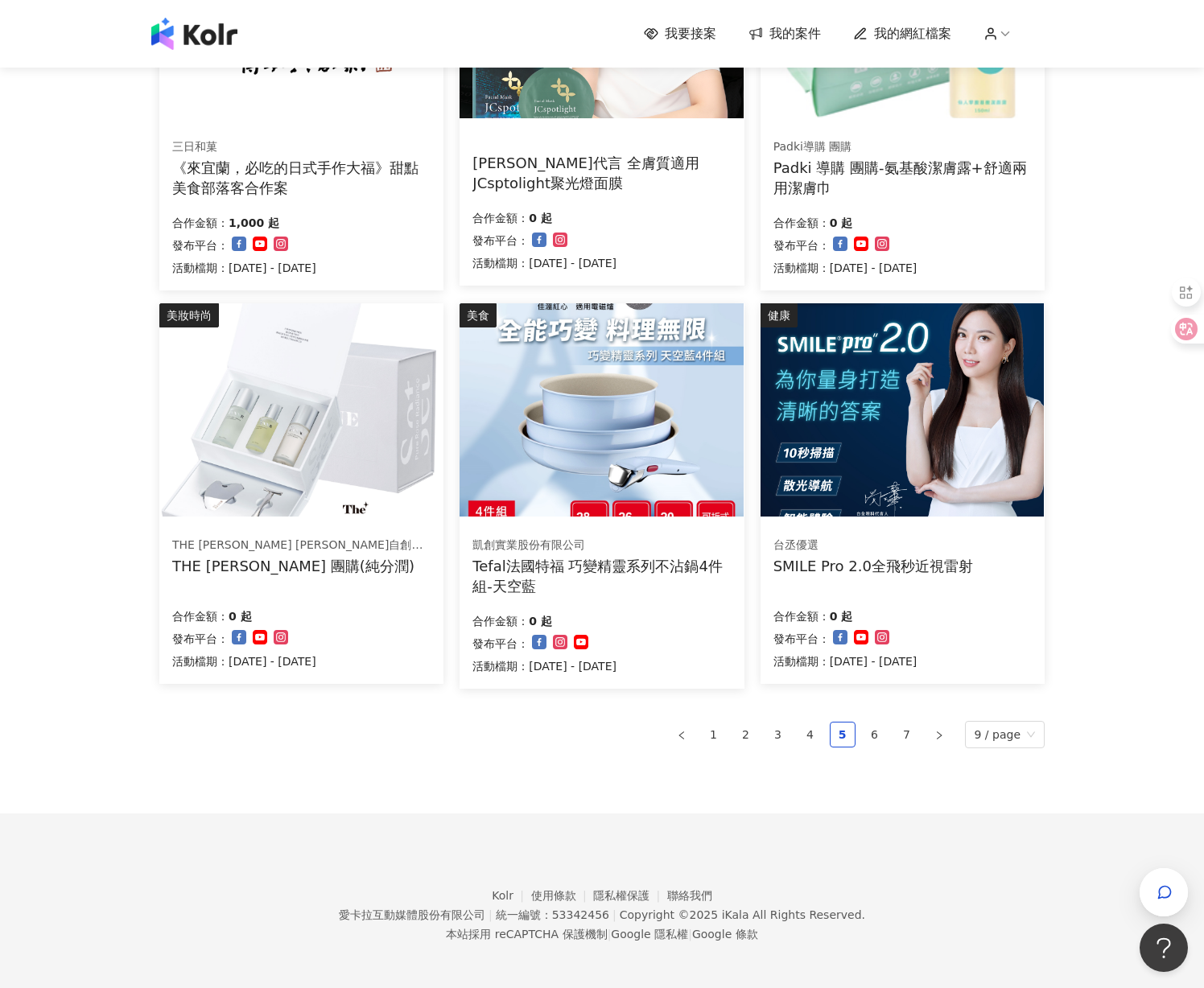
scroll to position [738, 0]
click at [874, 730] on link "6" at bounding box center [874, 735] width 24 height 24
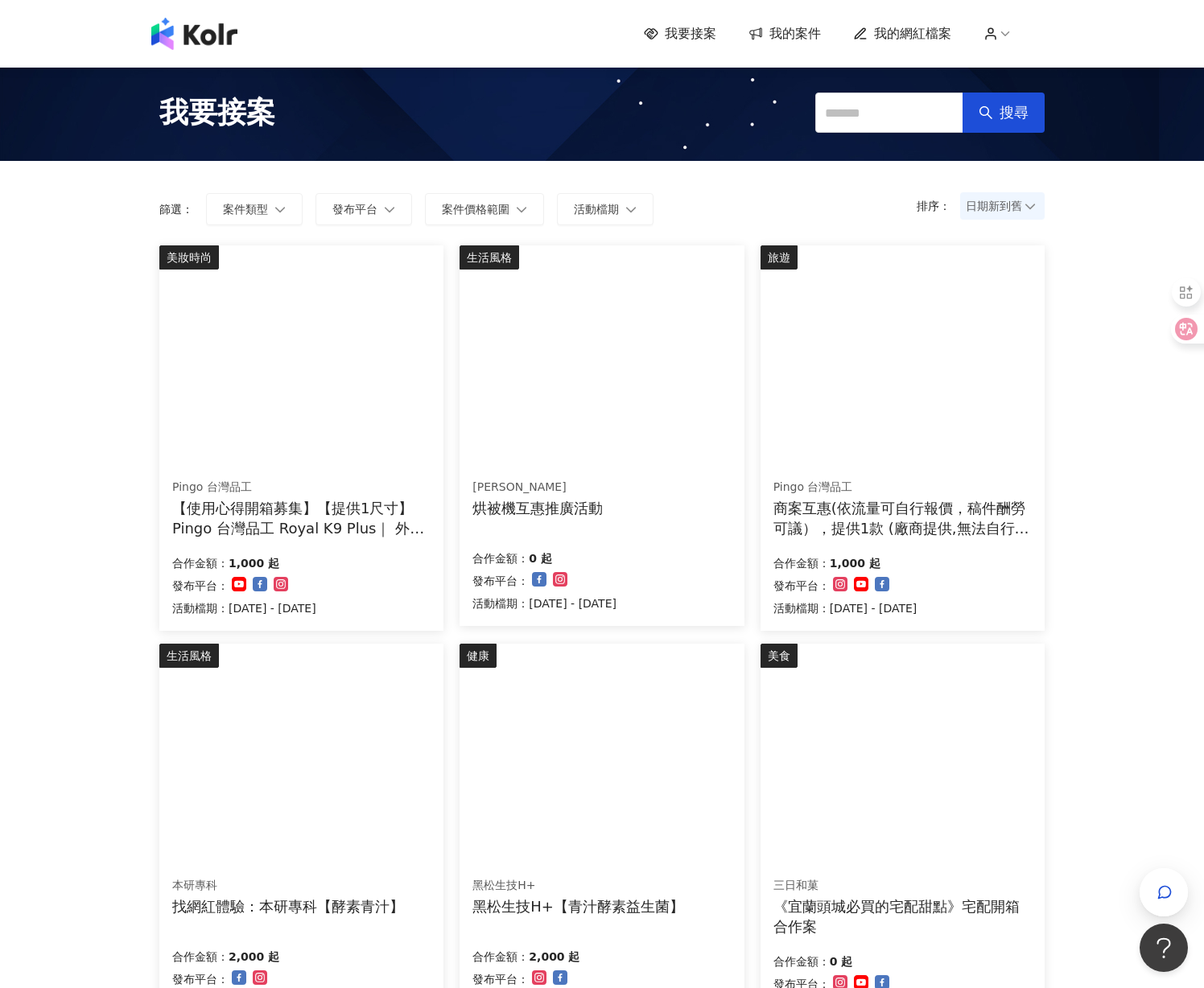
scroll to position [0, 0]
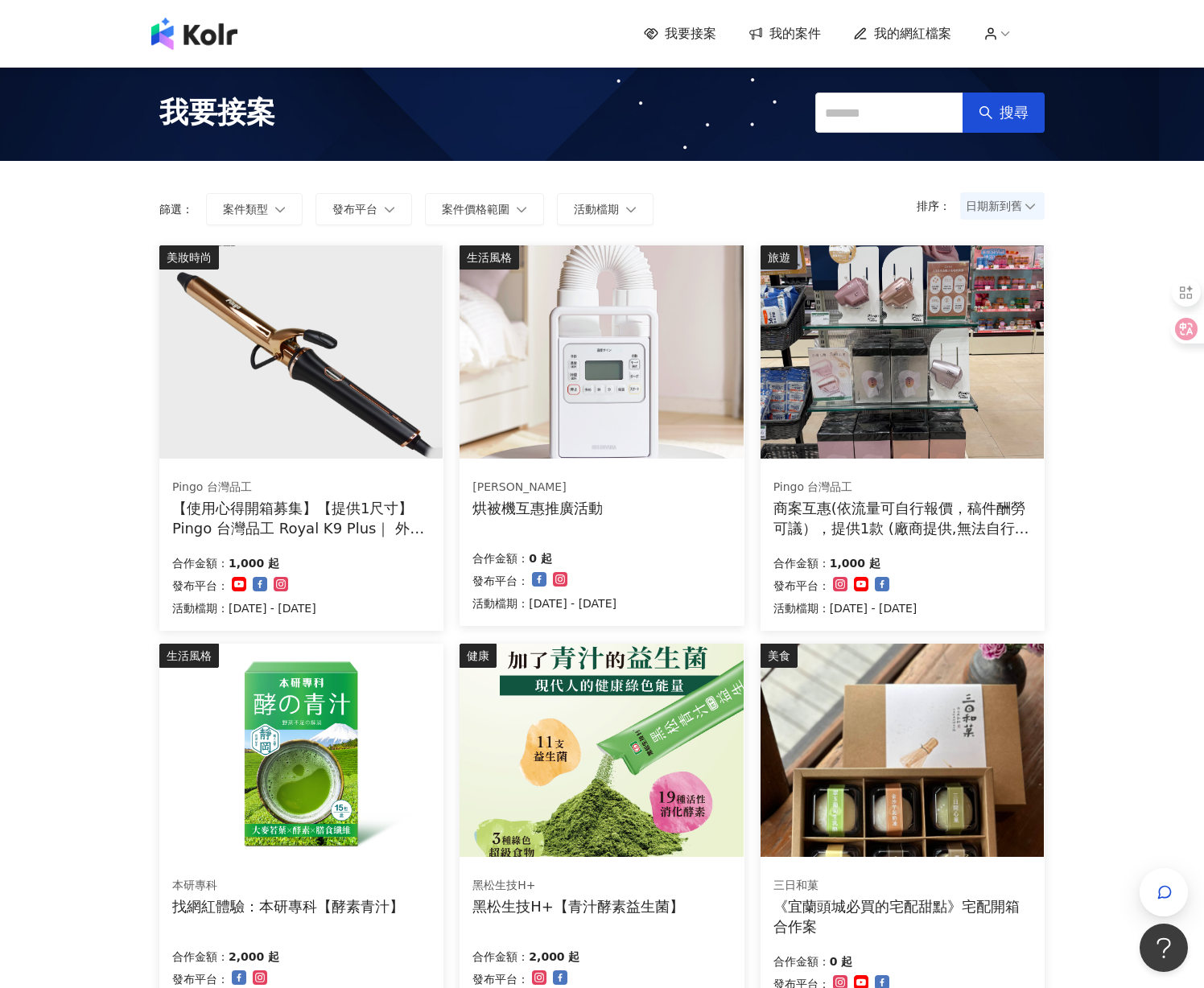
click at [890, 348] on img at bounding box center [902, 351] width 284 height 213
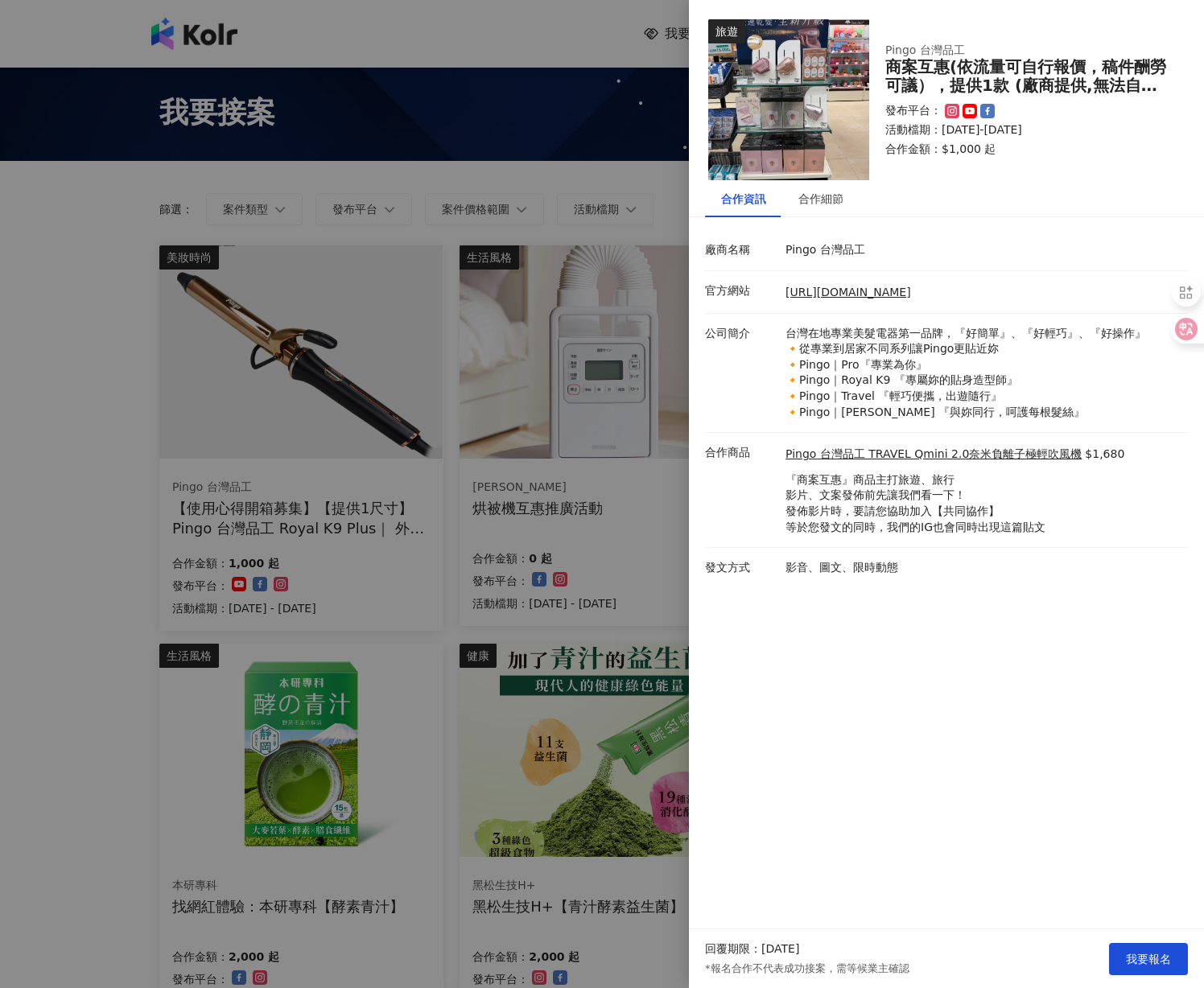
click at [553, 98] on div at bounding box center [602, 494] width 1204 height 988
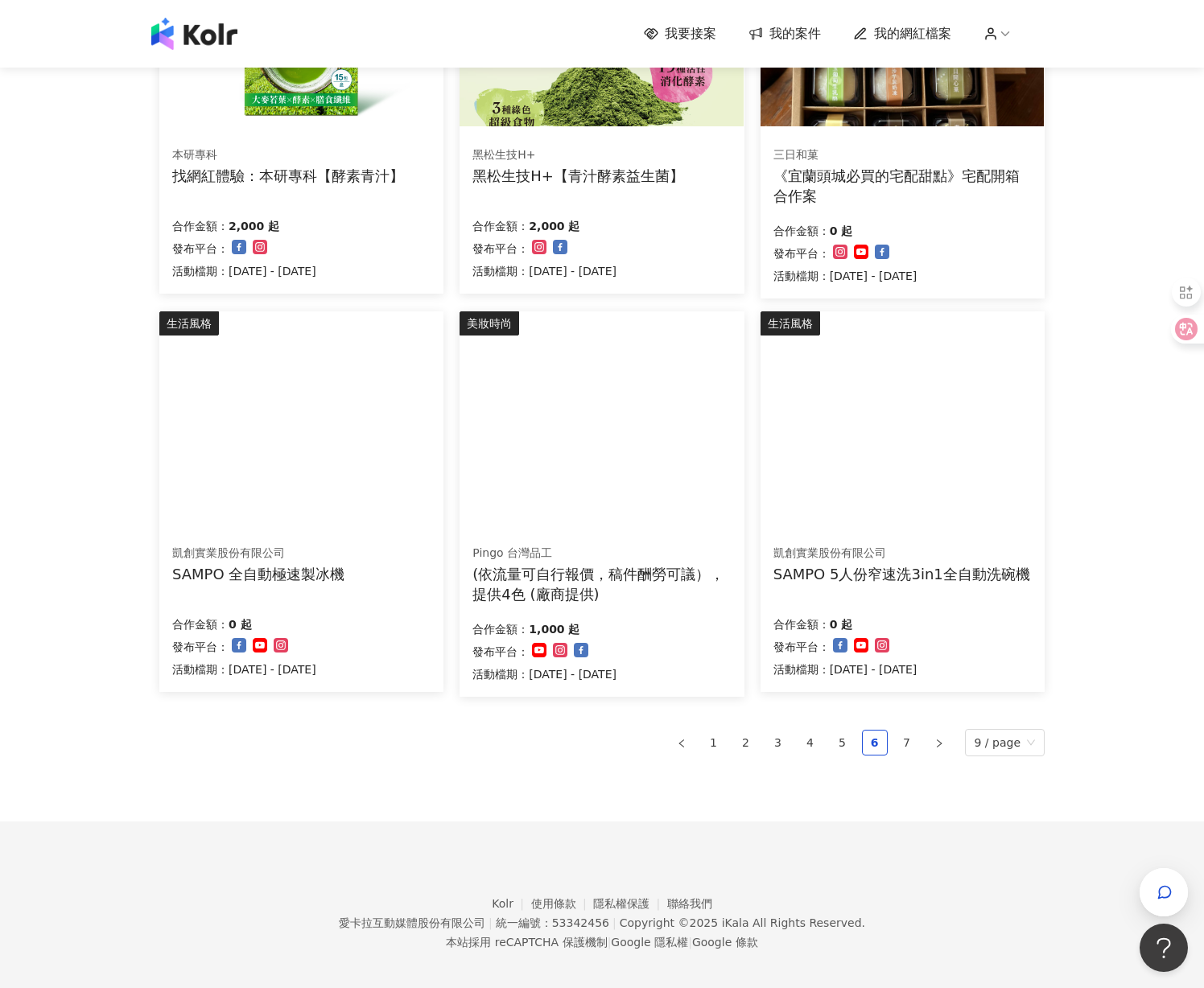
scroll to position [732, 0]
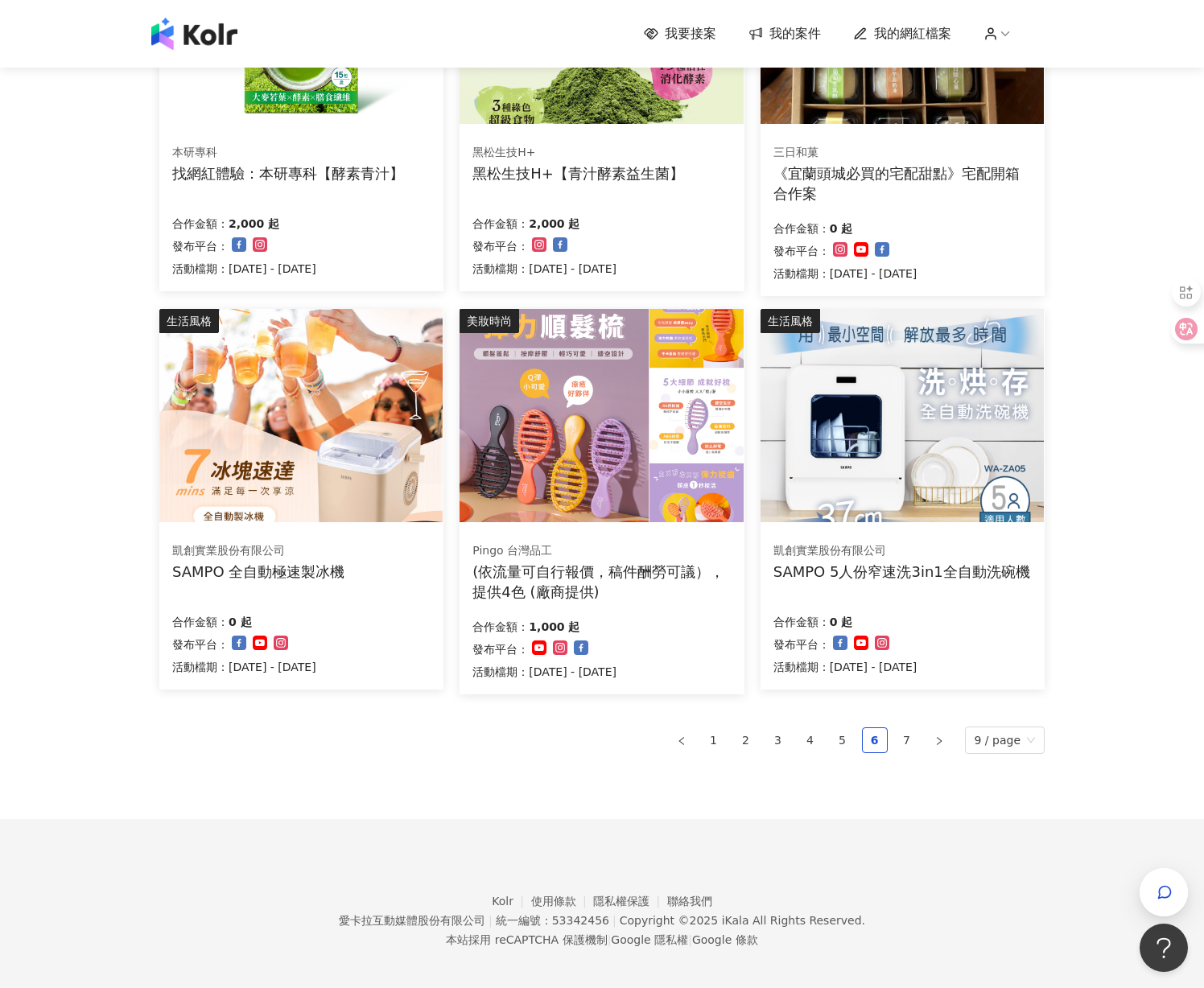
click at [954, 562] on div "SAMPO 5人份窄速洗3in1全自動洗碗機" at bounding box center [901, 571] width 257 height 20
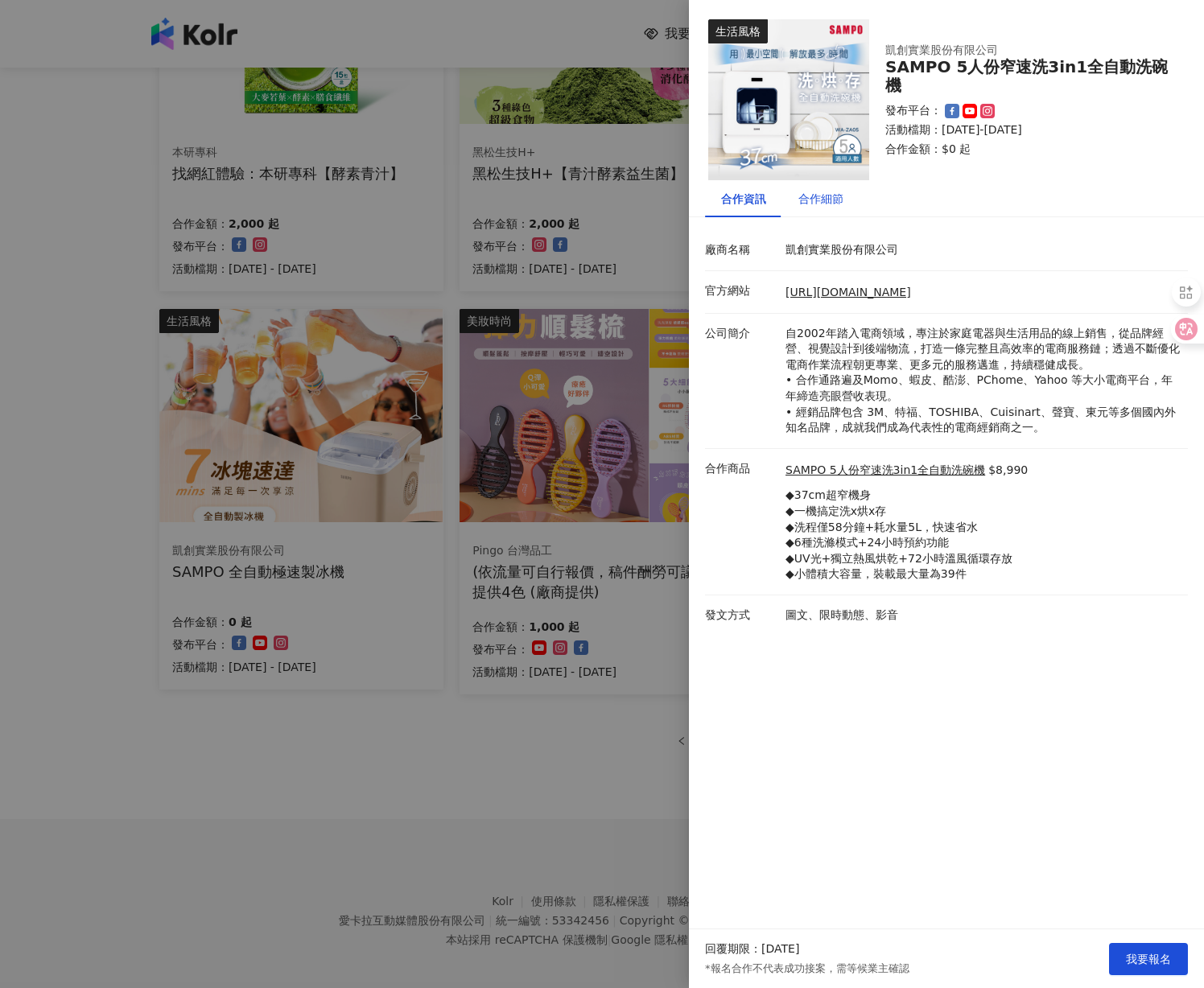
click at [831, 196] on div "合作細節" at bounding box center [820, 198] width 45 height 18
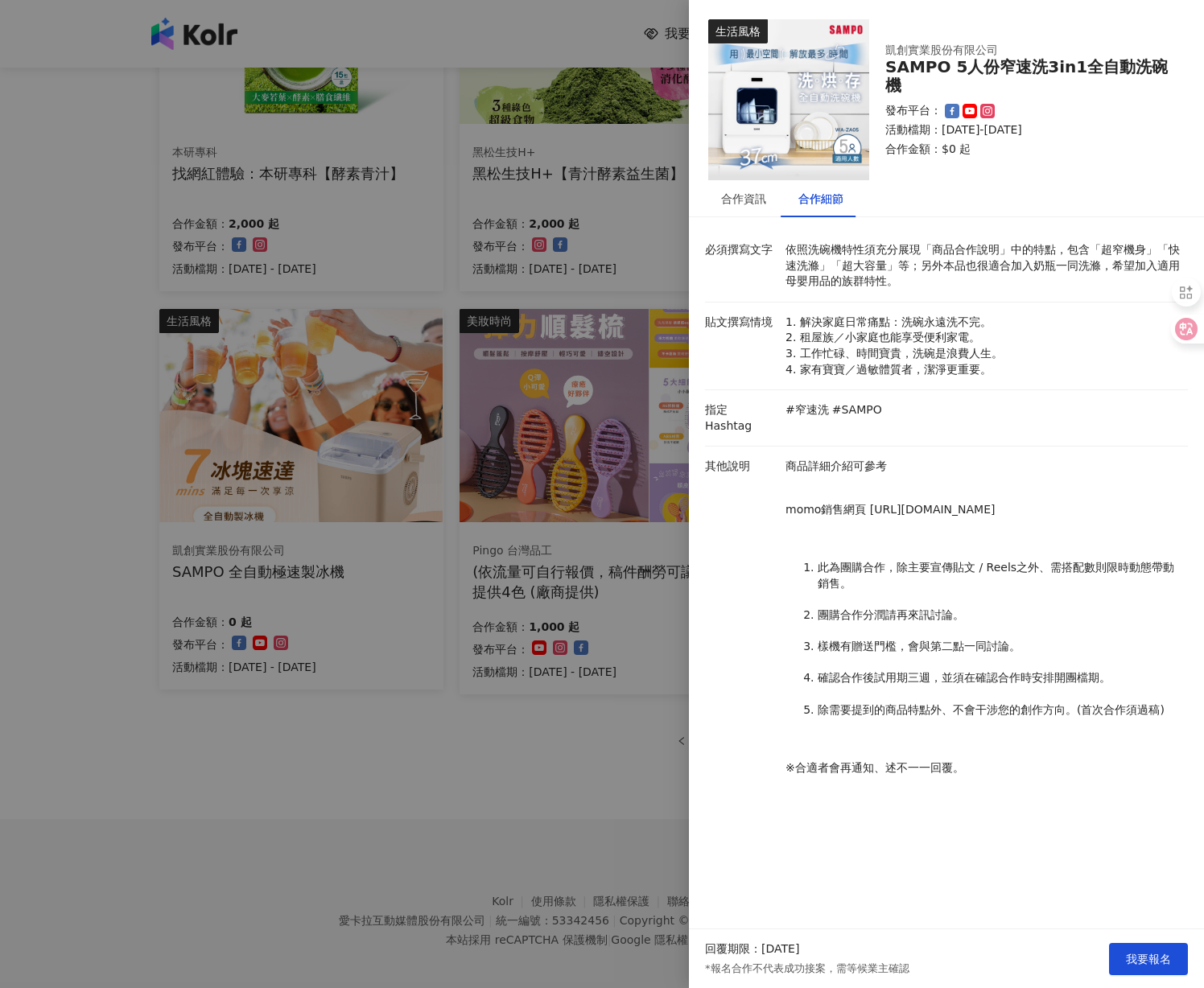
click at [242, 266] on div at bounding box center [602, 494] width 1204 height 988
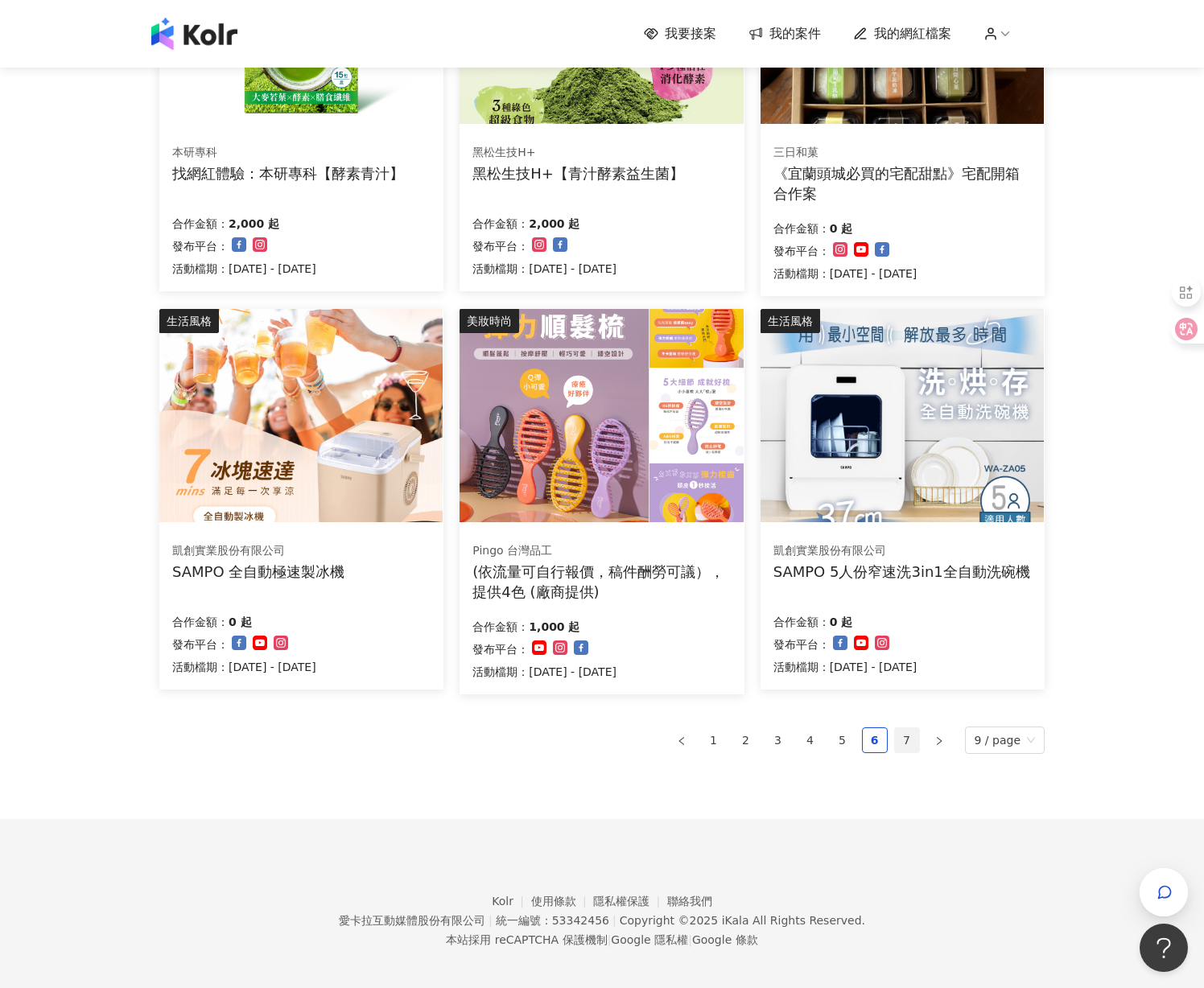
click at [914, 739] on link "7" at bounding box center [906, 739] width 24 height 24
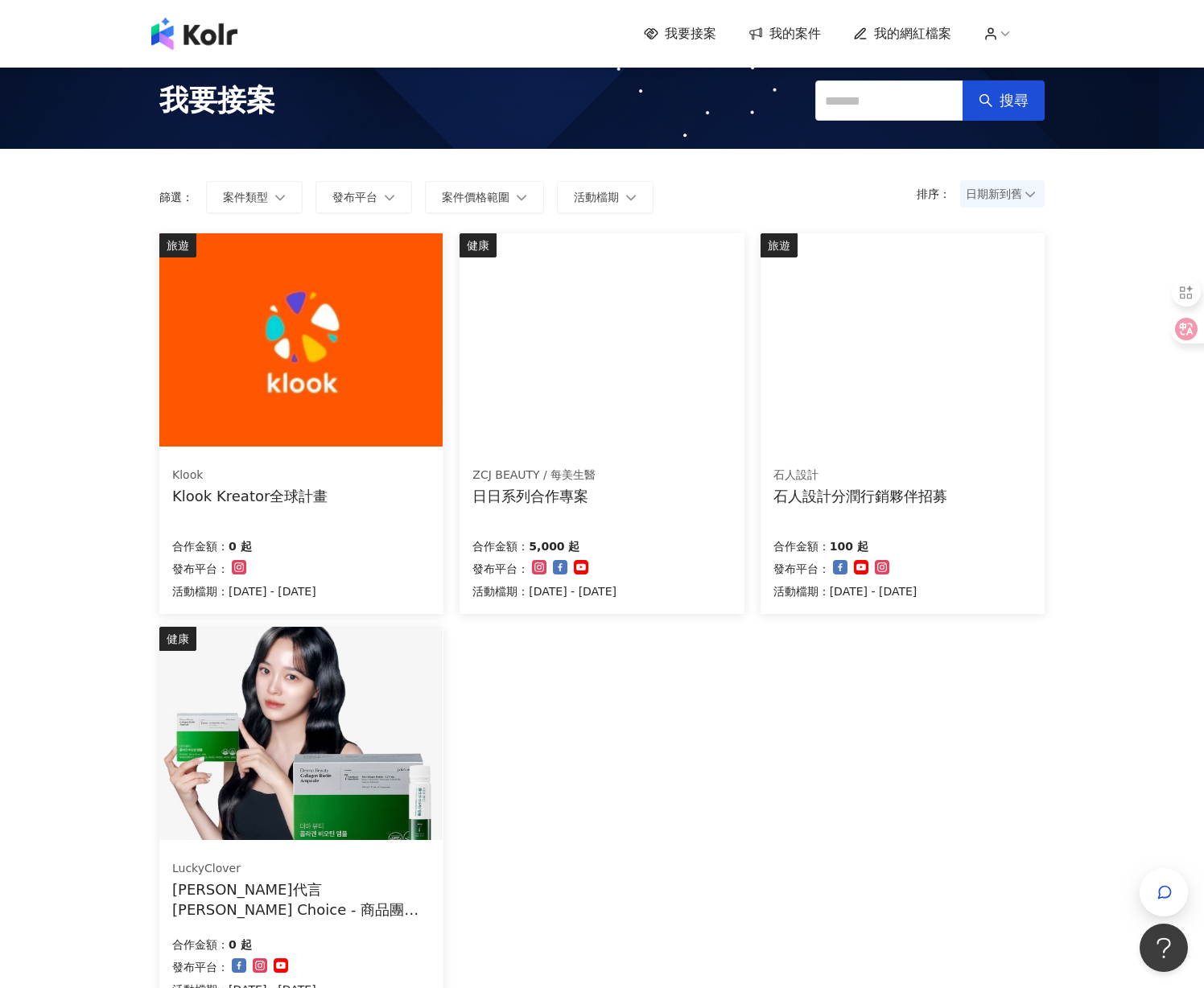
scroll to position [4, 0]
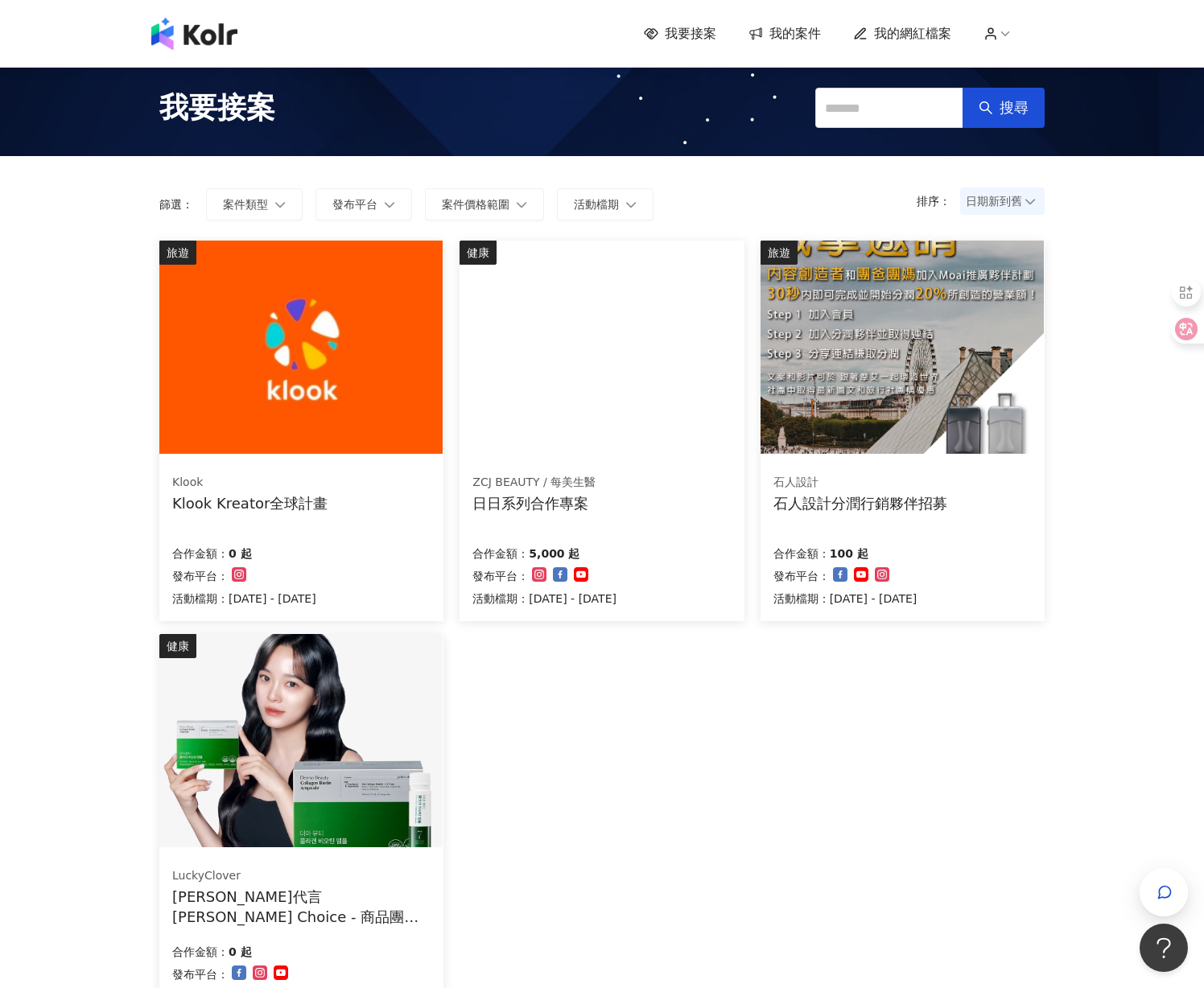
click at [284, 389] on img at bounding box center [301, 347] width 284 height 213
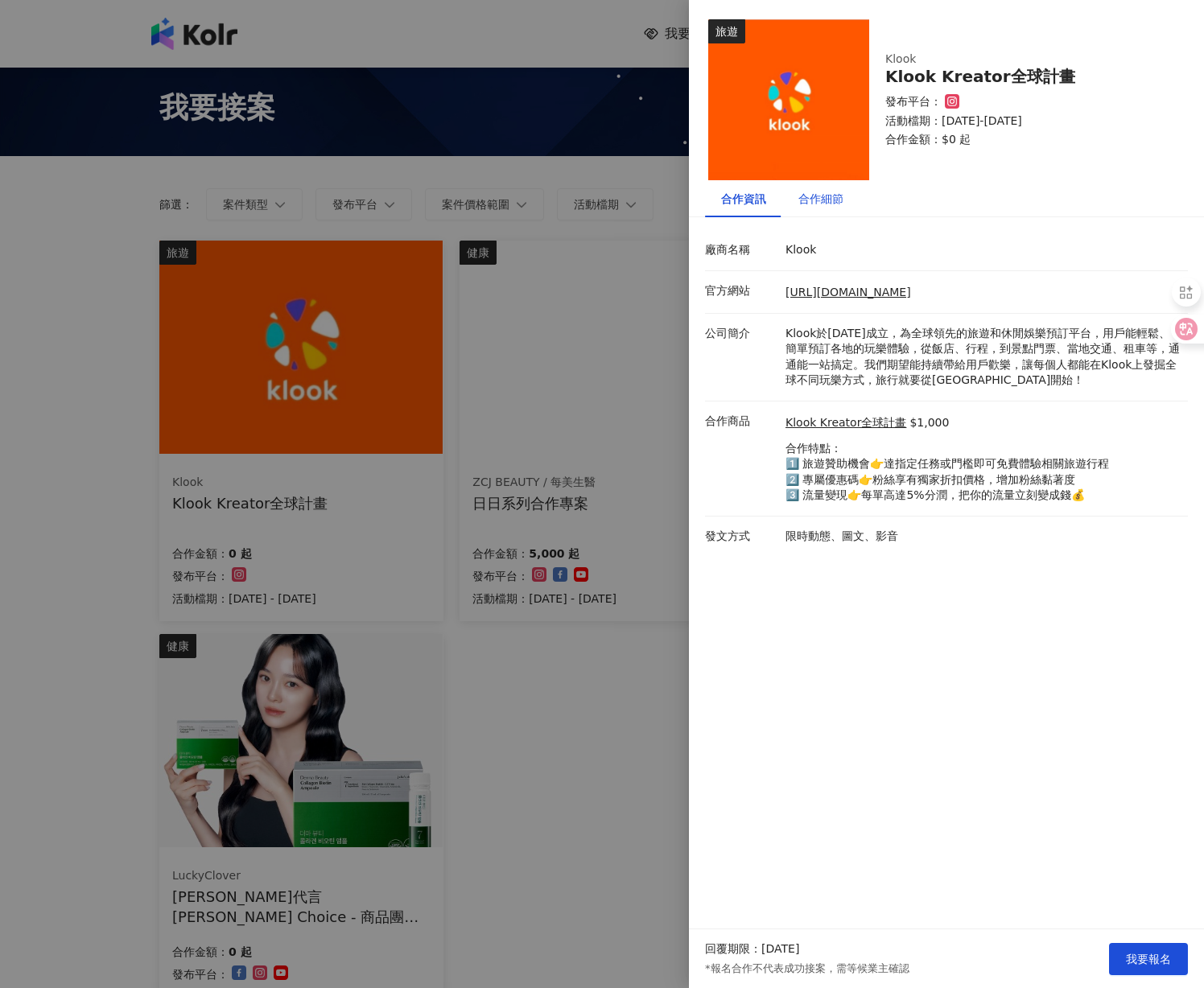
click at [821, 198] on div "合作細節" at bounding box center [820, 198] width 45 height 18
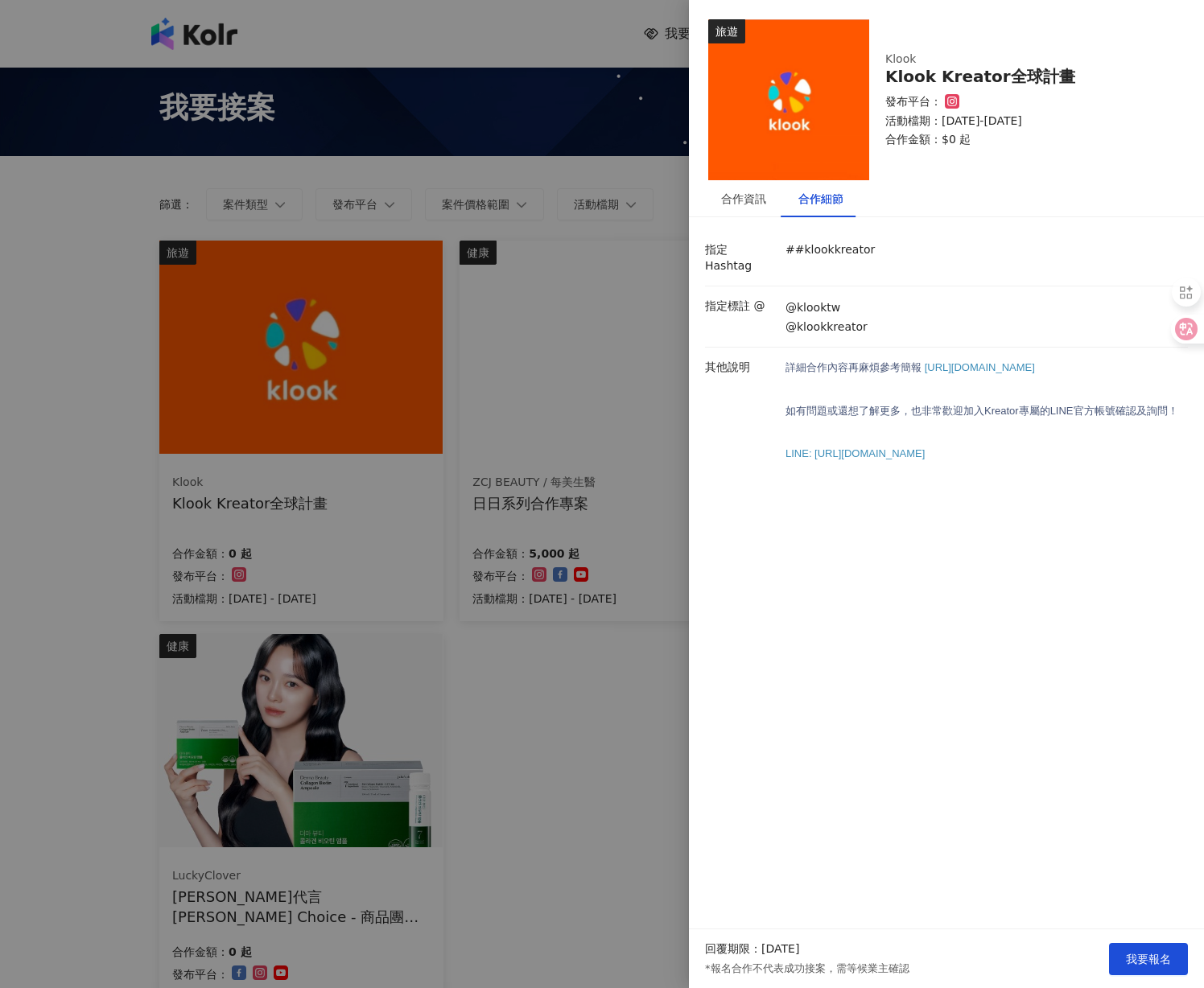
drag, startPoint x: 925, startPoint y: 347, endPoint x: 945, endPoint y: 368, distance: 29.0
click at [945, 368] on p "詳細合作內容再麻煩參考 簡報 https://drive.google.com/drive/u/0/folders/151G94JN-rLELa4CvFng5…" at bounding box center [982, 367] width 394 height 16
click at [964, 361] on span "https://drive.google.com/drive/u/0/folders/151G94JN-rLELa4CvFng5qMxvve0AHrS5" at bounding box center [979, 367] width 110 height 12
click at [911, 361] on span "簡報" at bounding box center [910, 367] width 21 height 12
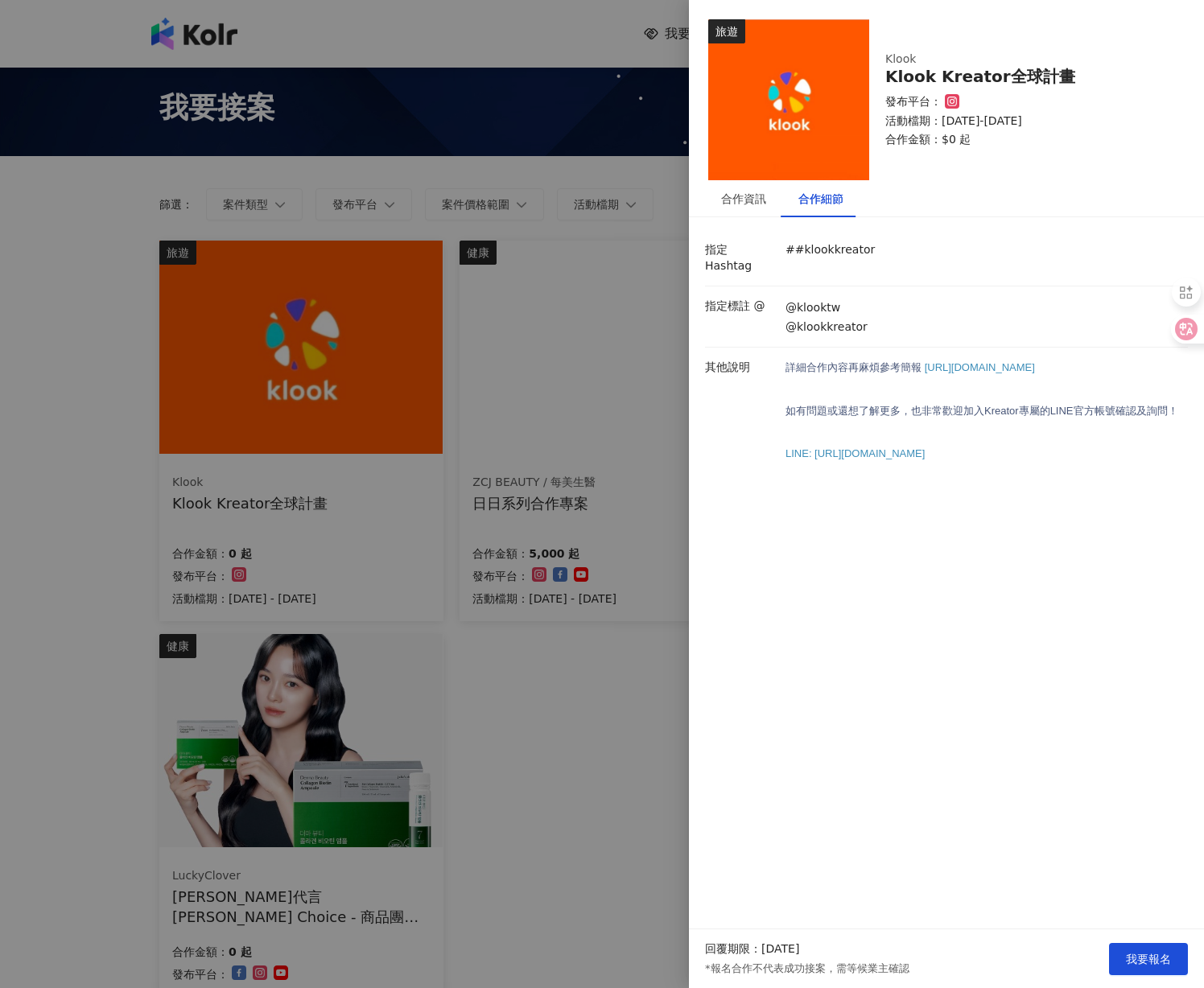
click at [421, 119] on div at bounding box center [602, 494] width 1204 height 988
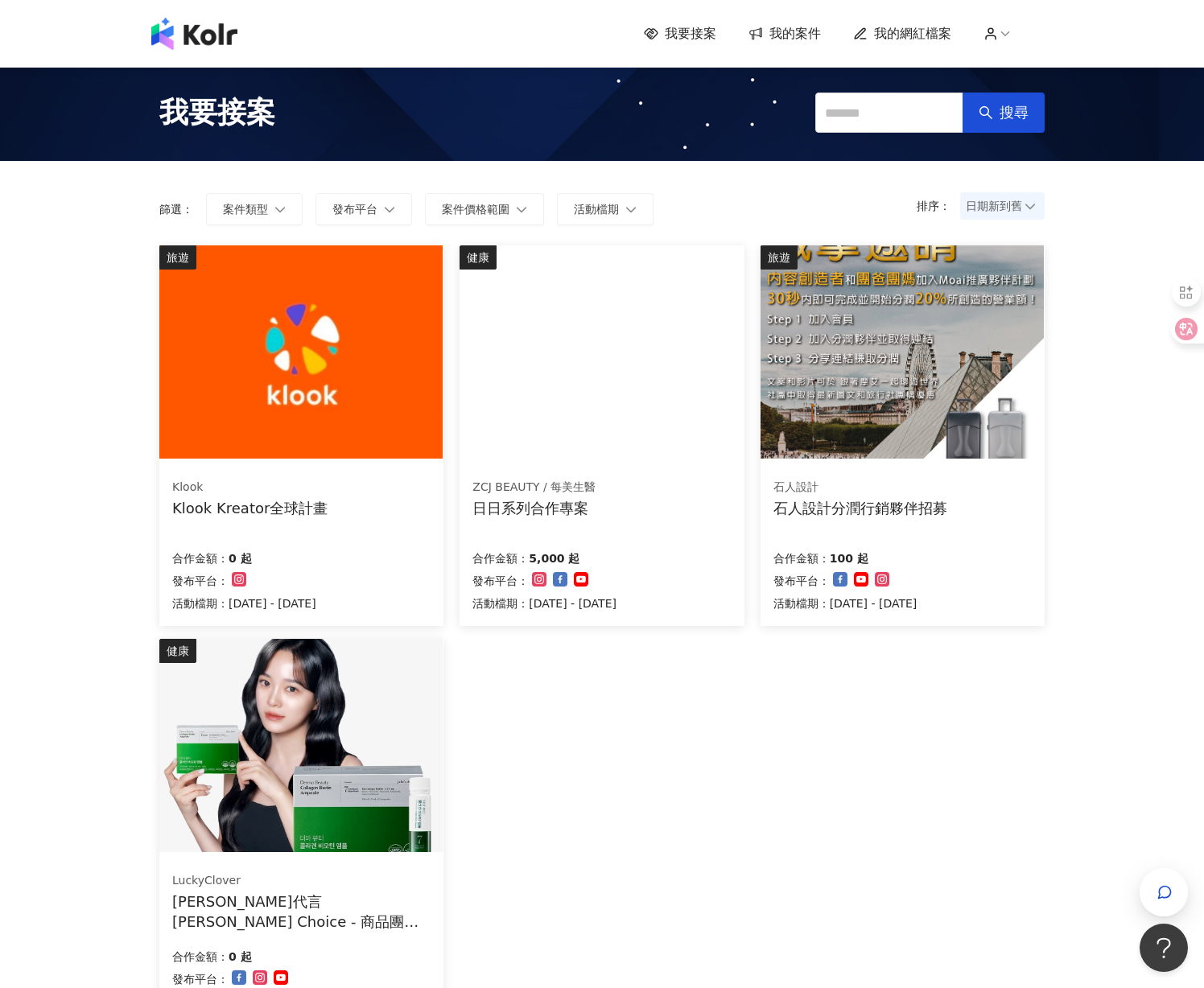
click at [795, 36] on span "我的案件" at bounding box center [795, 34] width 52 height 18
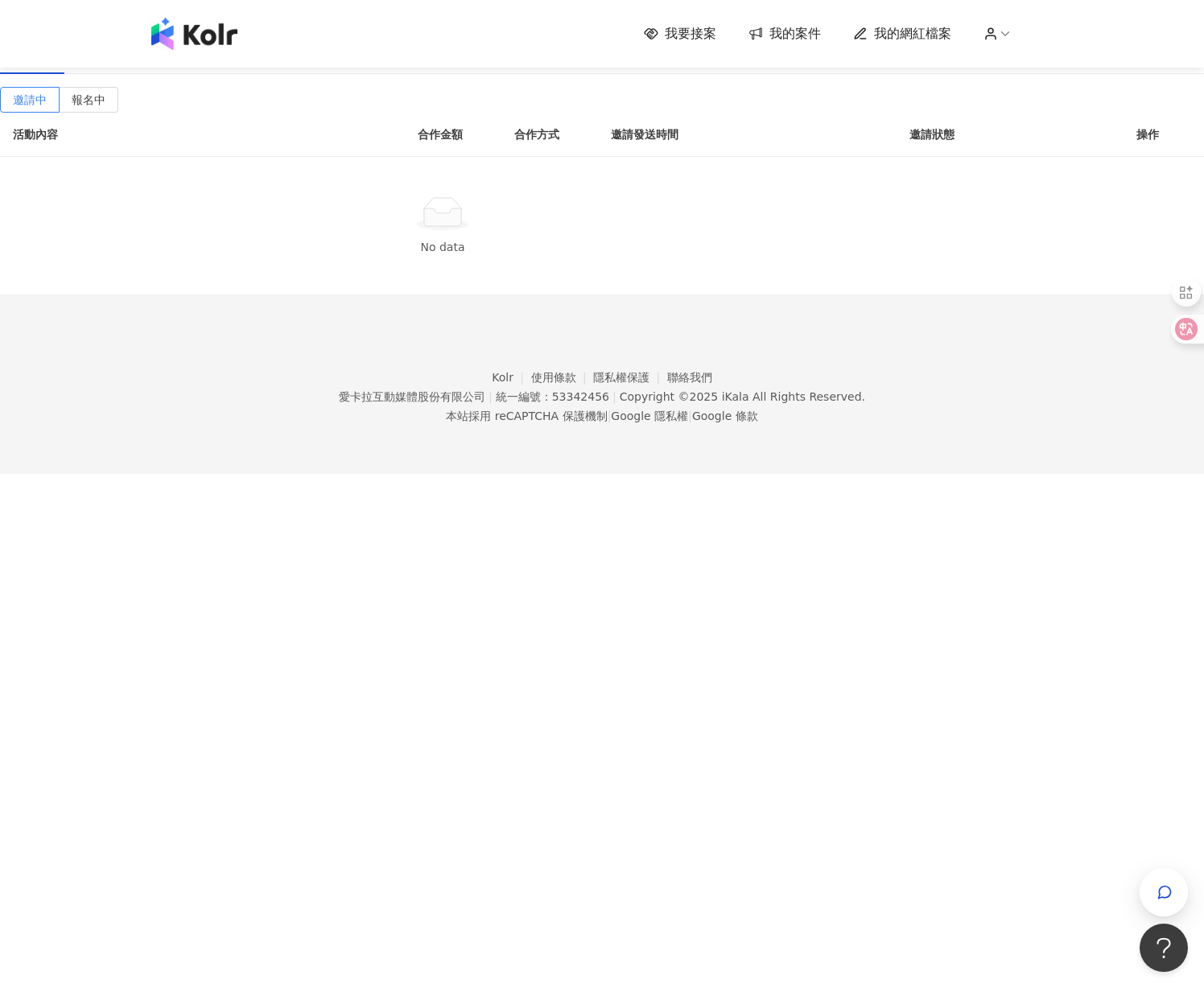
click at [132, 64] on div "進行中(1)" at bounding box center [107, 55] width 50 height 18
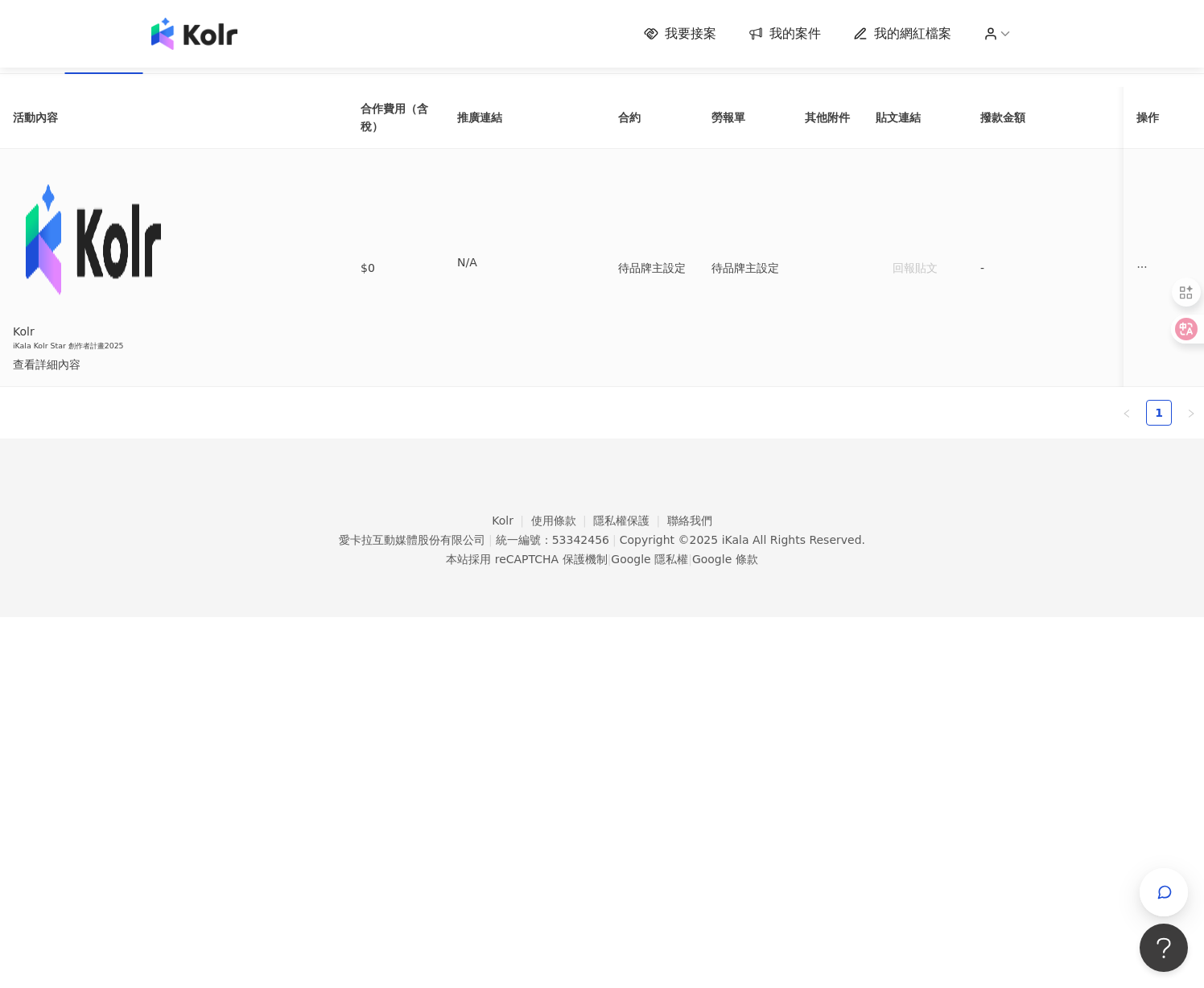
click at [309, 356] on div "查看詳細內容" at bounding box center [160, 365] width 296 height 18
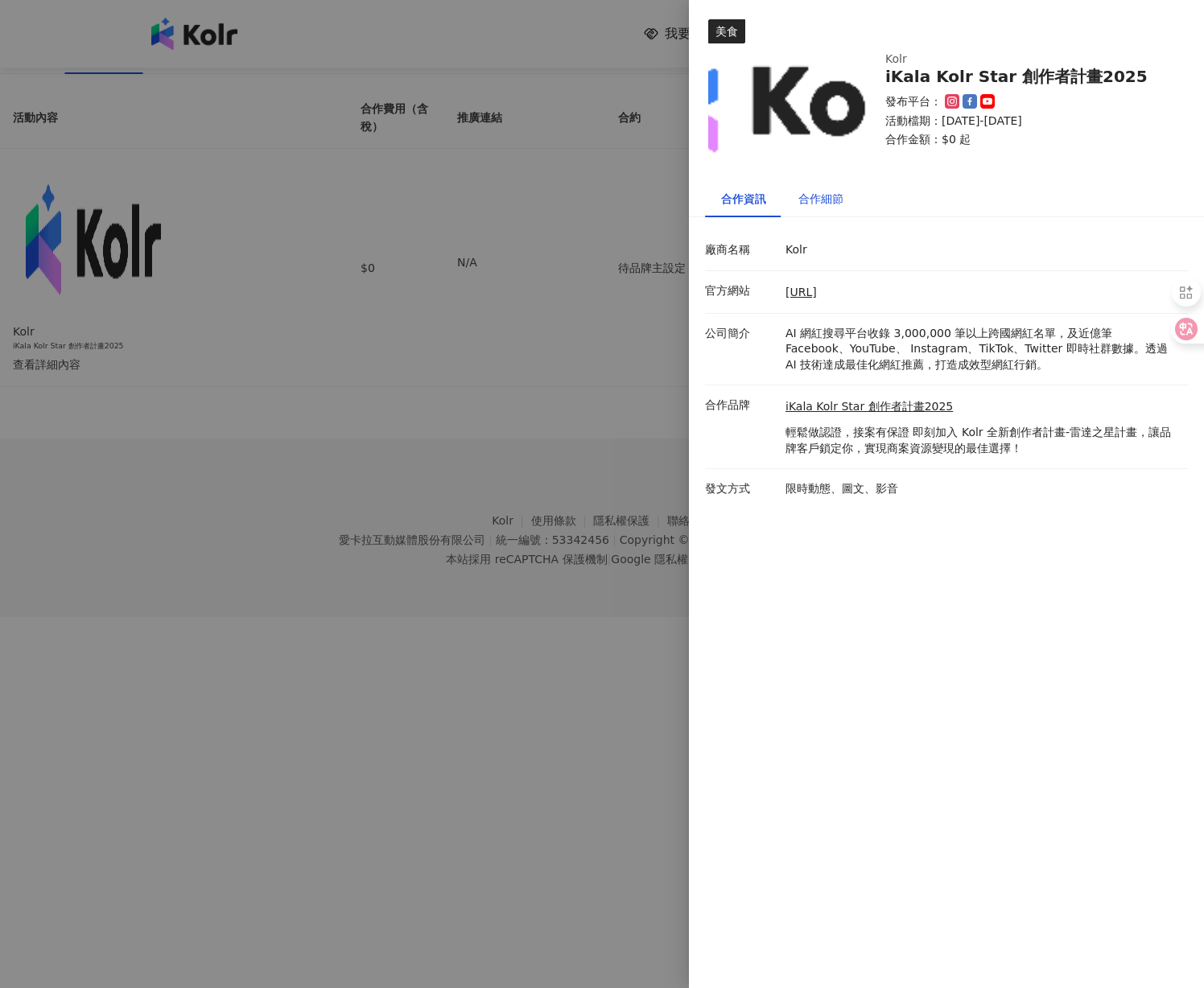
click at [819, 200] on div "合作細節" at bounding box center [820, 198] width 45 height 18
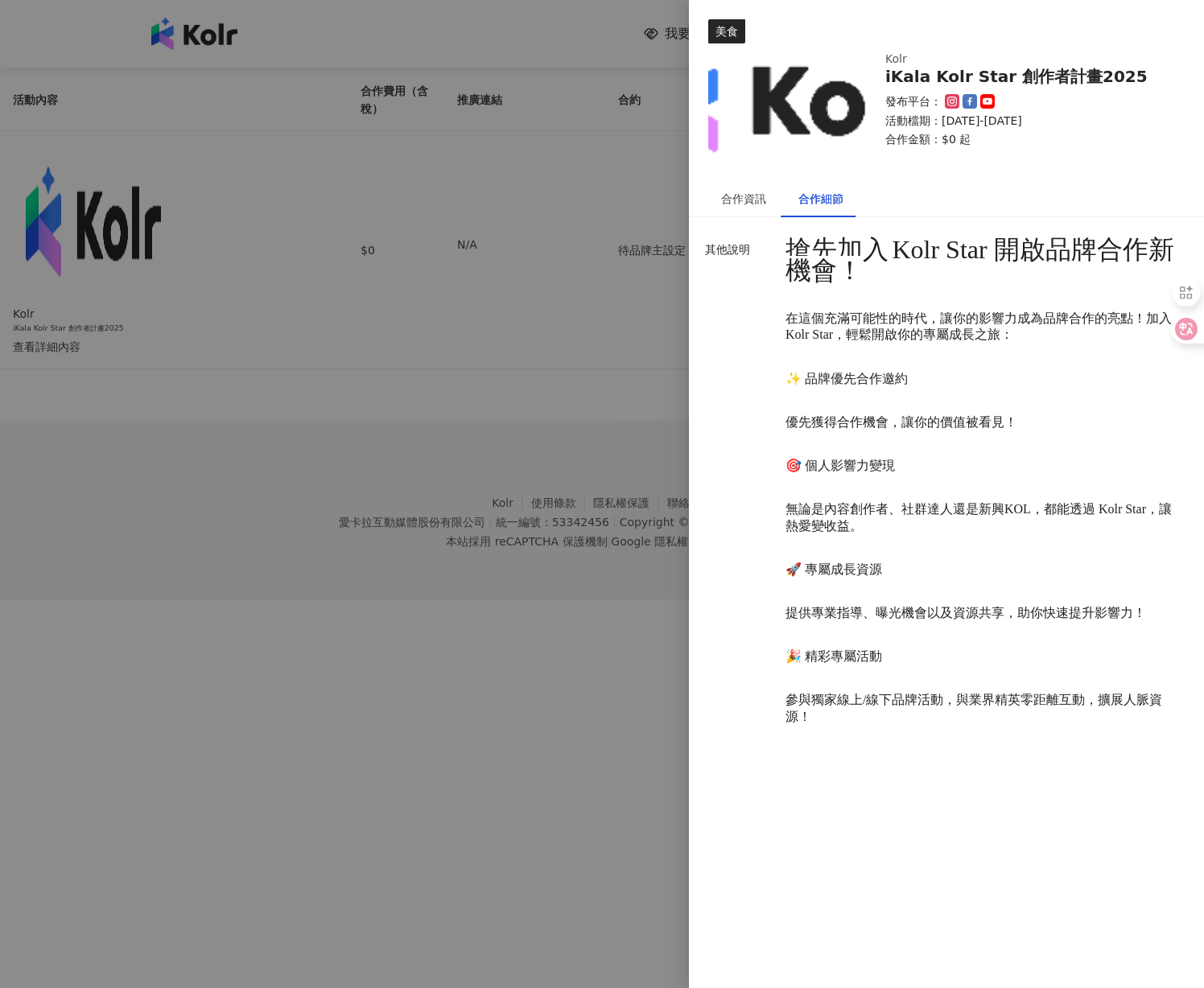
scroll to position [20, 0]
click at [742, 200] on div "合作資訊" at bounding box center [743, 198] width 45 height 18
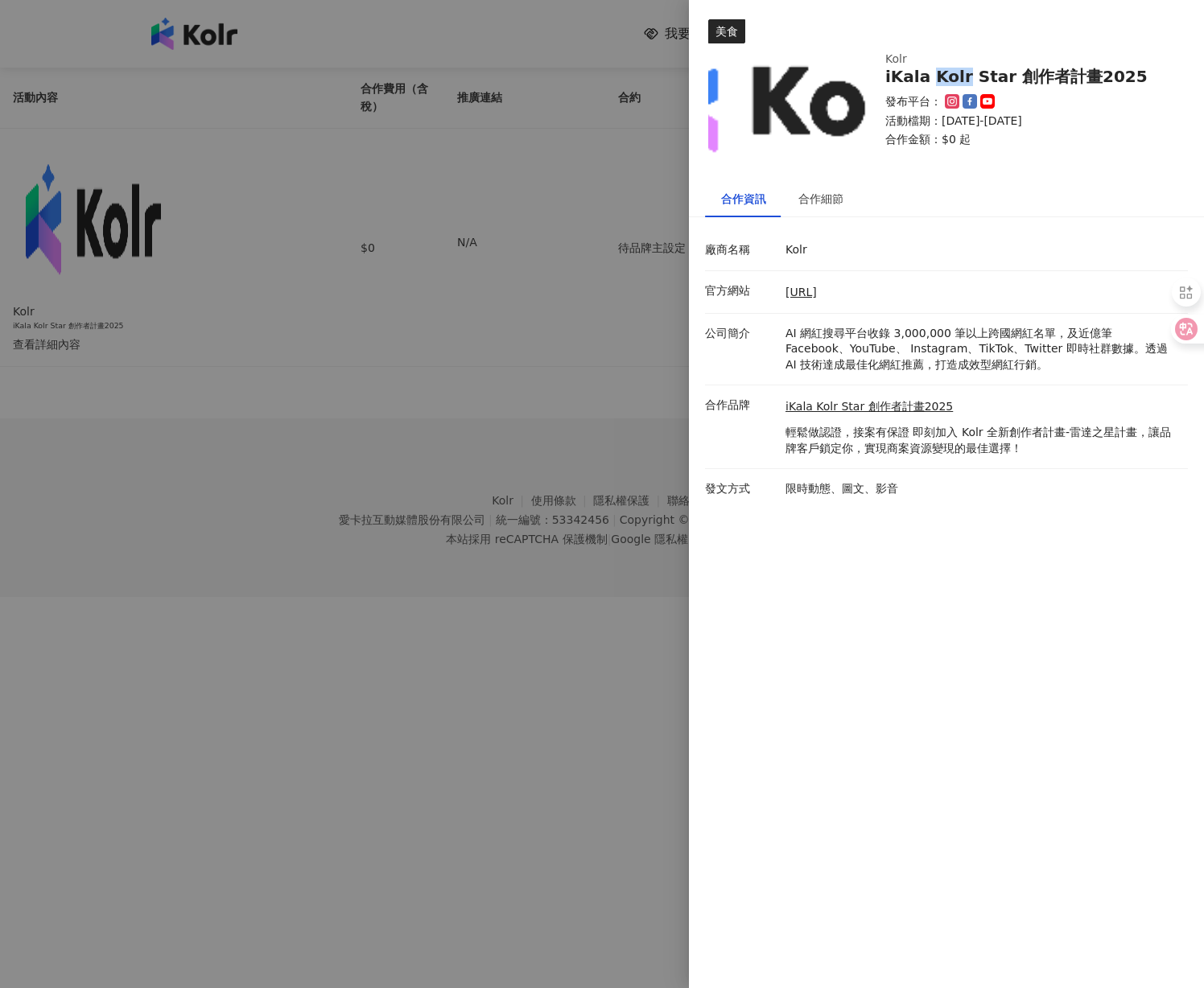
drag, startPoint x: 954, startPoint y: 77, endPoint x: 924, endPoint y: 78, distance: 30.0
click at [924, 78] on div "iKala Kolr Star 創作者計畫2025" at bounding box center [1026, 77] width 284 height 19
copy div "Kolr"
click at [825, 198] on div "合作細節" at bounding box center [820, 198] width 45 height 18
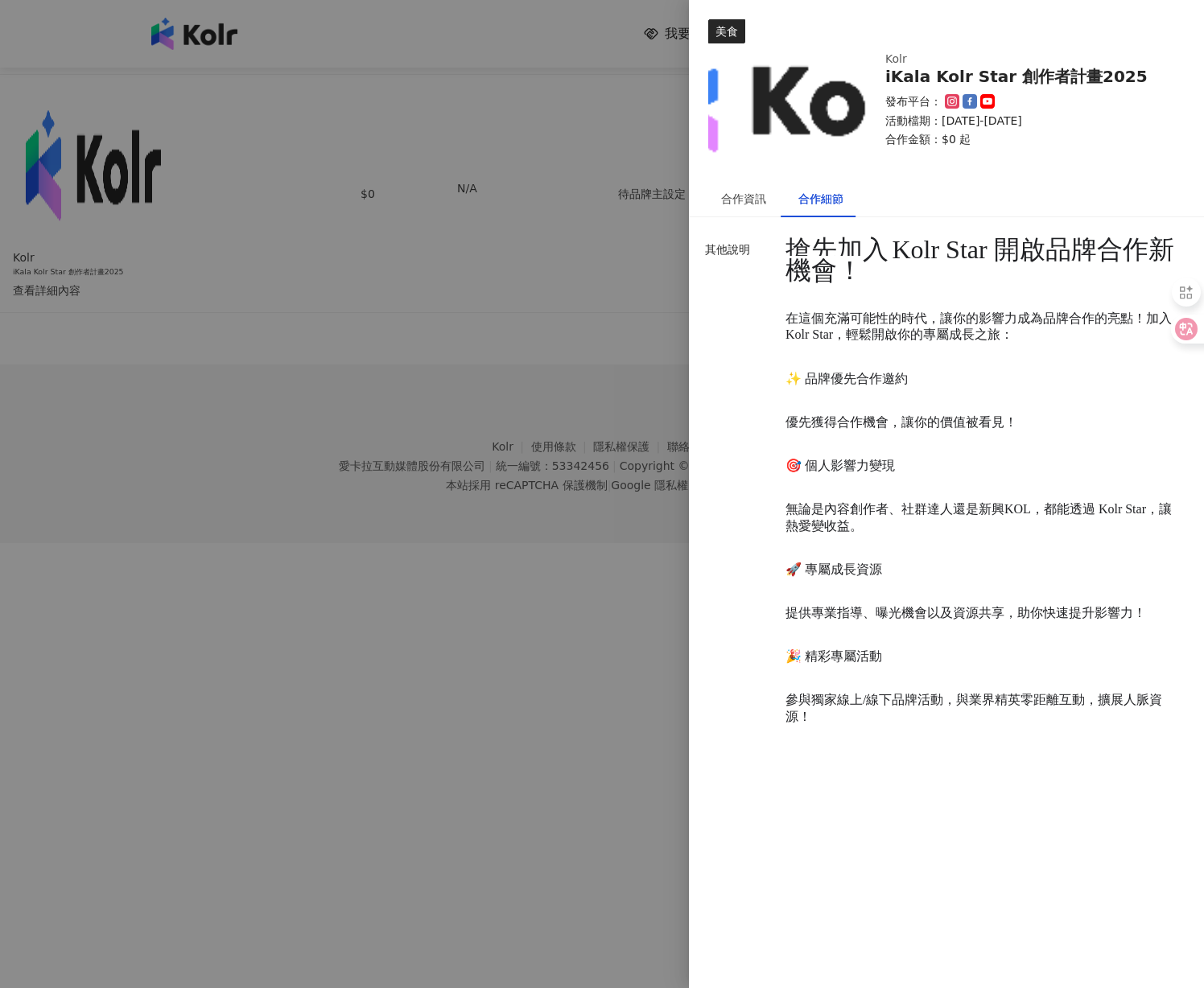
scroll to position [72, 0]
click at [443, 315] on div at bounding box center [602, 494] width 1204 height 988
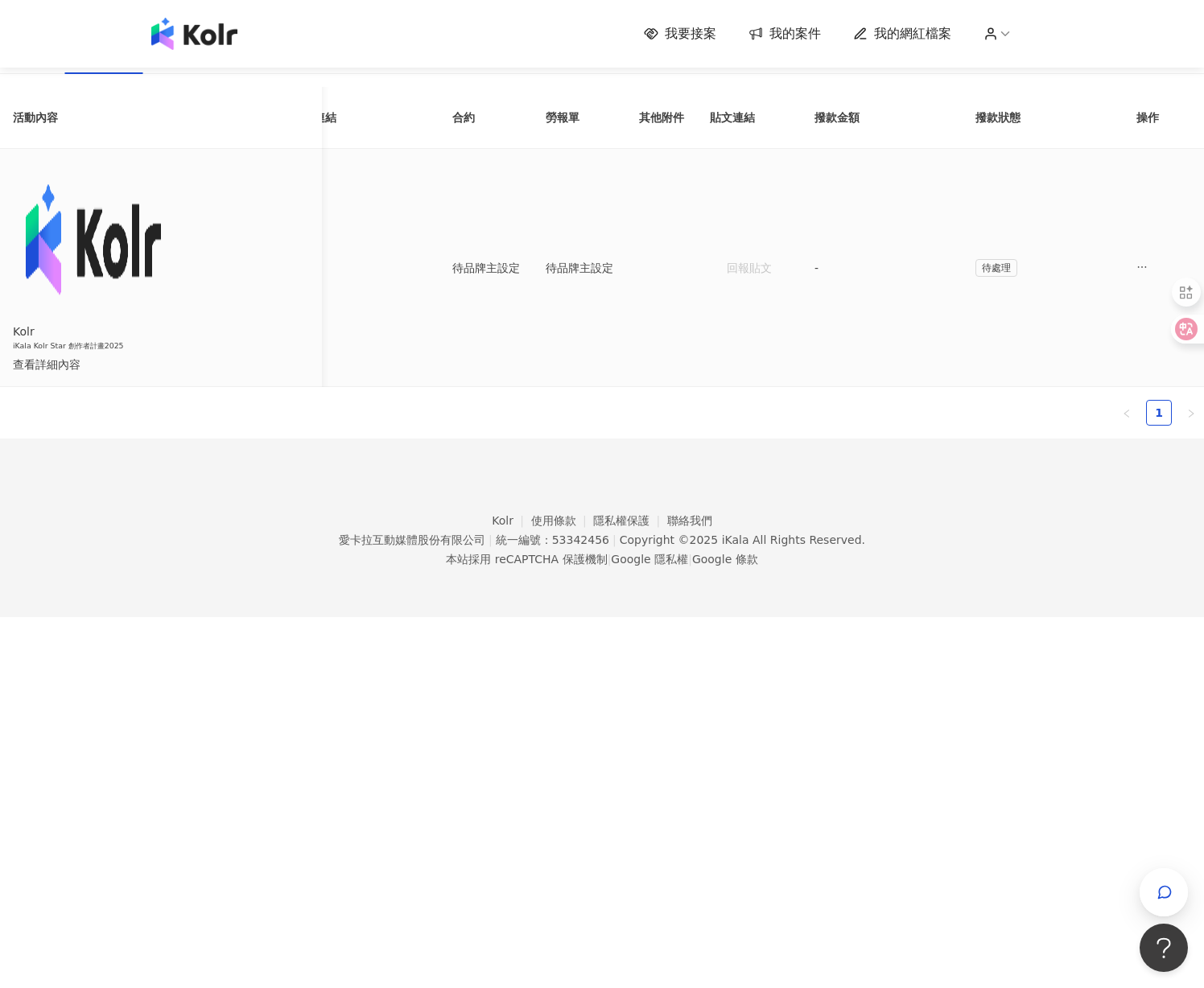
scroll to position [0, 443]
click at [1136, 264] on icon "ellipsis" at bounding box center [1141, 266] width 12 height 12
click at [1012, 334] on div "傳訊" at bounding box center [1017, 335] width 56 height 18
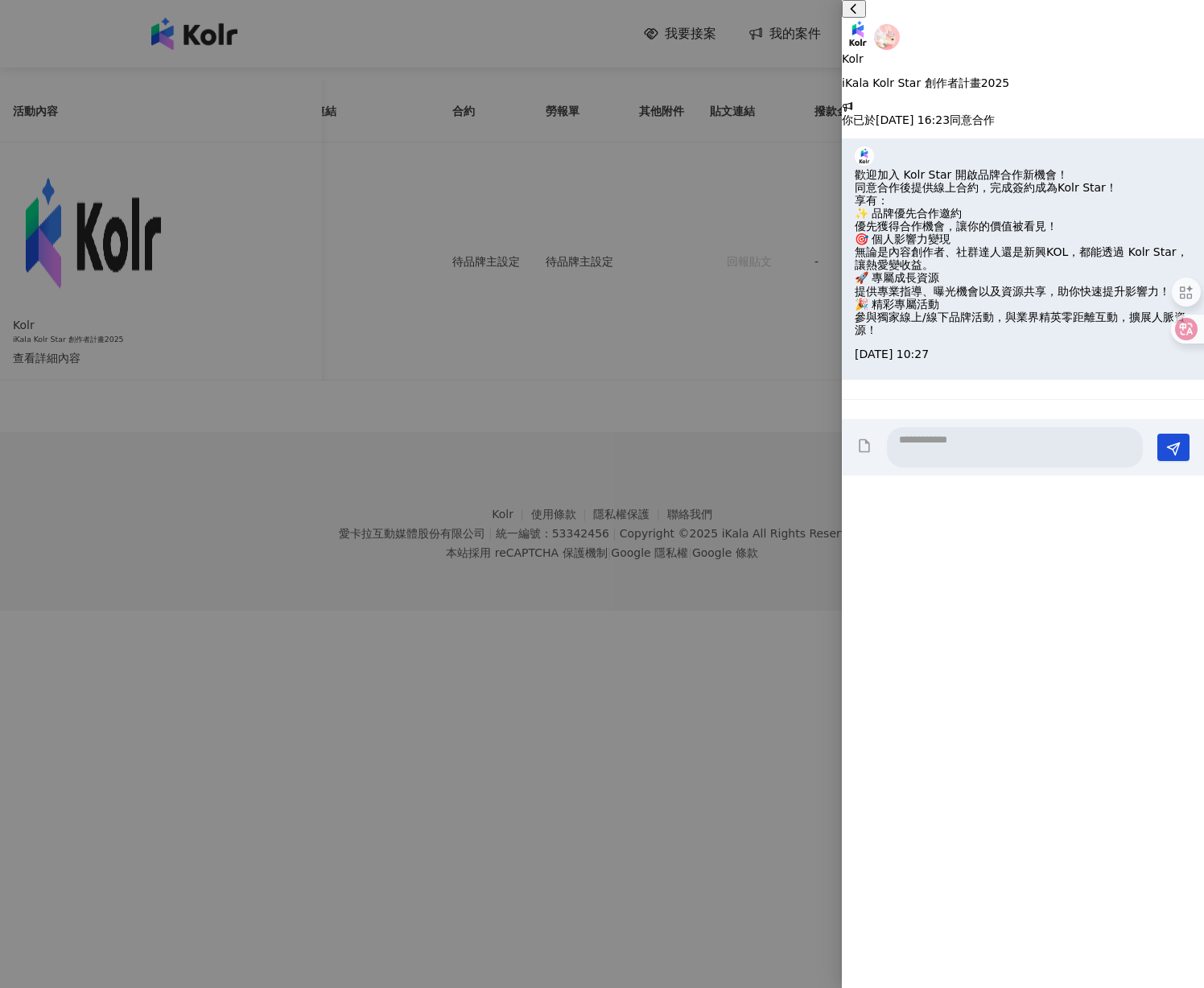
scroll to position [18, 0]
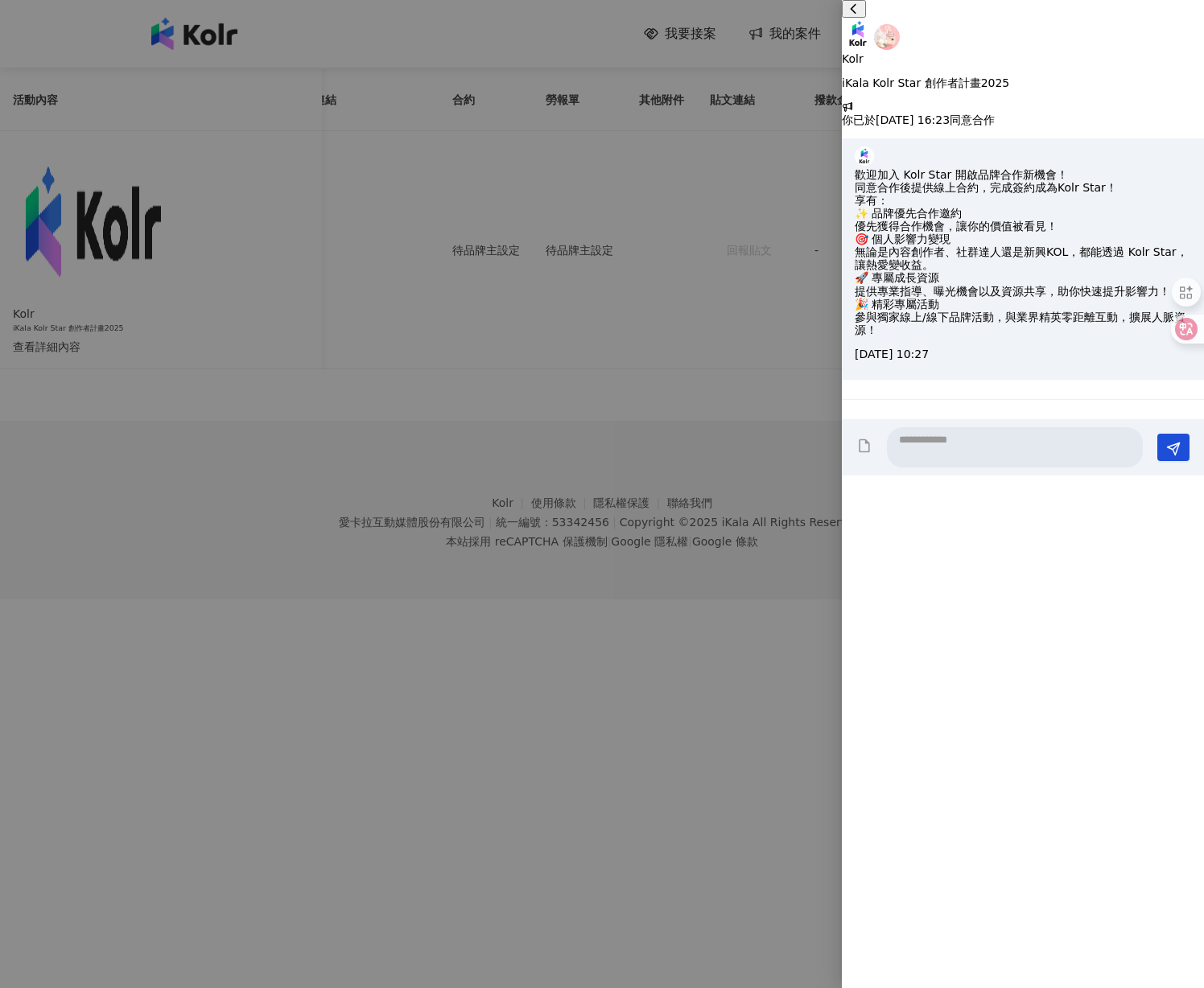
click at [973, 468] on textarea at bounding box center [1014, 447] width 256 height 40
click at [1106, 468] on textarea "**********" at bounding box center [996, 447] width 219 height 40
paste textarea "****"
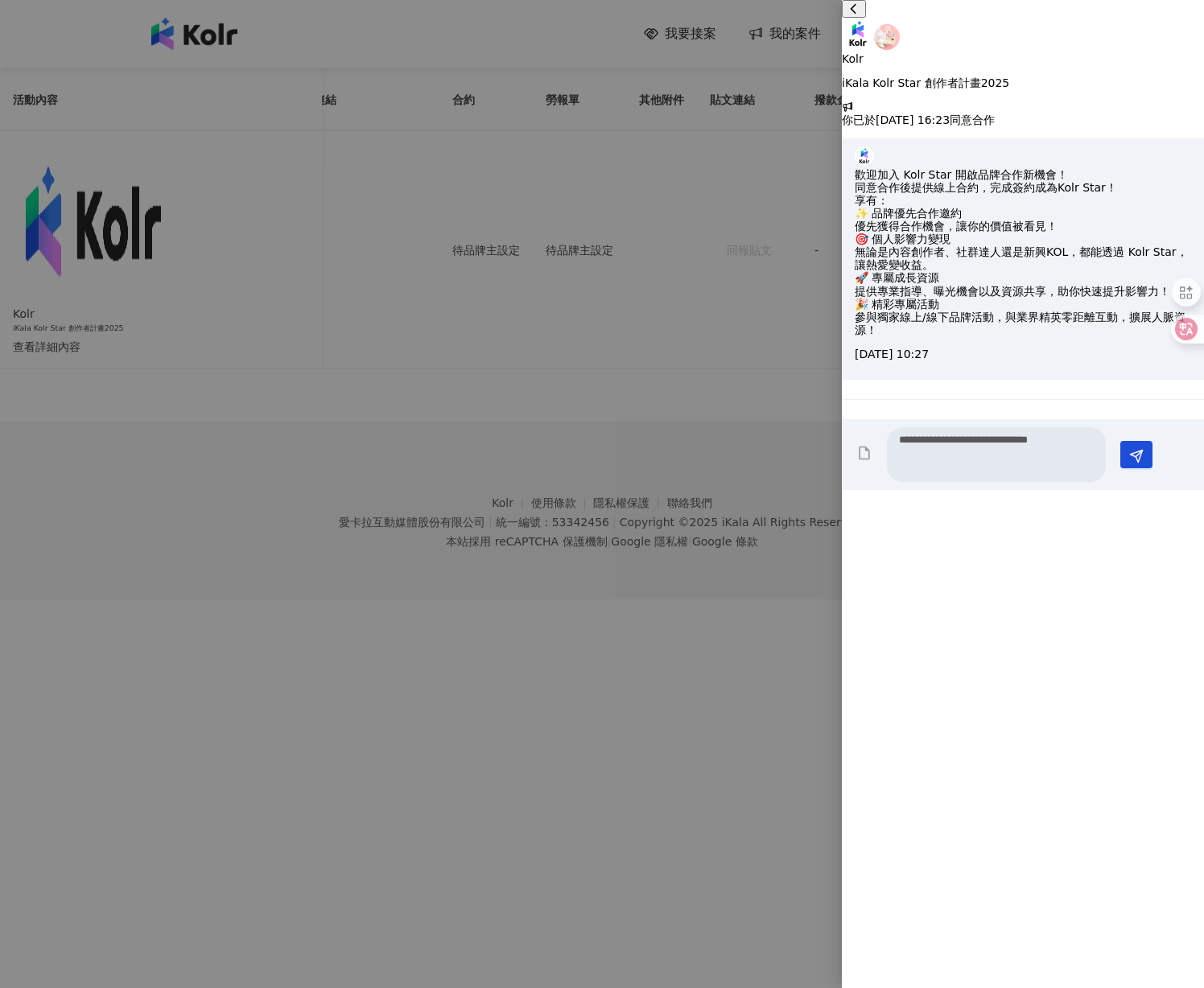
type textarea "**********"
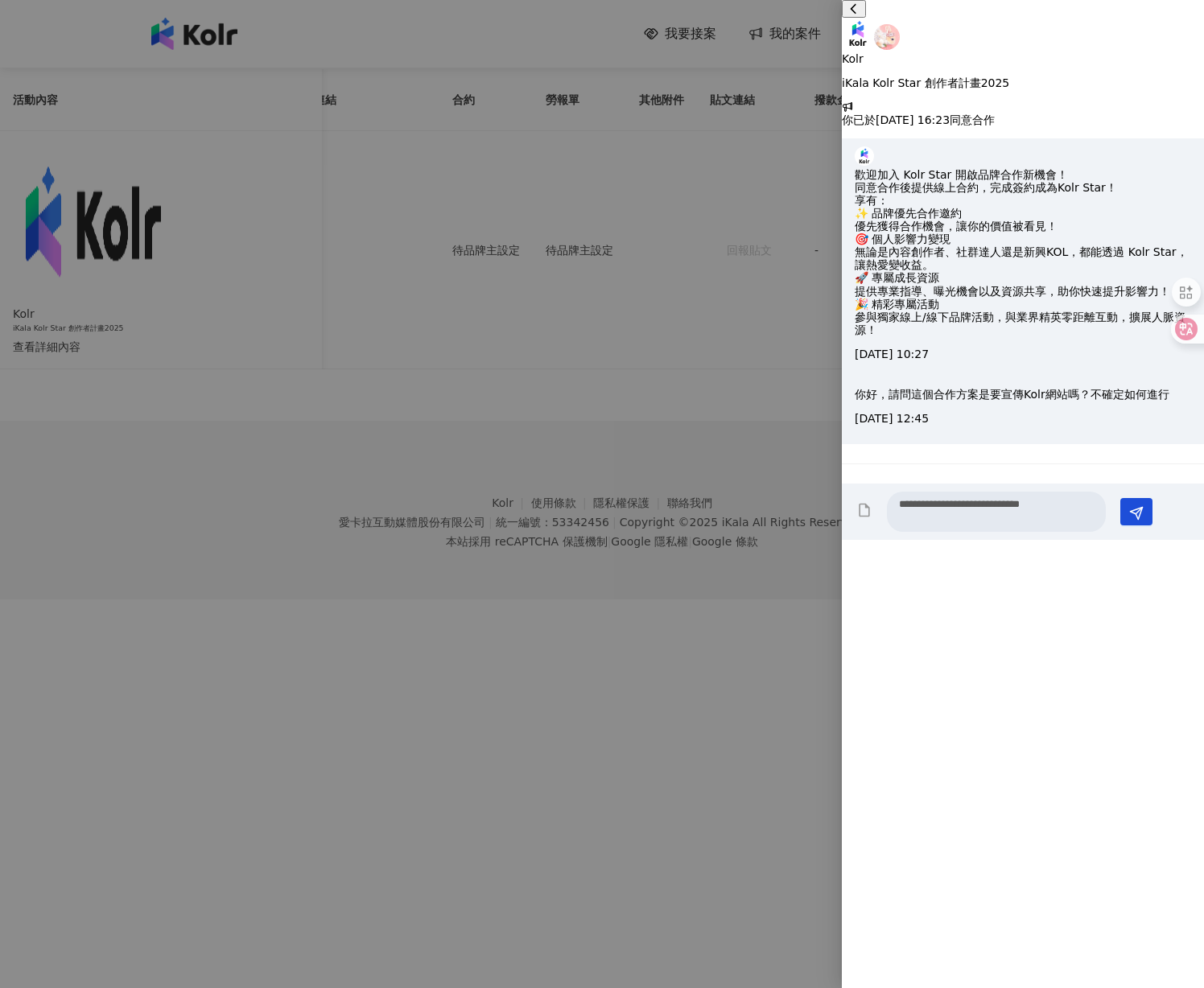
click at [475, 502] on div at bounding box center [602, 494] width 1204 height 988
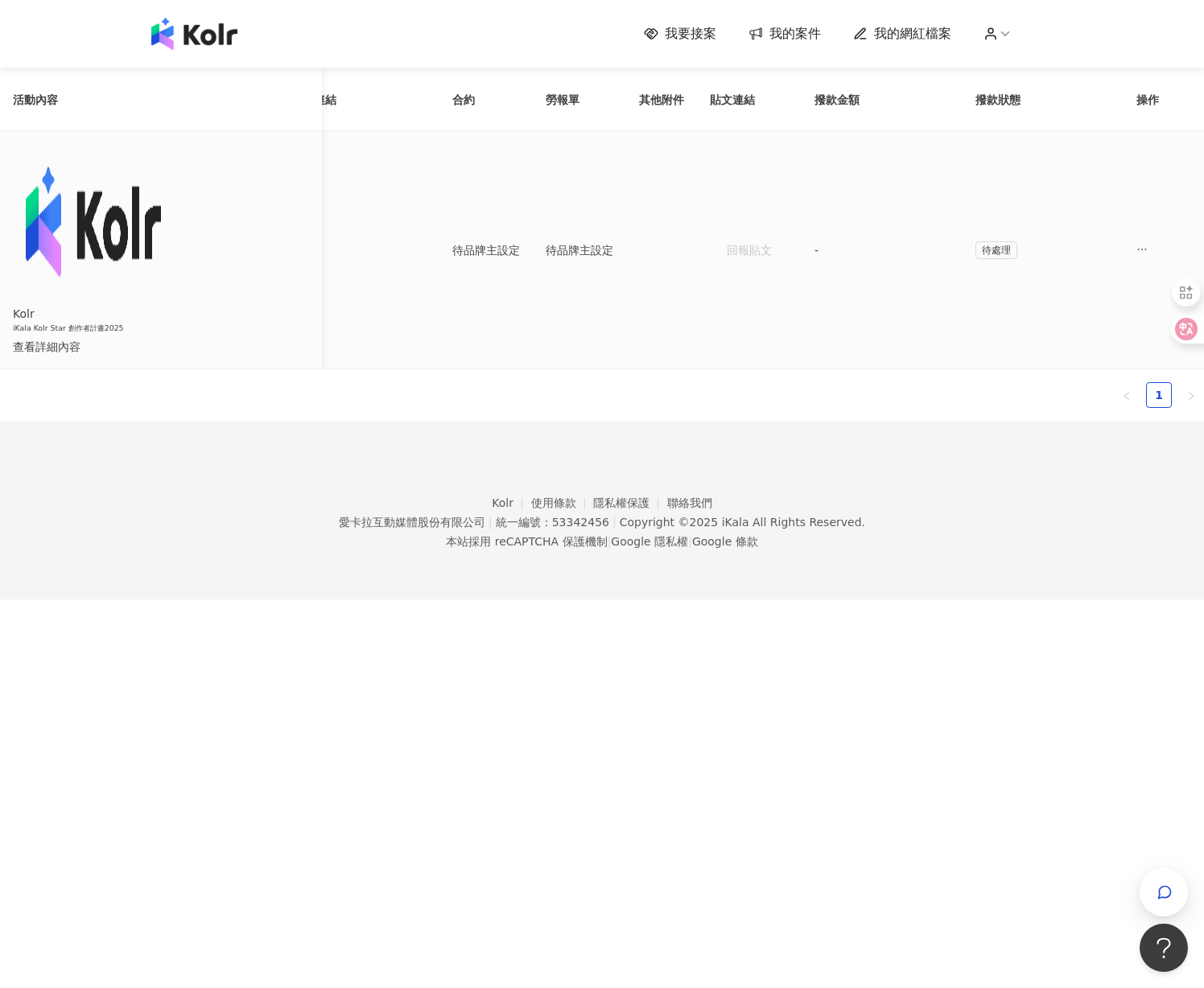
click at [309, 338] on div "查看詳細內容" at bounding box center [160, 347] width 296 height 18
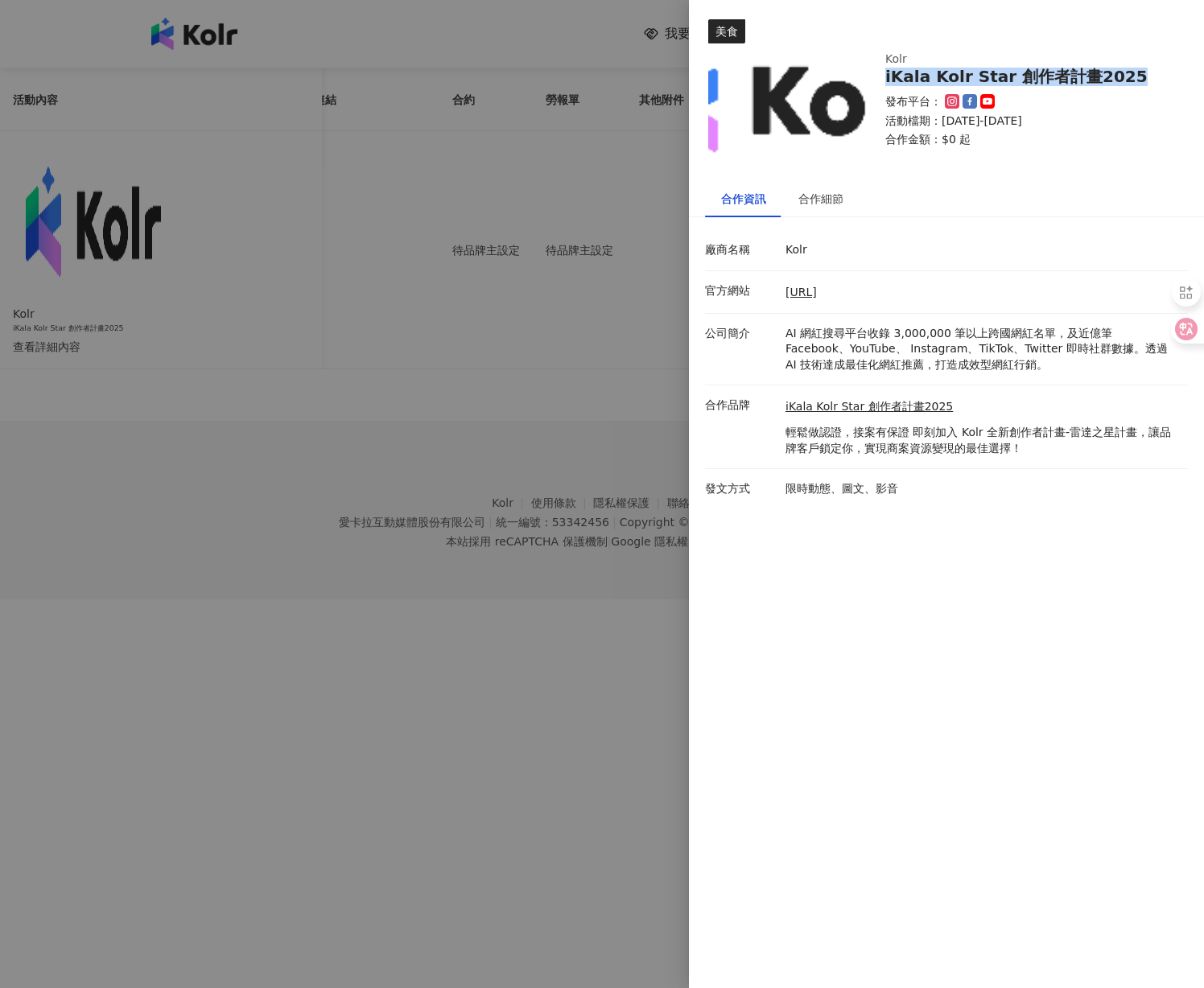
drag, startPoint x: 885, startPoint y: 75, endPoint x: 1166, endPoint y: 76, distance: 281.0
click at [1166, 76] on div "iKala Kolr Star 創作者計畫2025" at bounding box center [1026, 77] width 284 height 19
copy div "iKala Kolr Star 創作者計畫2025"
drag, startPoint x: 707, startPoint y: 290, endPoint x: 955, endPoint y: 294, distance: 248.0
click at [955, 294] on div "官方網站 https://www.kolr.ai/" at bounding box center [942, 292] width 483 height 18
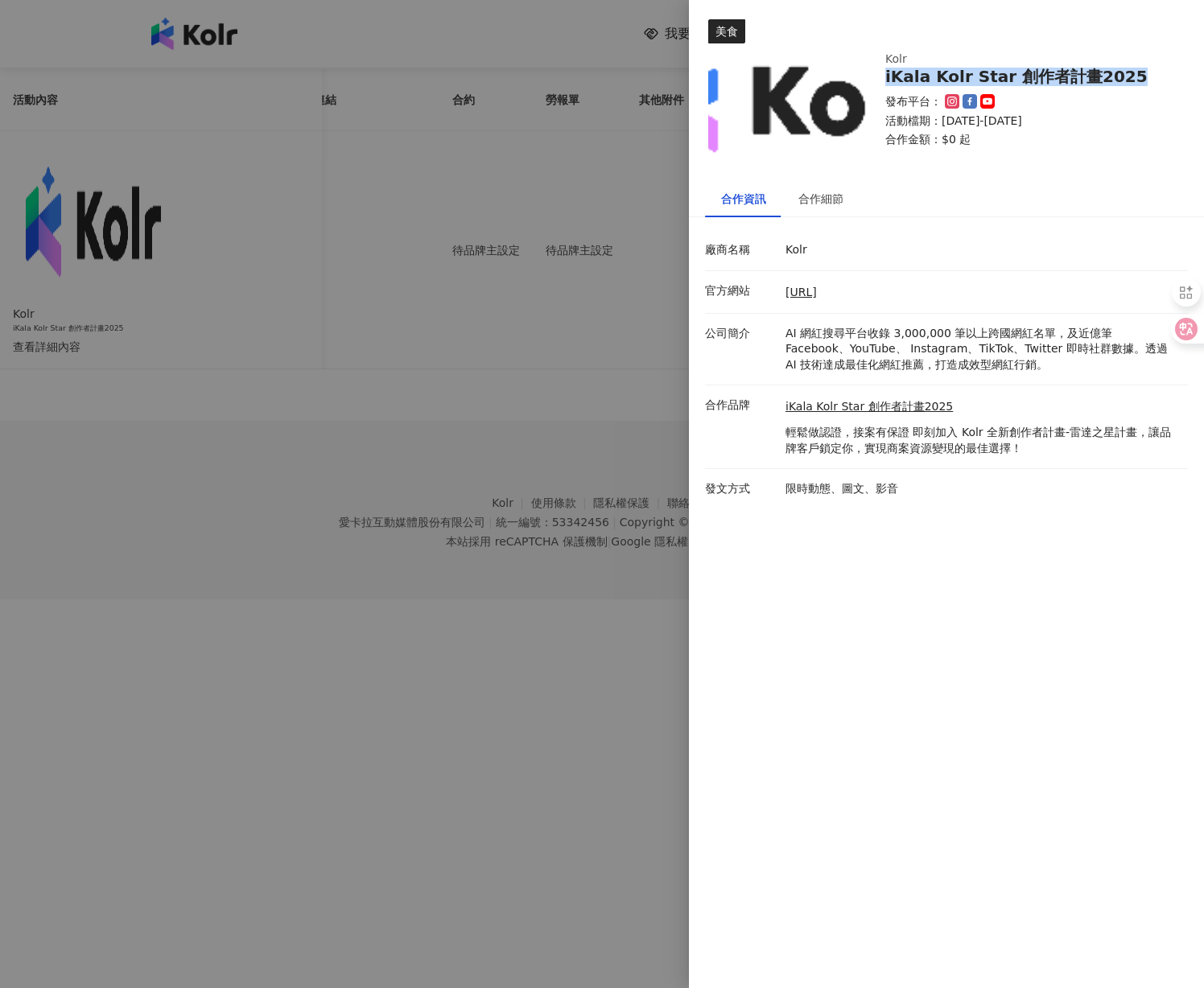
copy div "官方網站 https://www.kolr.ai/"
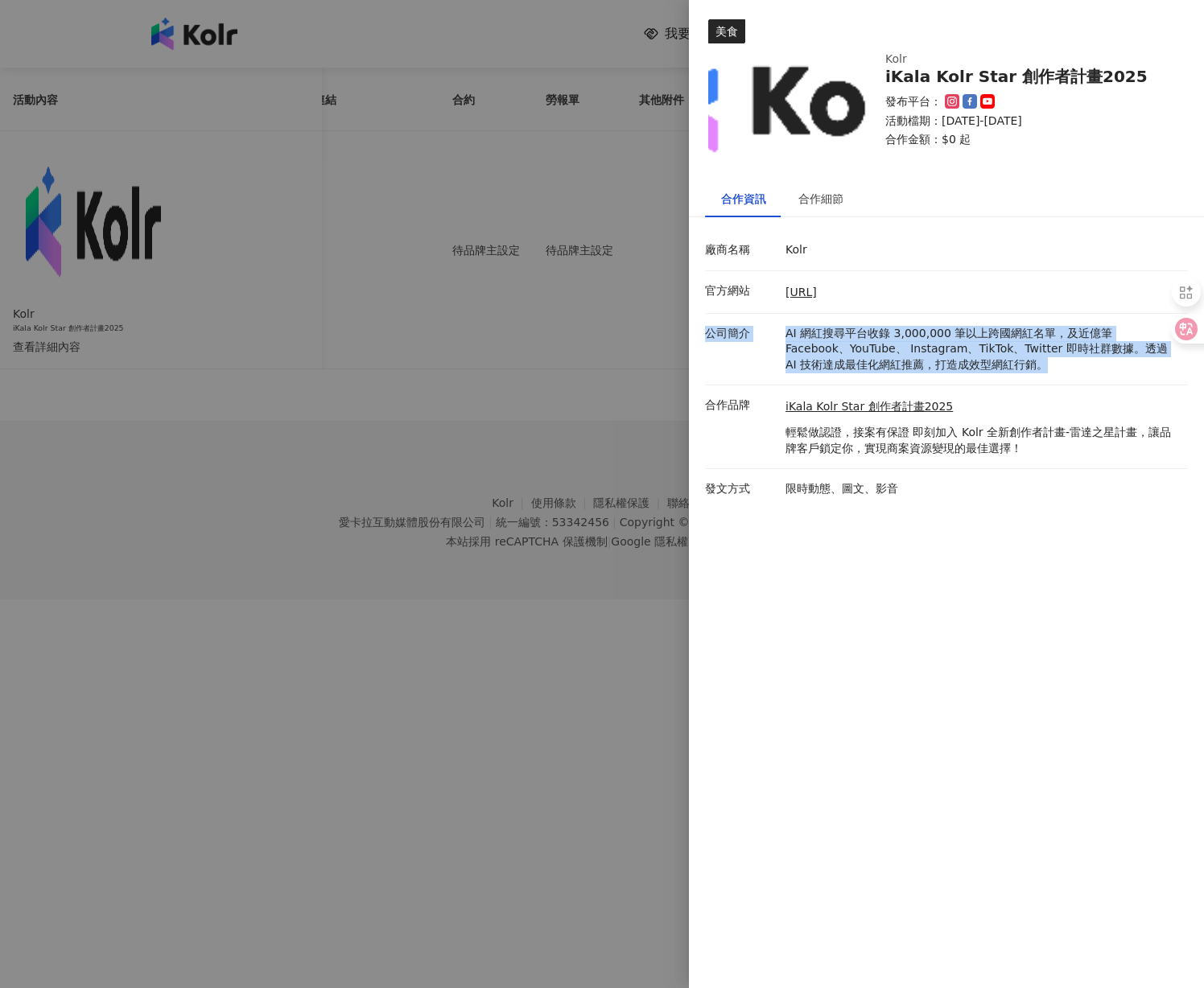
drag, startPoint x: 707, startPoint y: 331, endPoint x: 1039, endPoint y: 369, distance: 334.2
click at [1039, 369] on div "公司簡介 AI 網紅搜尋平台收錄 3,000,000 筆以上跨國網紅名單，及近億筆 Facebook、YouTube、 Instagram、TikTok、Tw…" at bounding box center [942, 349] width 483 height 47
copy div "公司簡介 AI 網紅搜尋平台收錄 3,000,000 筆以上跨國網紅名單，及近億筆 Facebook、YouTube、 Instagram、TikTok、Tw…"
drag, startPoint x: 705, startPoint y: 402, endPoint x: 1108, endPoint y: 456, distance: 406.6
click at [1108, 457] on li "合作品牌 iKala Kolr Star 創作者計畫2025 輕鬆做認證，接案有保證 即刻加入 Kolr 全新創作者計畫-雷達之星計畫，讓品牌客戶鎖定你，實現…" at bounding box center [946, 427] width 483 height 84
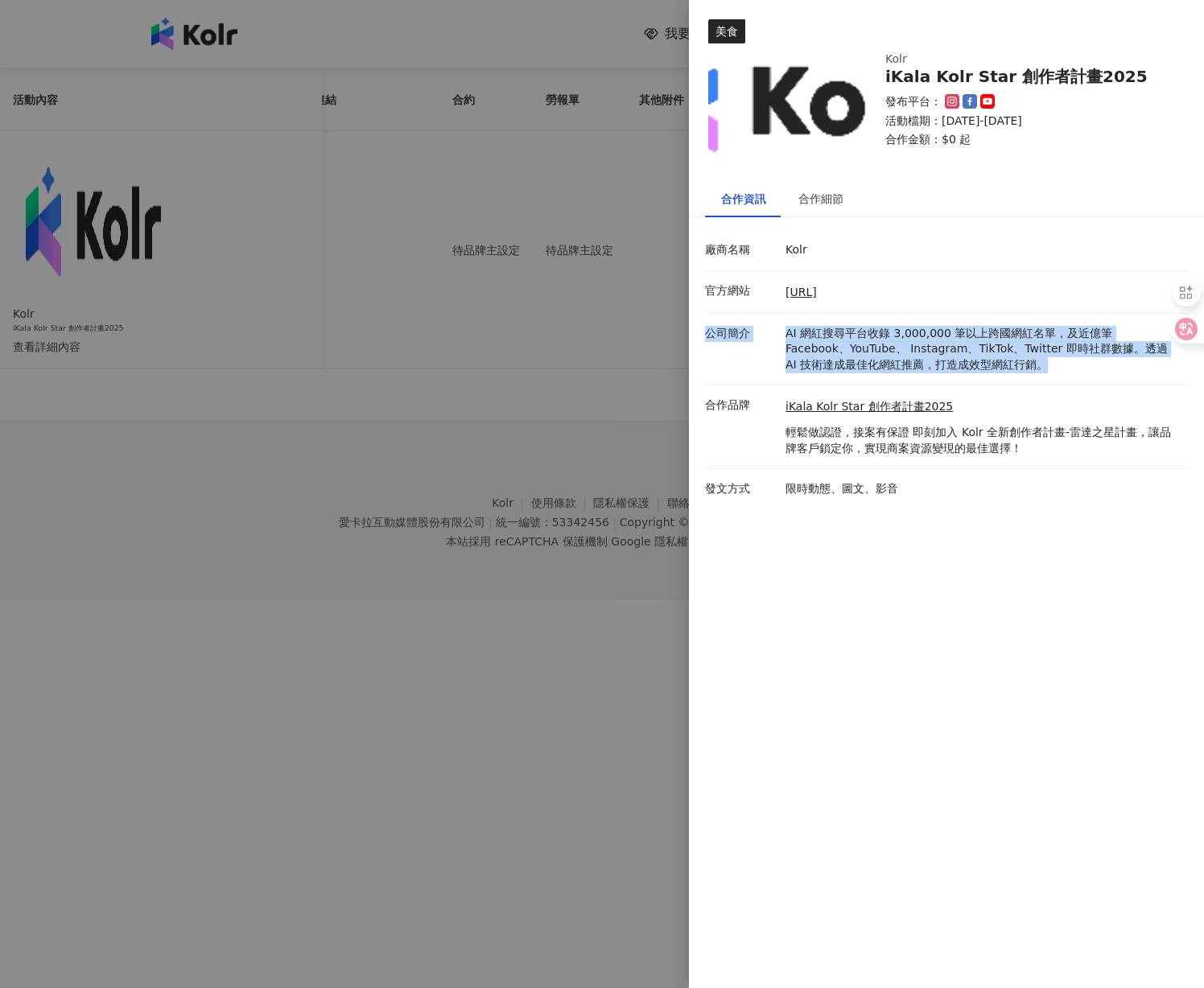
copy div "合作品牌 iKala Kolr Star 創作者計畫2025 輕鬆做認證，接案有保證 即刻加入 Kolr 全新創作者計畫-雷達之星計畫，讓品牌客戶鎖定你，實現…"
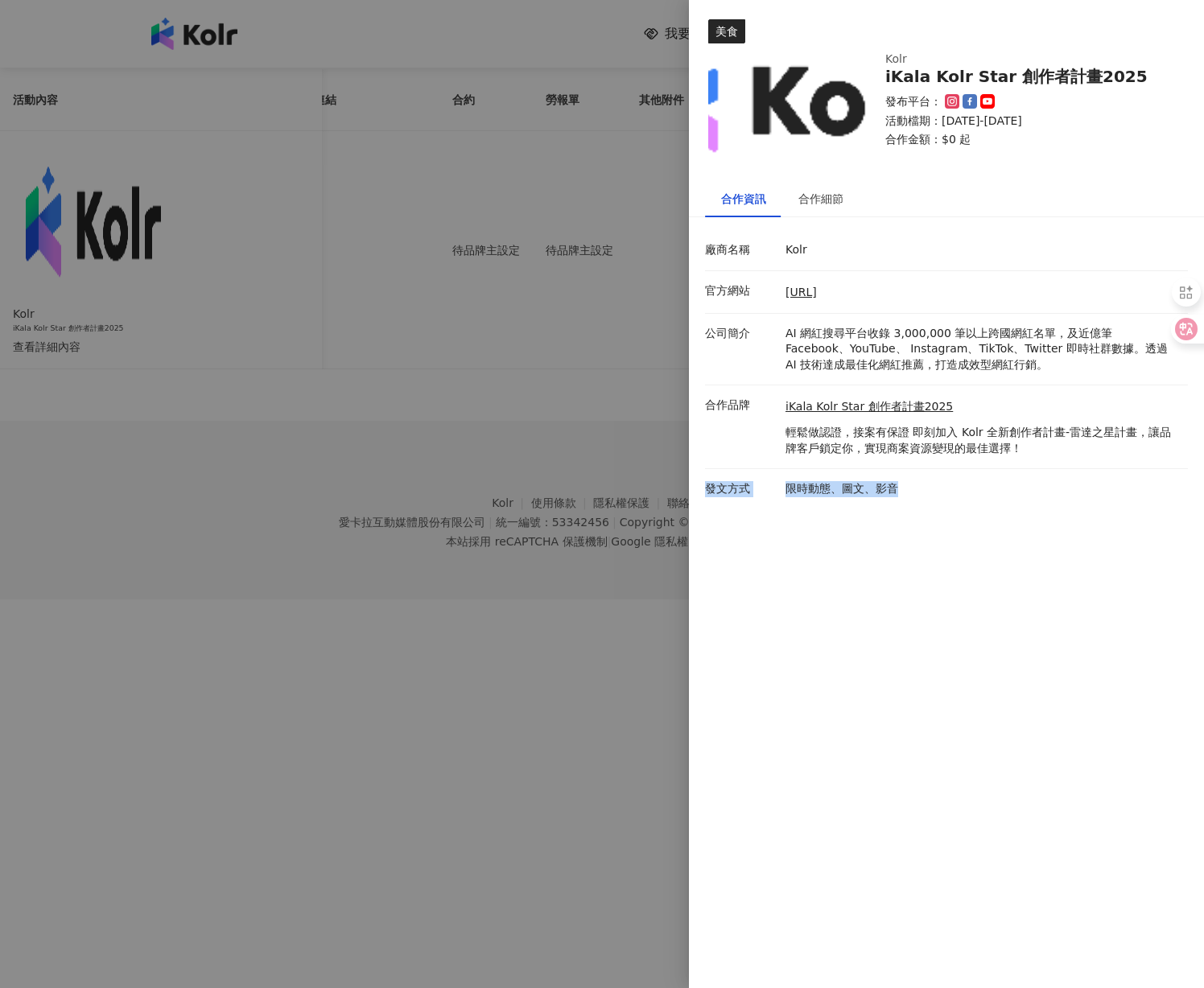
drag, startPoint x: 706, startPoint y: 482, endPoint x: 996, endPoint y: 487, distance: 290.0
click at [996, 488] on div "發文方式 限時動態、圖文、影音" at bounding box center [942, 489] width 483 height 16
copy div "發文方式 限時動態、圖文、影音"
click at [895, 404] on link "iKala Kolr Star 創作者計畫2025" at bounding box center [982, 407] width 394 height 16
